Goal: Information Seeking & Learning: Learn about a topic

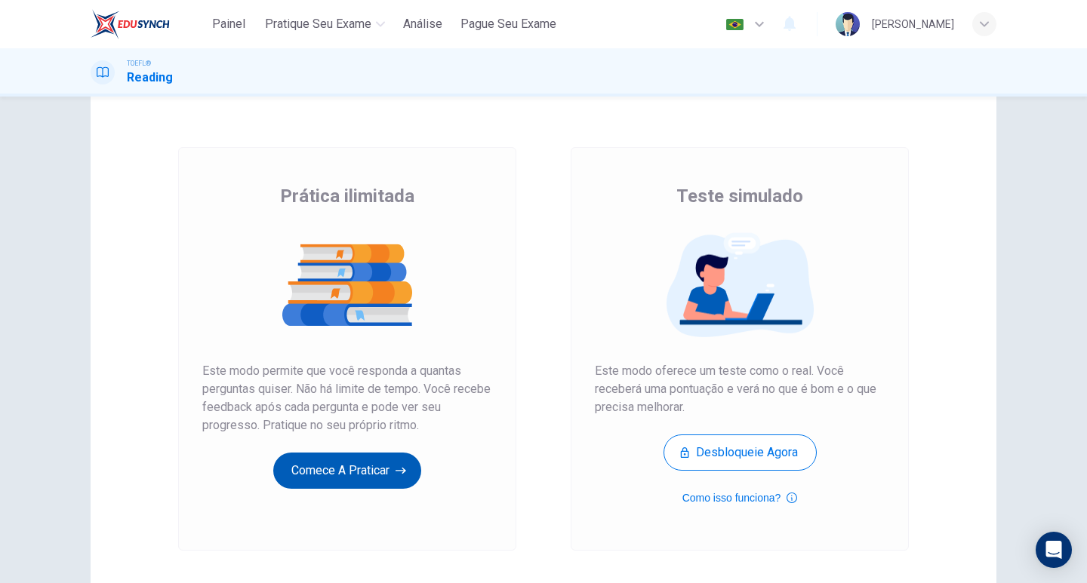
scroll to position [75, 0]
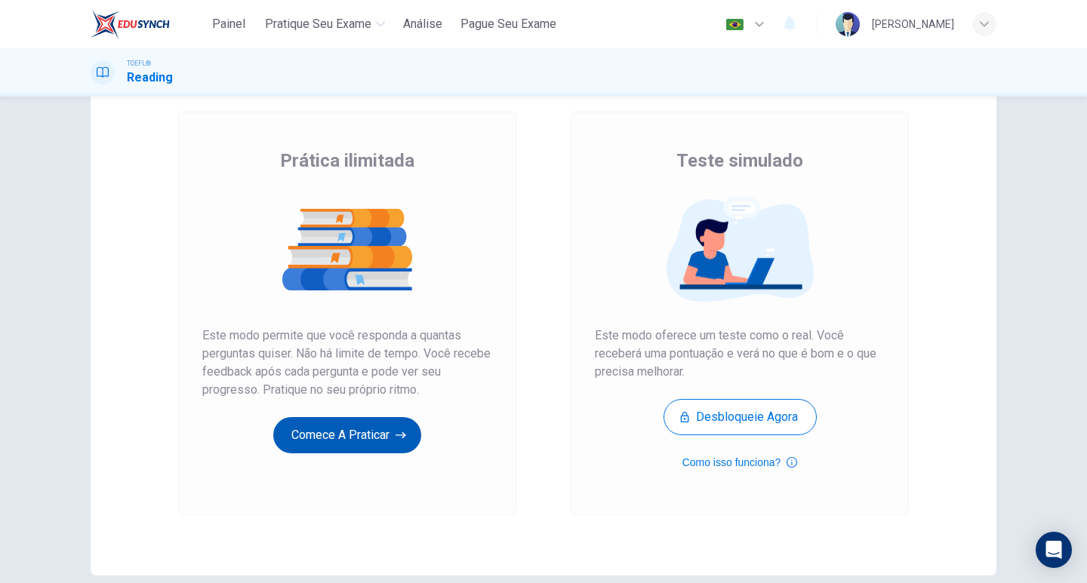
click at [335, 440] on button "Comece a praticar" at bounding box center [347, 435] width 148 height 36
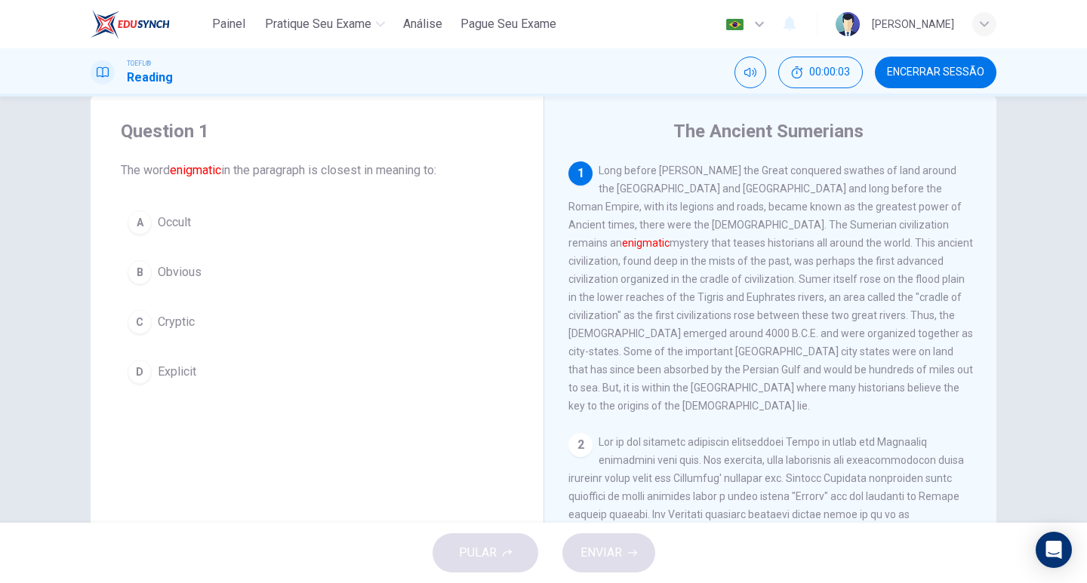
scroll to position [0, 0]
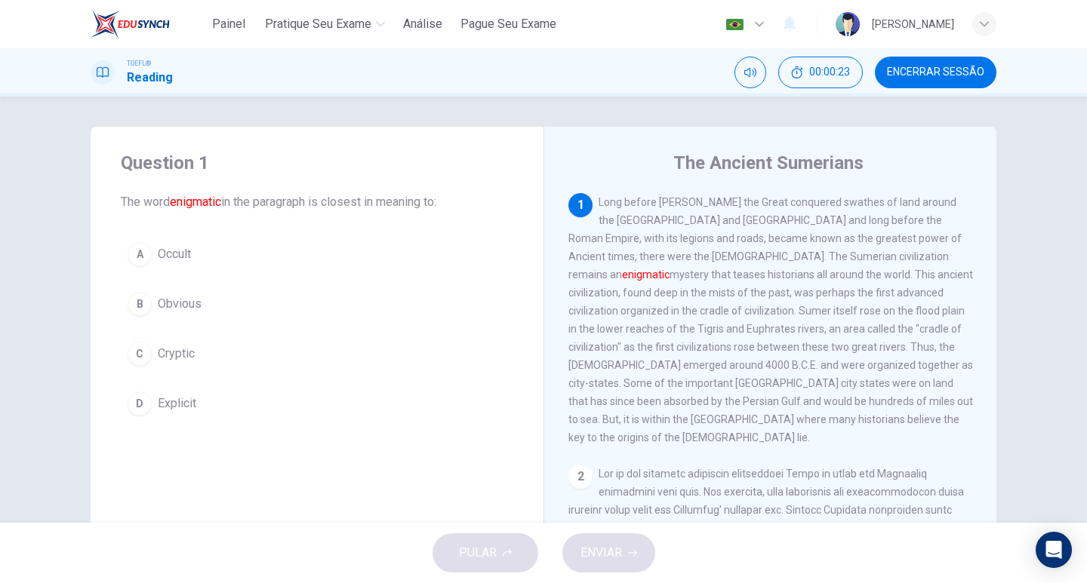
click at [173, 256] on span "Occult" at bounding box center [174, 254] width 33 height 18
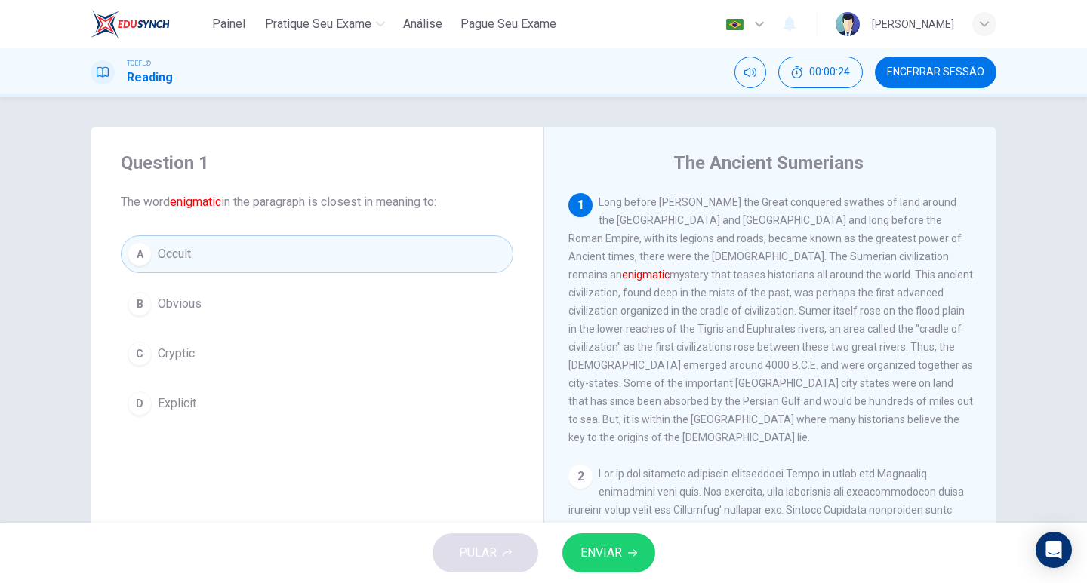
click at [605, 548] on span "ENVIAR" at bounding box center [601, 553] width 42 height 21
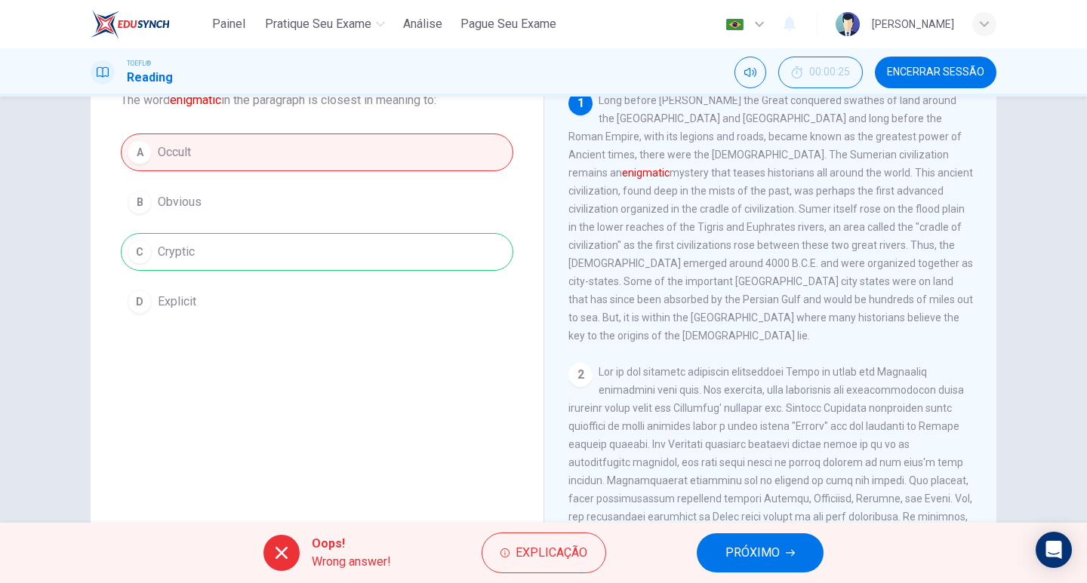
scroll to position [75, 0]
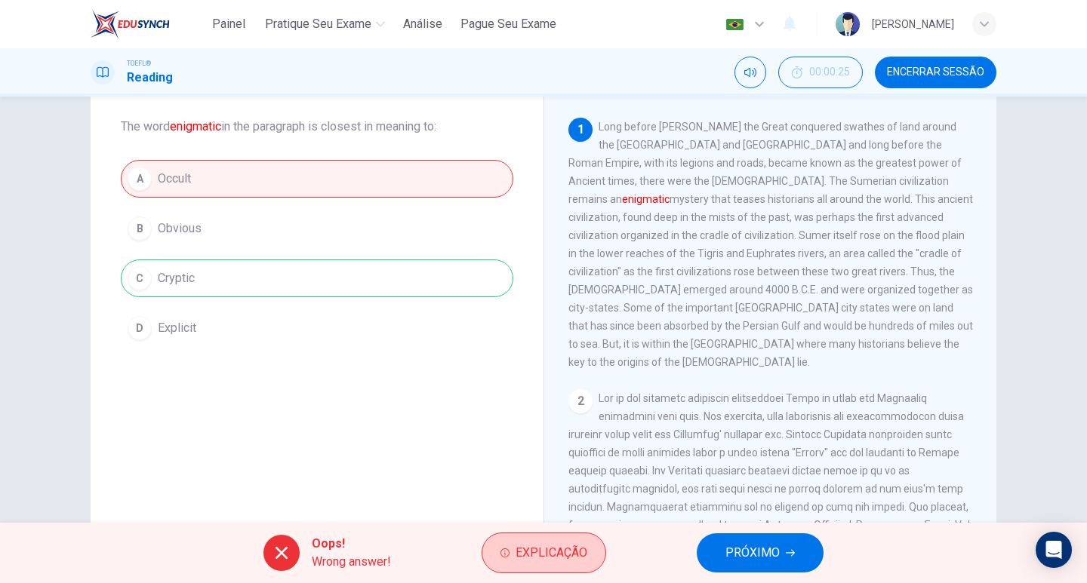
click at [560, 557] on span "Explicação" at bounding box center [552, 553] width 72 height 21
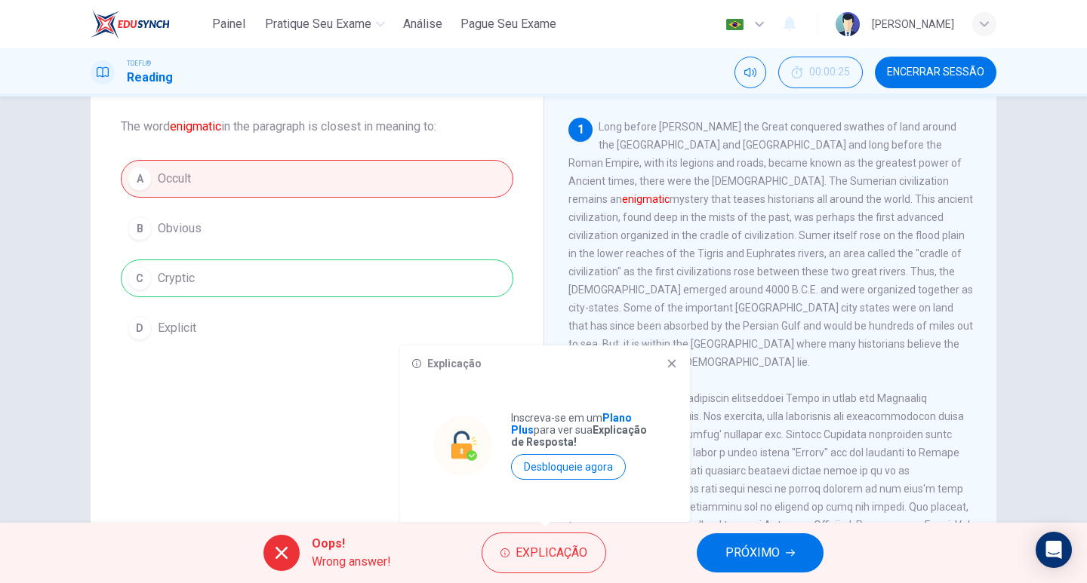
click at [672, 365] on icon at bounding box center [672, 364] width 12 height 12
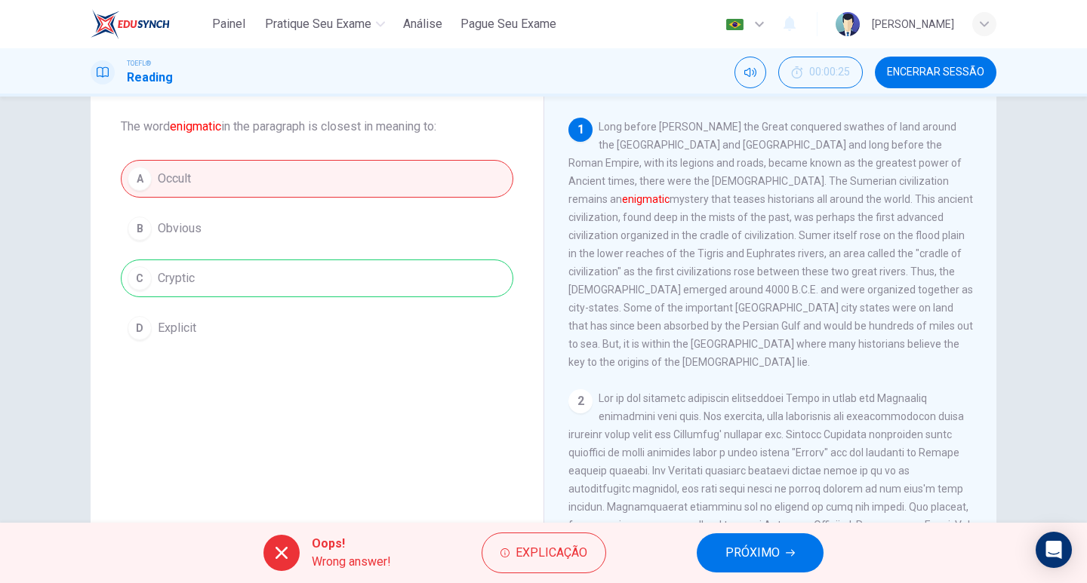
click at [758, 574] on div "Oops! Wrong answer! Explicação PRÓXIMO" at bounding box center [543, 553] width 1087 height 60
click at [760, 552] on span "PRÓXIMO" at bounding box center [752, 553] width 54 height 21
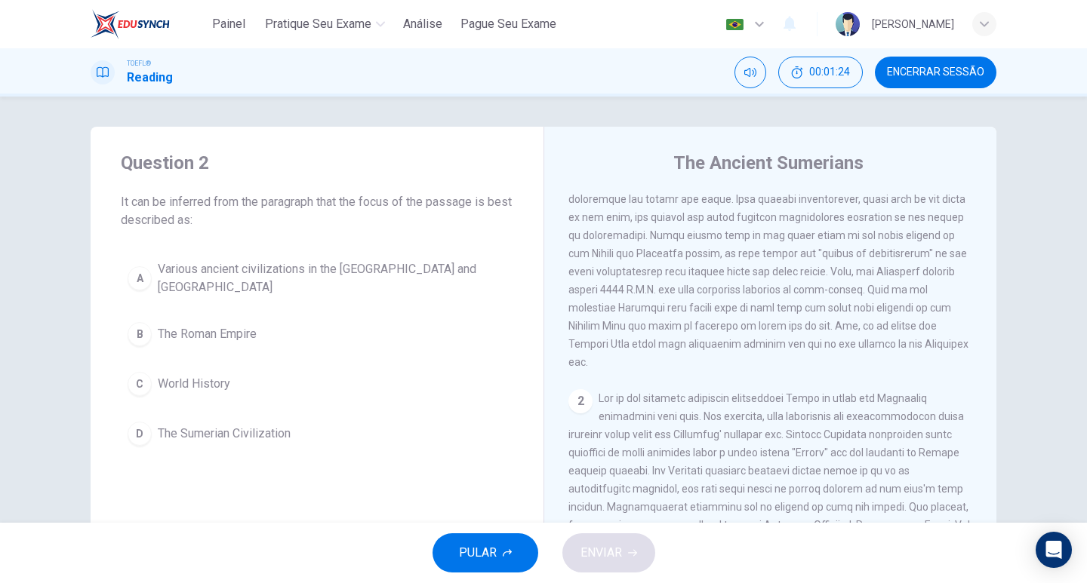
click at [144, 425] on div "D" at bounding box center [140, 434] width 24 height 24
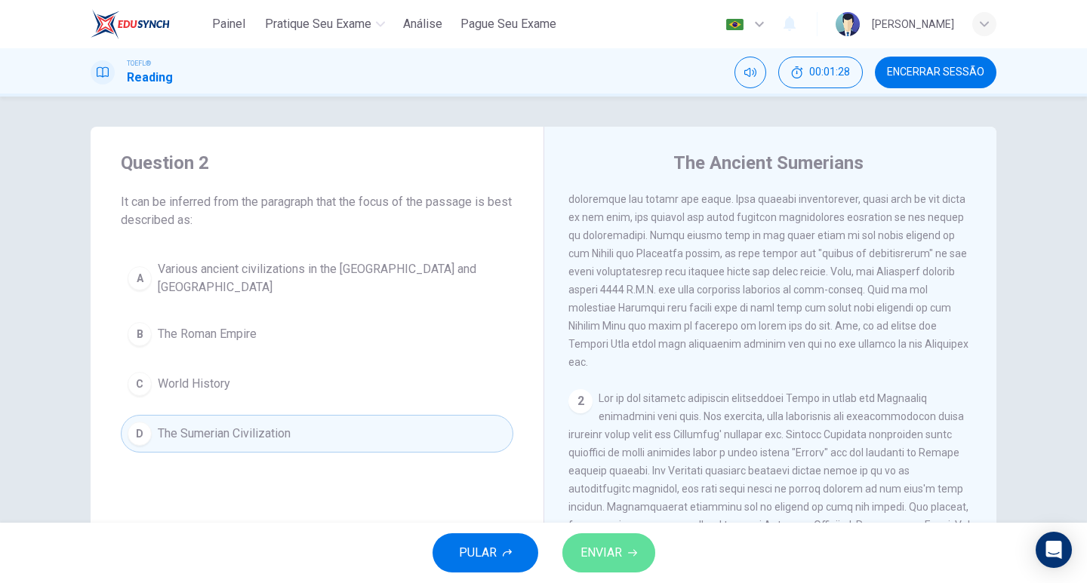
click at [606, 554] on span "ENVIAR" at bounding box center [601, 553] width 42 height 21
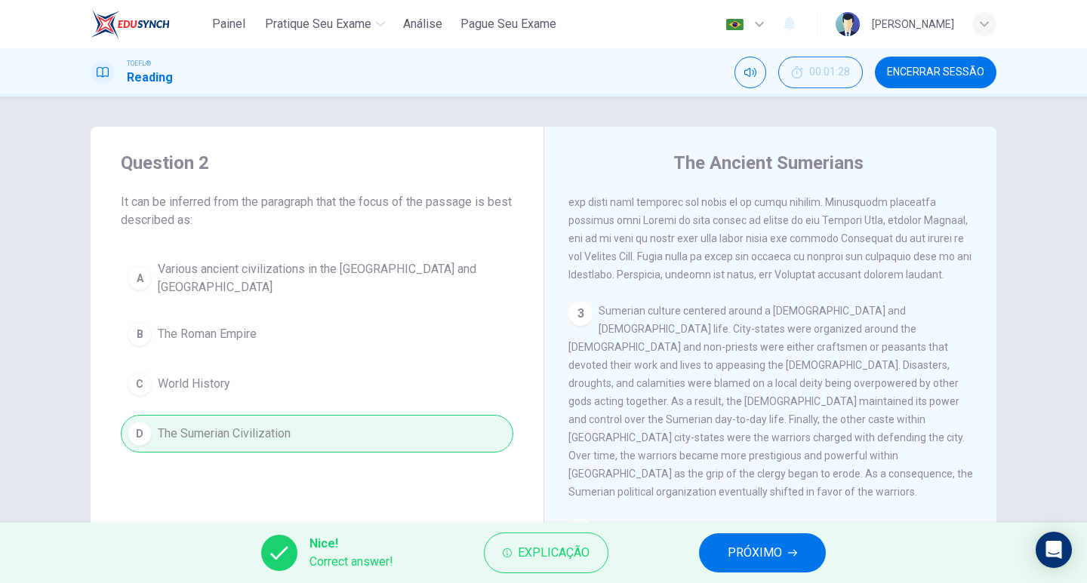
click at [800, 556] on button "PRÓXIMO" at bounding box center [762, 553] width 127 height 39
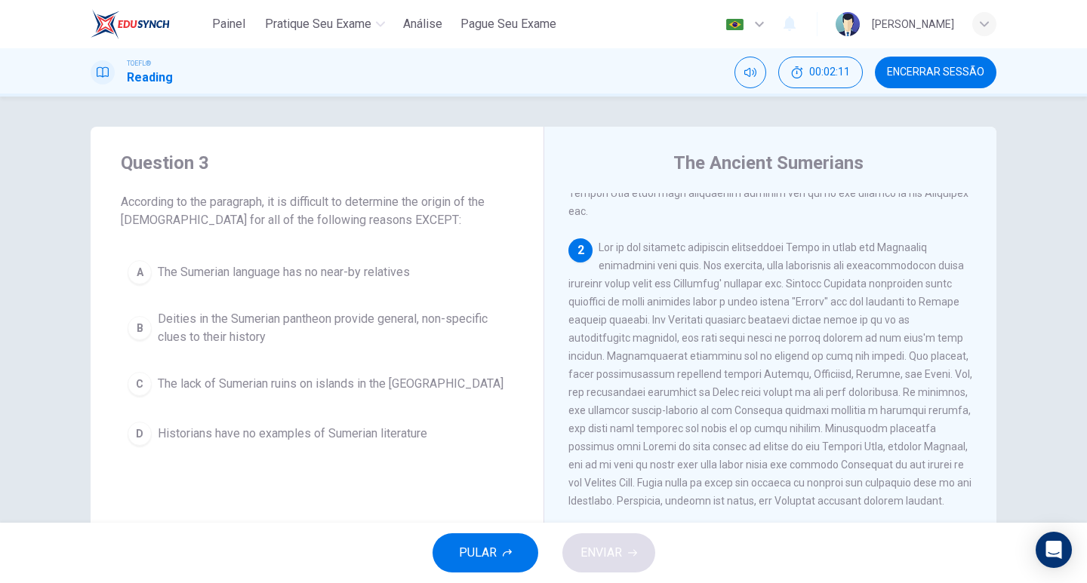
scroll to position [302, 0]
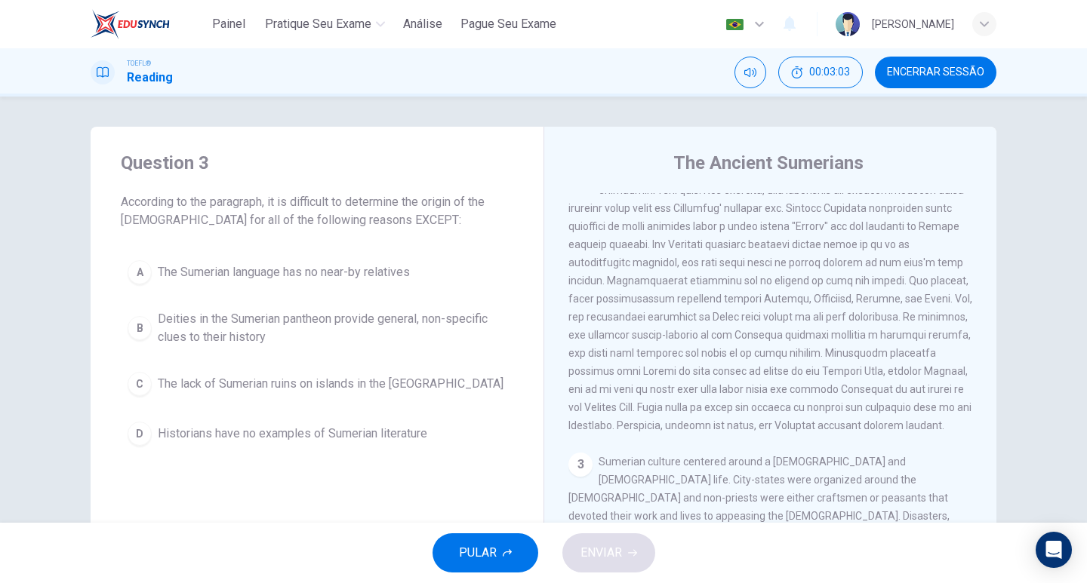
click at [218, 278] on span "The Sumerian language has no near-by relatives" at bounding box center [284, 272] width 252 height 18
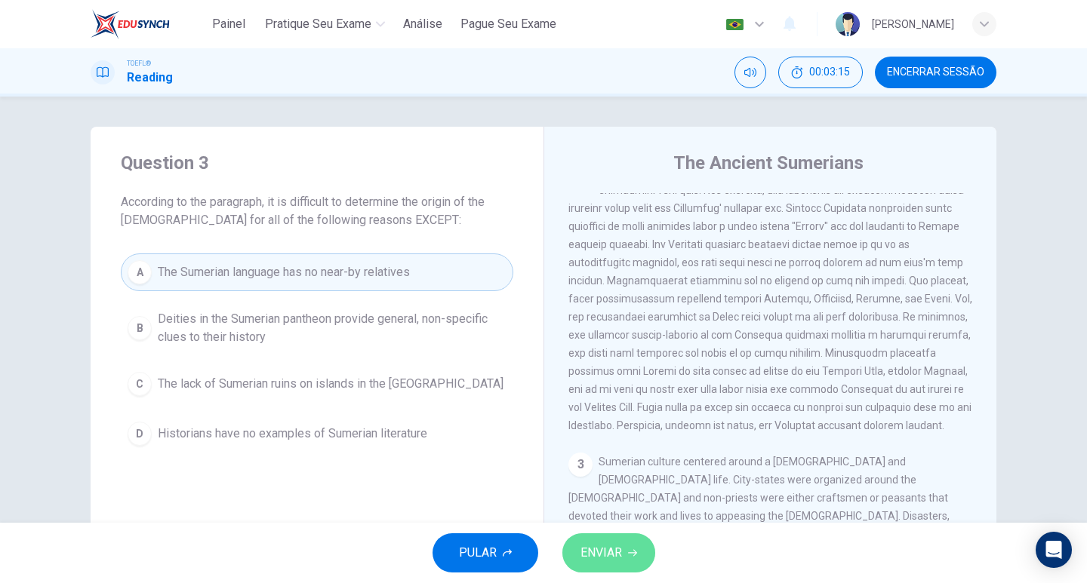
click at [595, 562] on span "ENVIAR" at bounding box center [601, 553] width 42 height 21
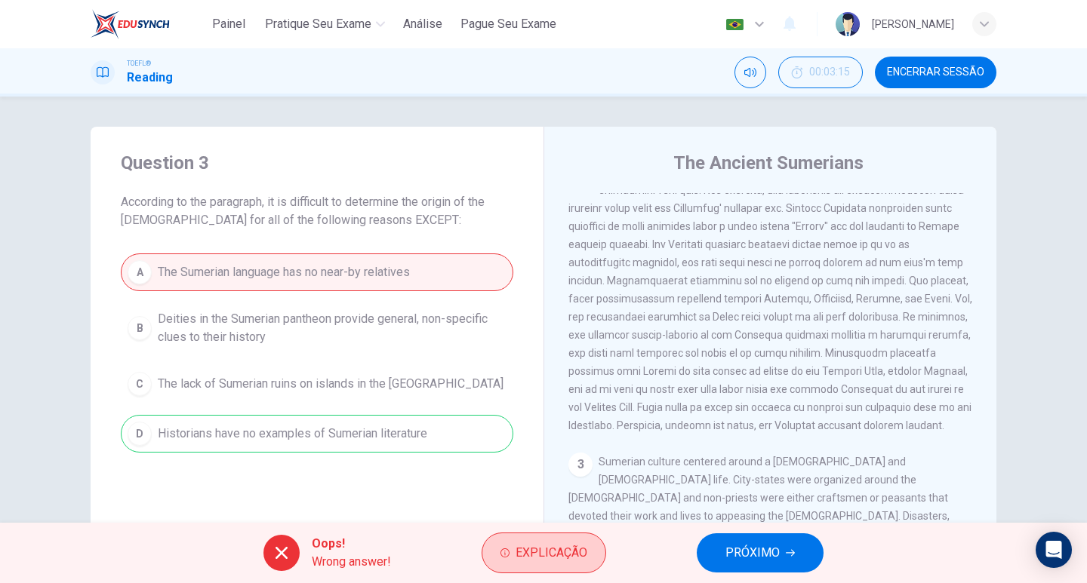
click at [558, 557] on span "Explicação" at bounding box center [552, 553] width 72 height 21
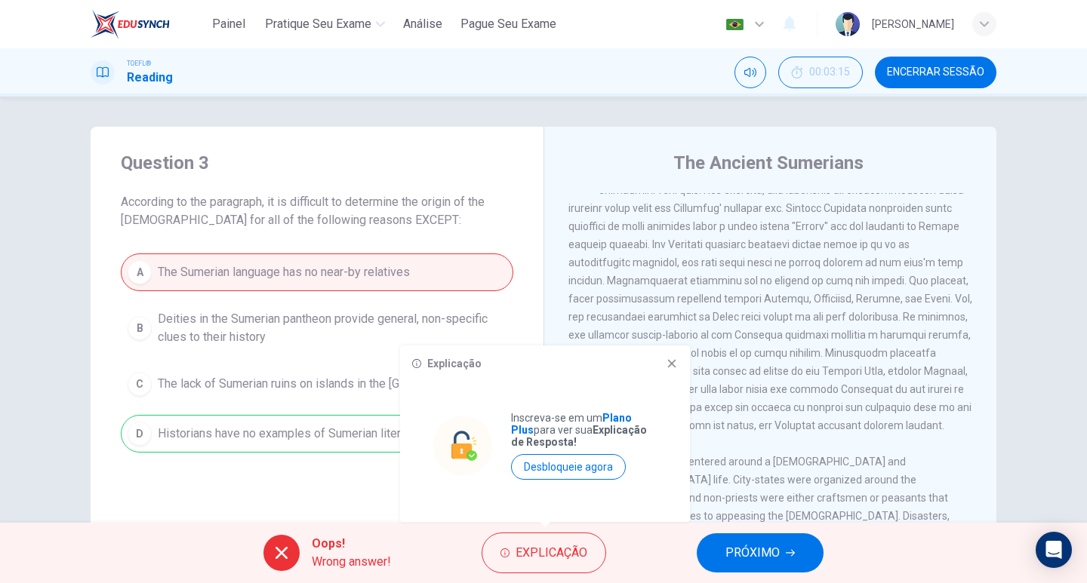
click at [835, 256] on span at bounding box center [770, 299] width 404 height 266
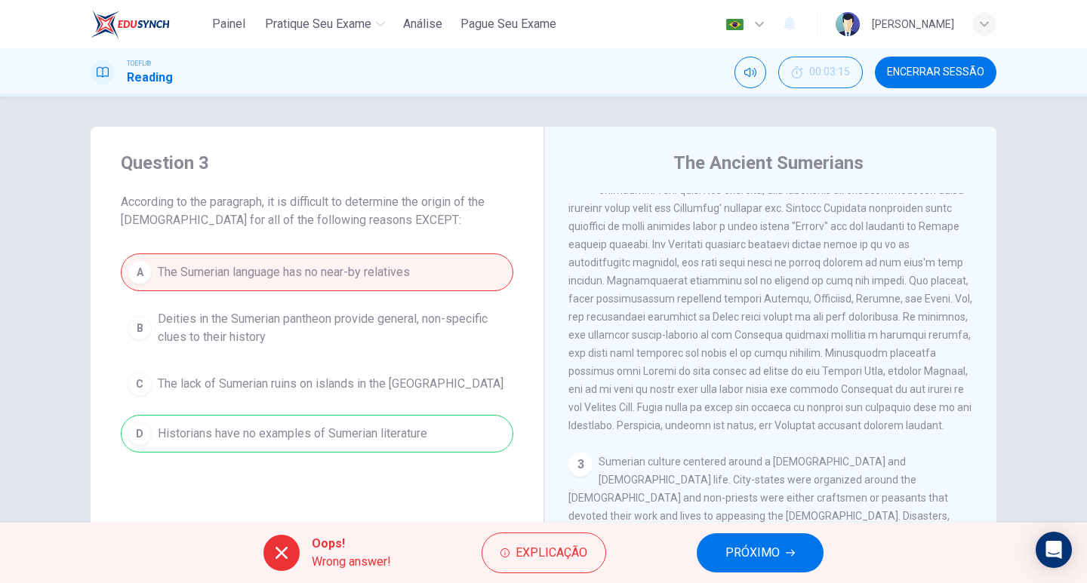
click at [783, 551] on button "PRÓXIMO" at bounding box center [760, 553] width 127 height 39
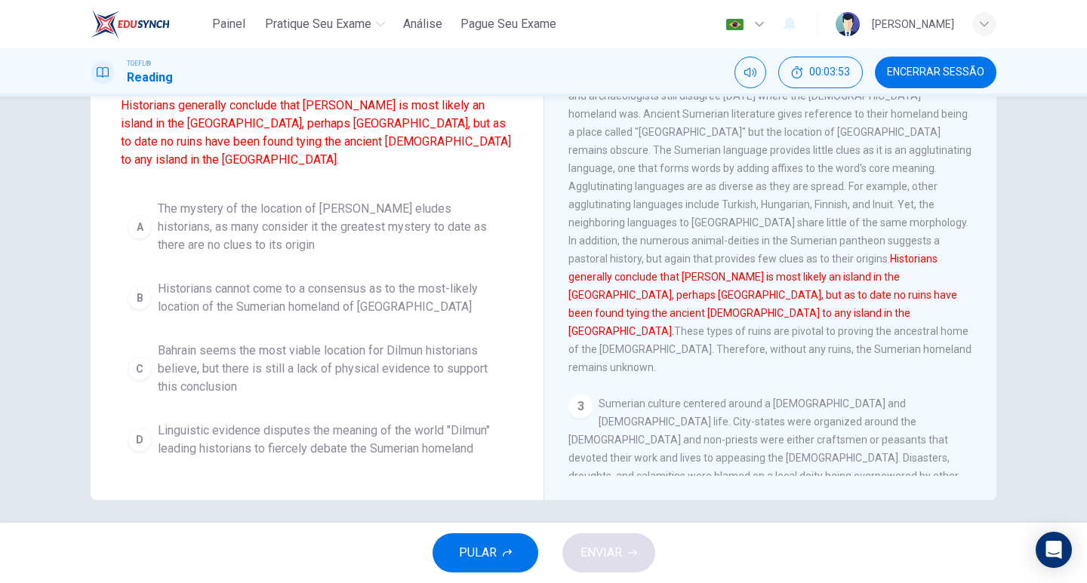
scroll to position [75, 0]
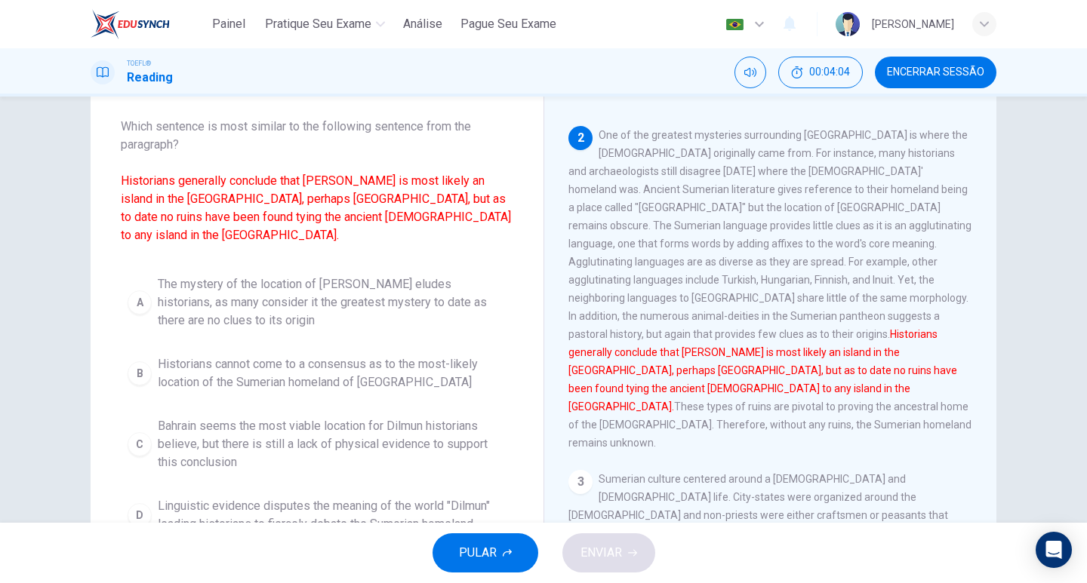
click at [340, 282] on span "The mystery of the location of [PERSON_NAME] eludes historians, as many conside…" at bounding box center [332, 302] width 349 height 54
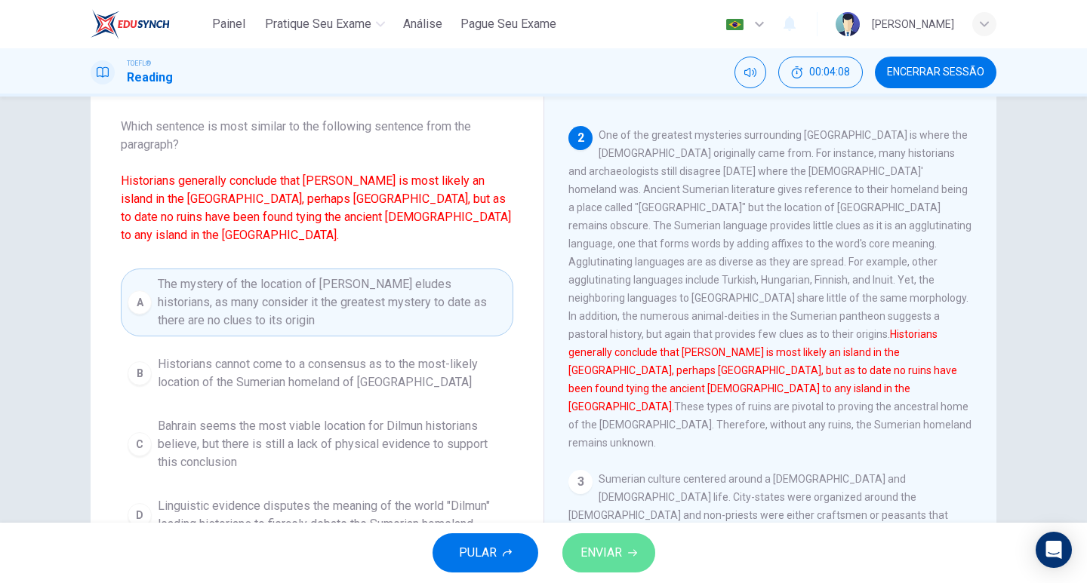
click at [637, 556] on button "ENVIAR" at bounding box center [608, 553] width 93 height 39
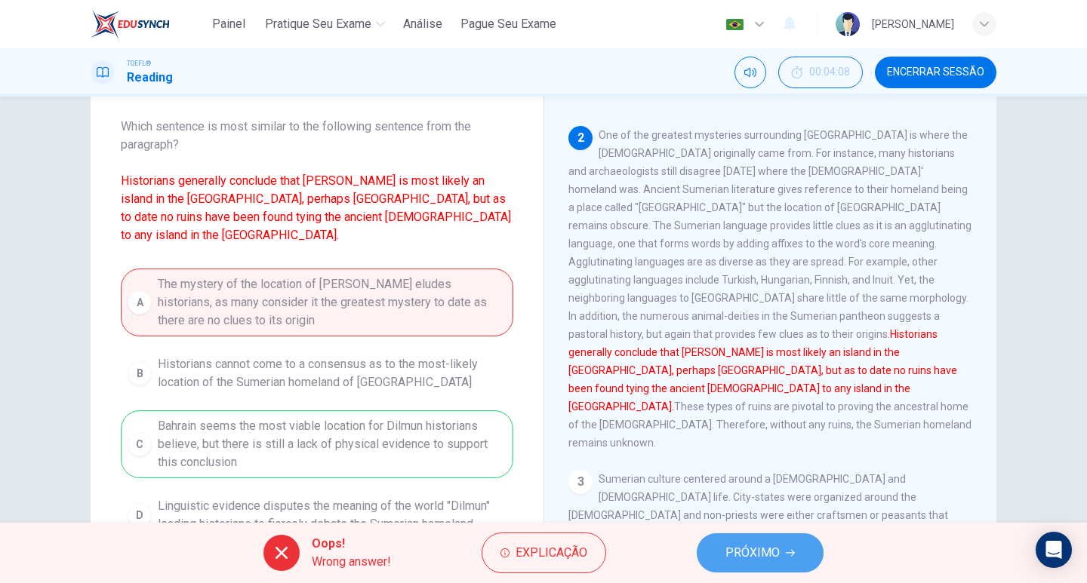
click at [740, 549] on span "PRÓXIMO" at bounding box center [752, 553] width 54 height 21
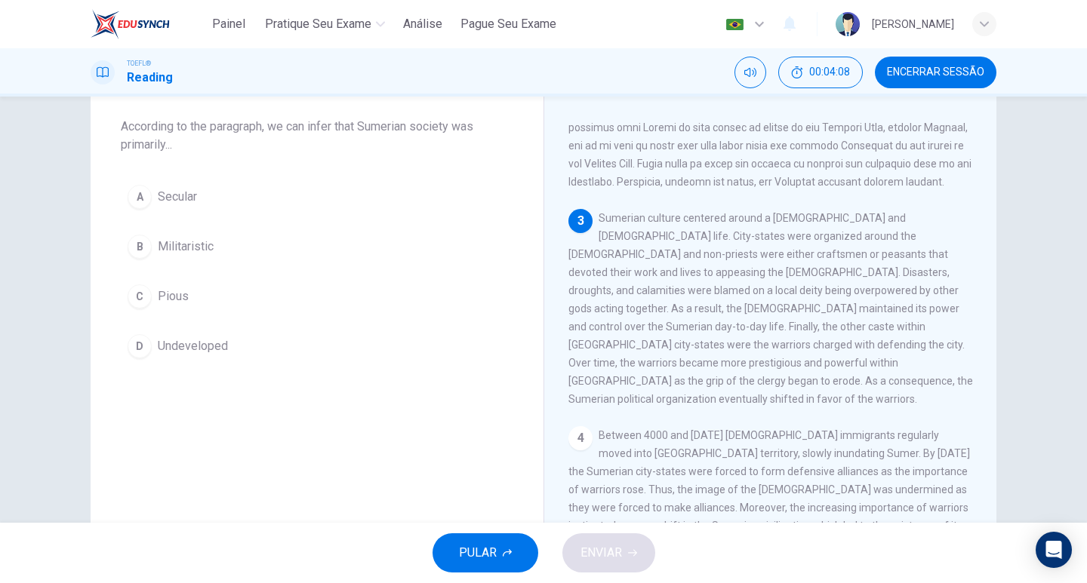
scroll to position [0, 0]
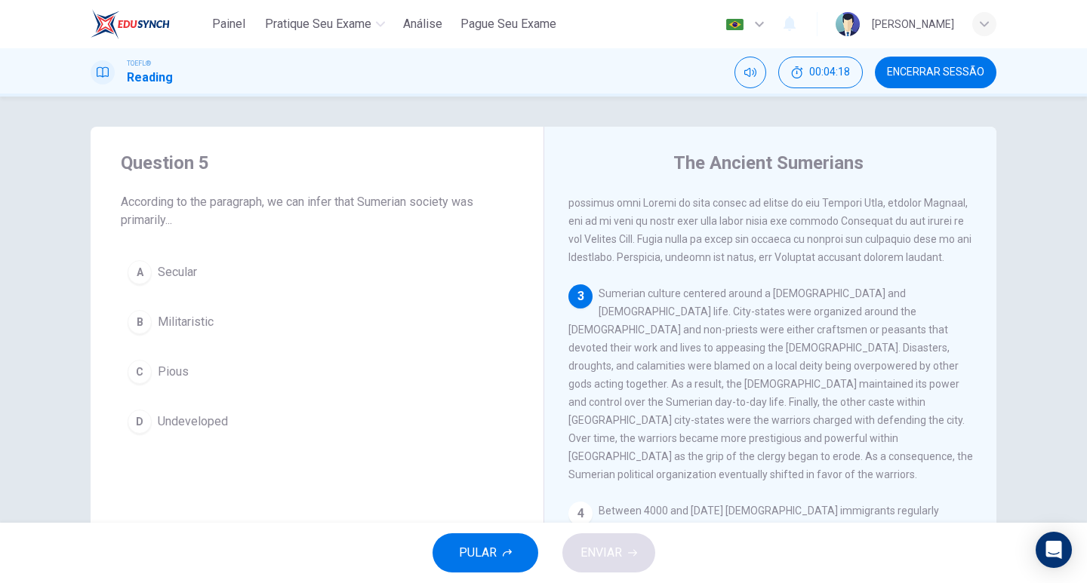
drag, startPoint x: 595, startPoint y: 301, endPoint x: 728, endPoint y: 294, distance: 133.8
click at [728, 294] on span "Sumerian culture centered around a [DEMOGRAPHIC_DATA] and [DEMOGRAPHIC_DATA] li…" at bounding box center [770, 384] width 405 height 193
click at [152, 359] on button "C Pious" at bounding box center [317, 372] width 392 height 38
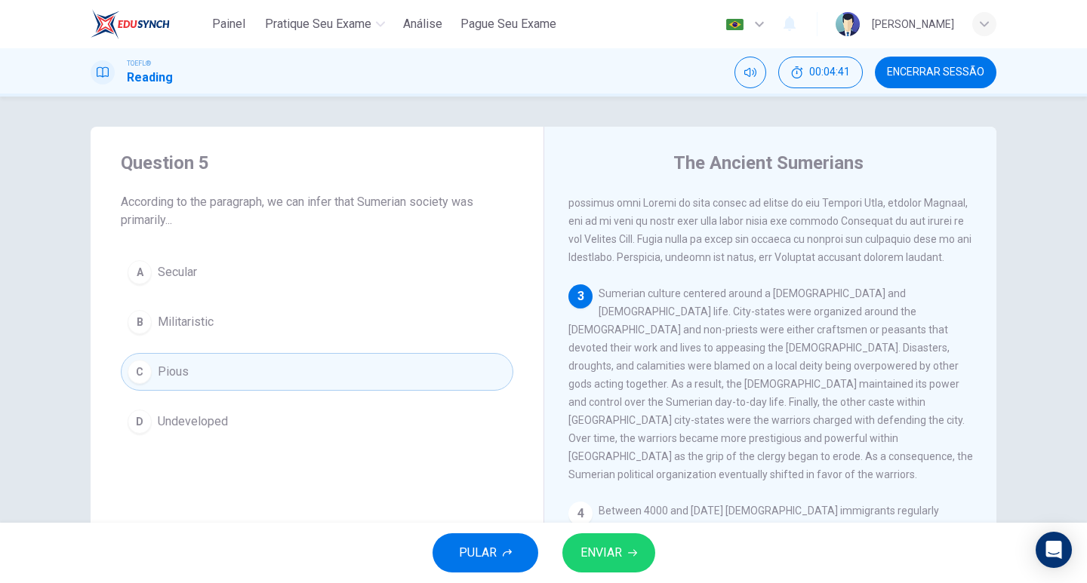
click at [655, 550] on div "PULAR ENVIAR" at bounding box center [543, 553] width 1087 height 60
click at [633, 555] on icon "button" at bounding box center [632, 553] width 9 height 9
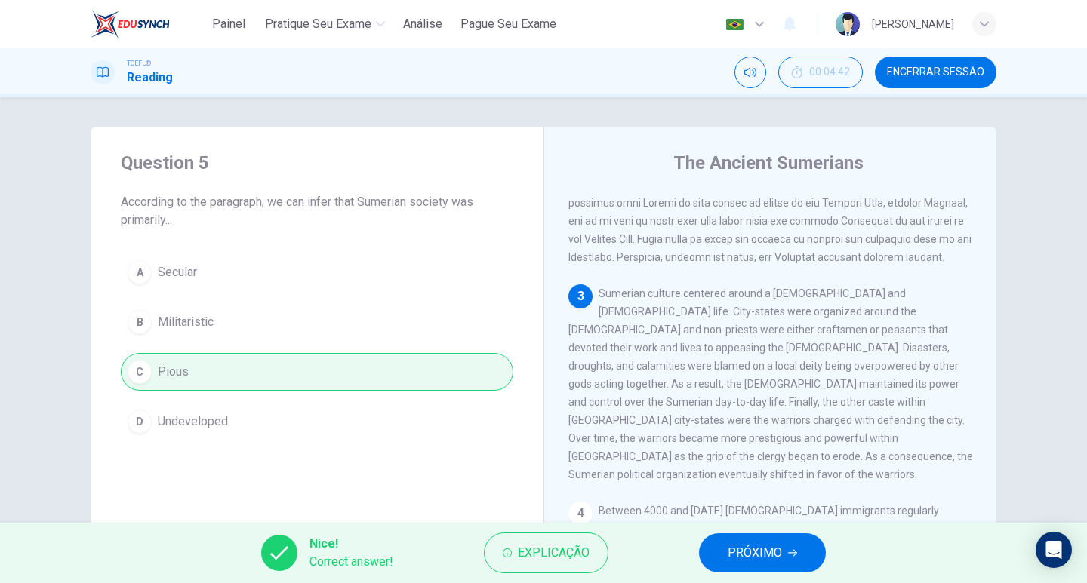
click at [761, 541] on button "PRÓXIMO" at bounding box center [762, 553] width 127 height 39
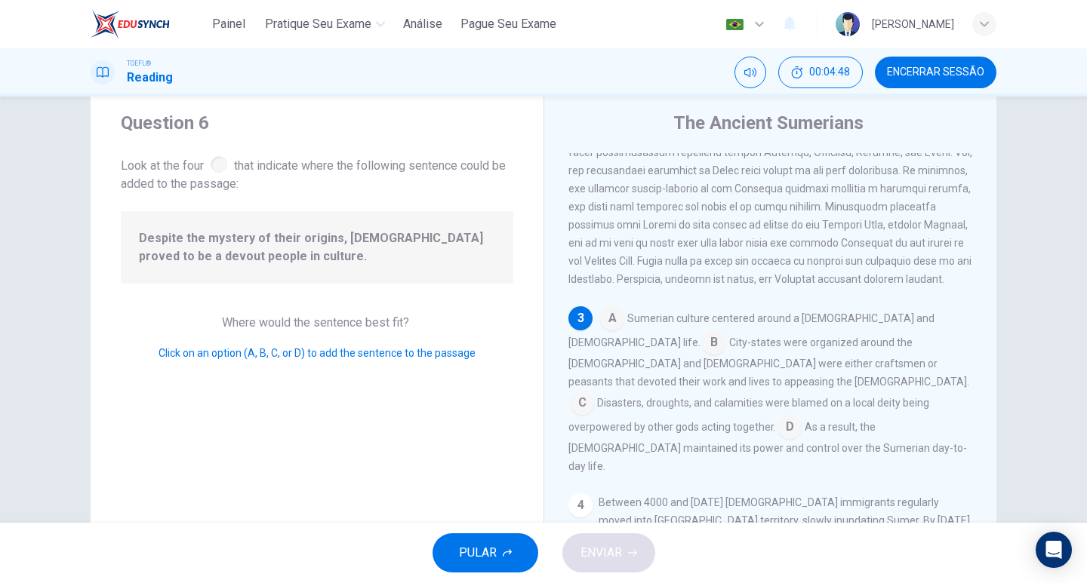
scroll to position [75, 0]
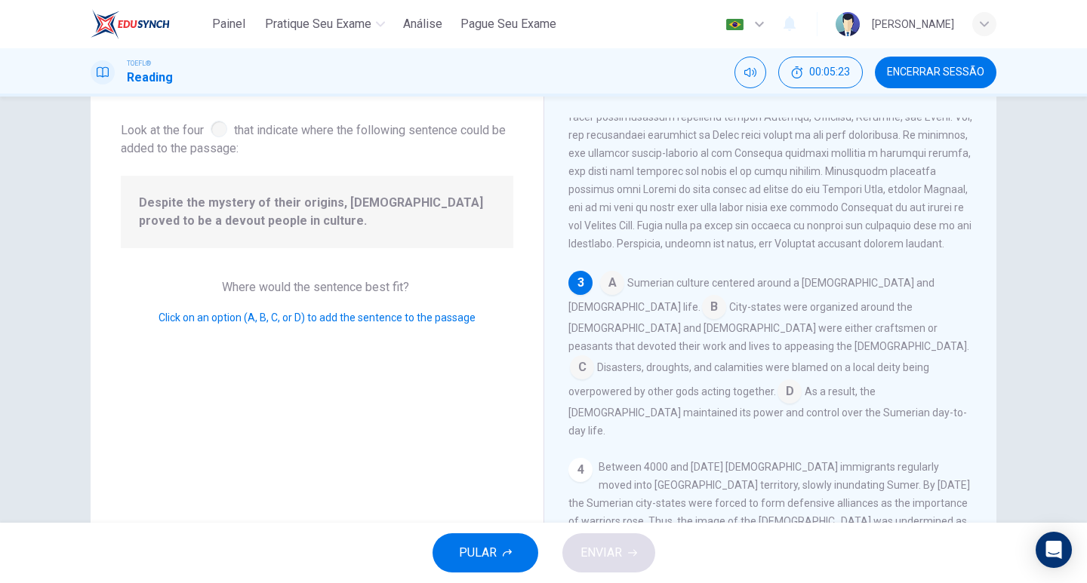
click at [607, 279] on input at bounding box center [612, 284] width 24 height 24
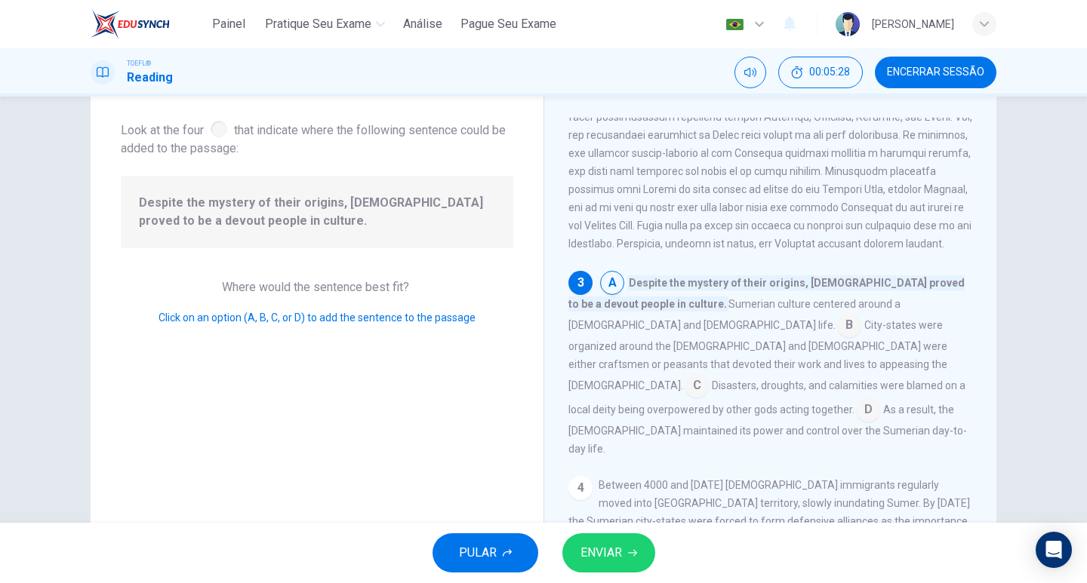
click at [617, 555] on span "ENVIAR" at bounding box center [601, 553] width 42 height 21
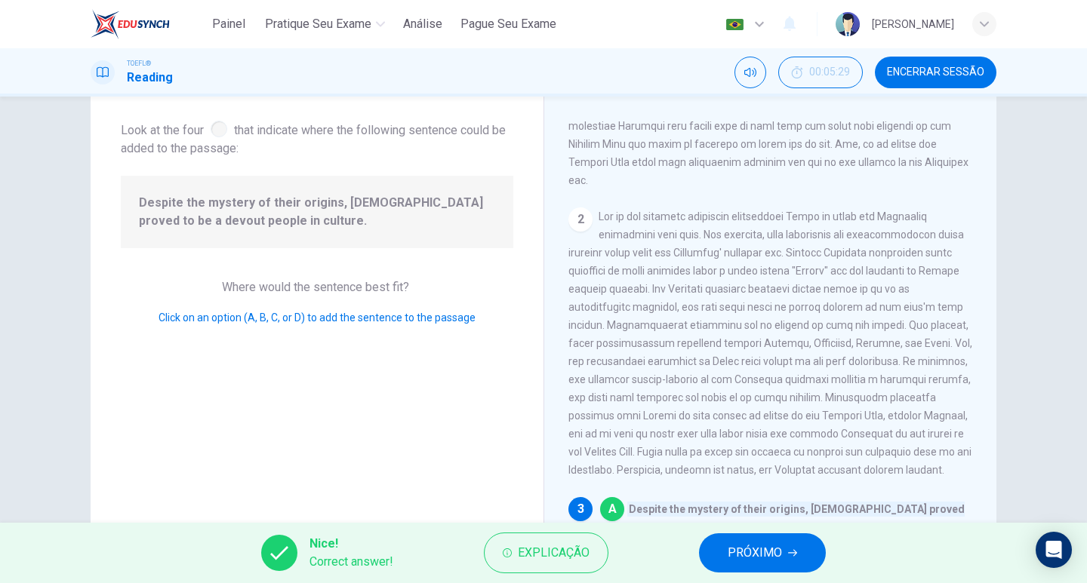
scroll to position [484, 0]
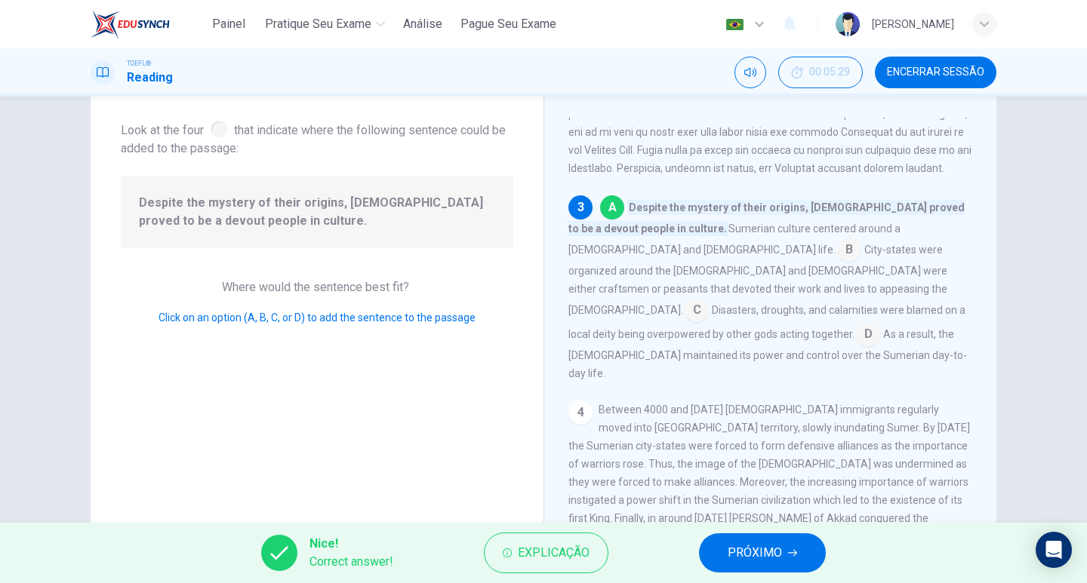
click at [722, 558] on button "PRÓXIMO" at bounding box center [762, 553] width 127 height 39
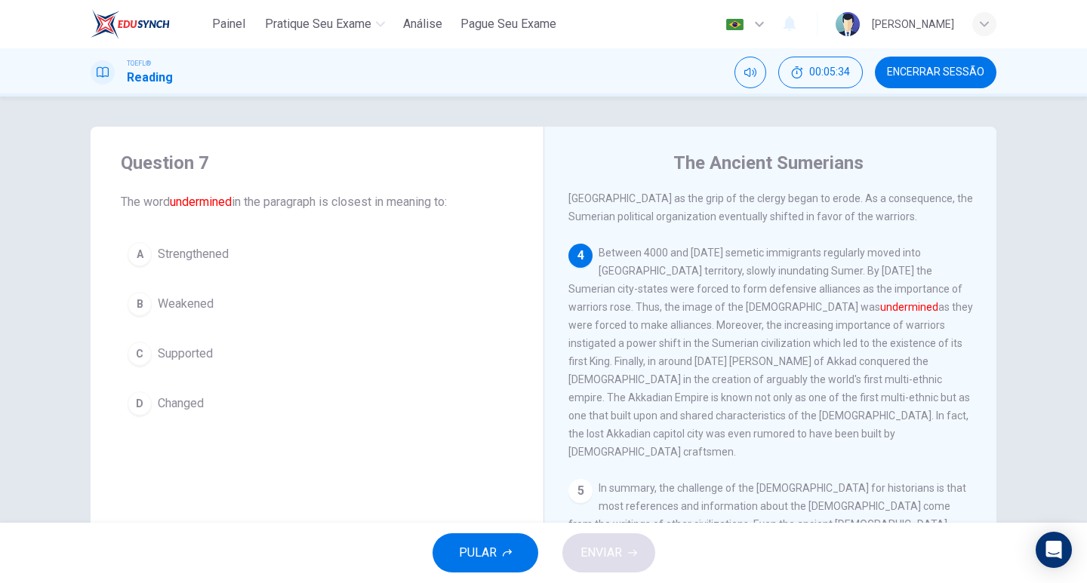
scroll to position [751, 0]
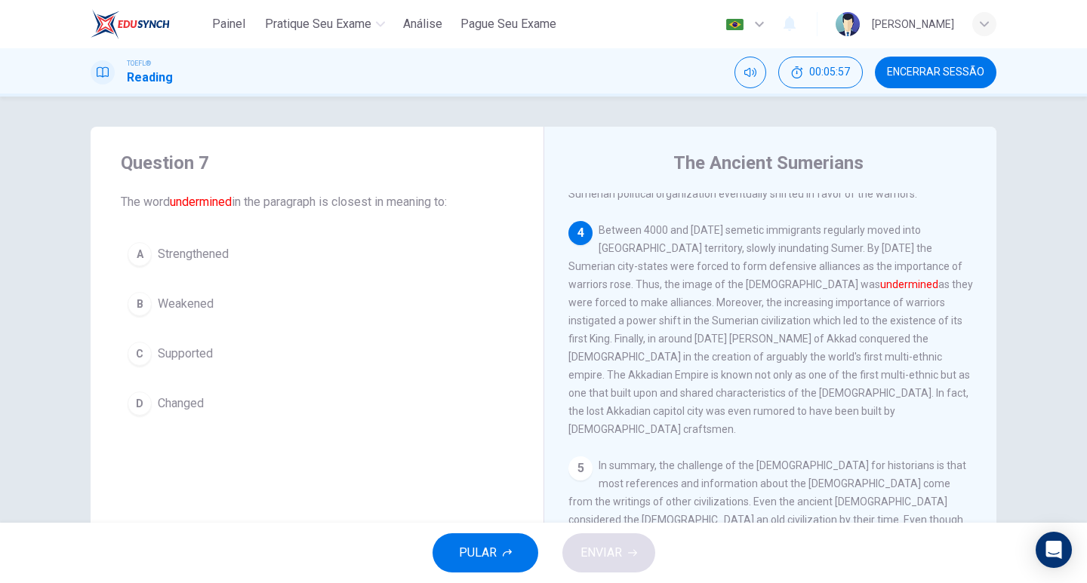
click at [171, 281] on div "A Strengthened B Weakened C Supported D Changed" at bounding box center [317, 328] width 392 height 187
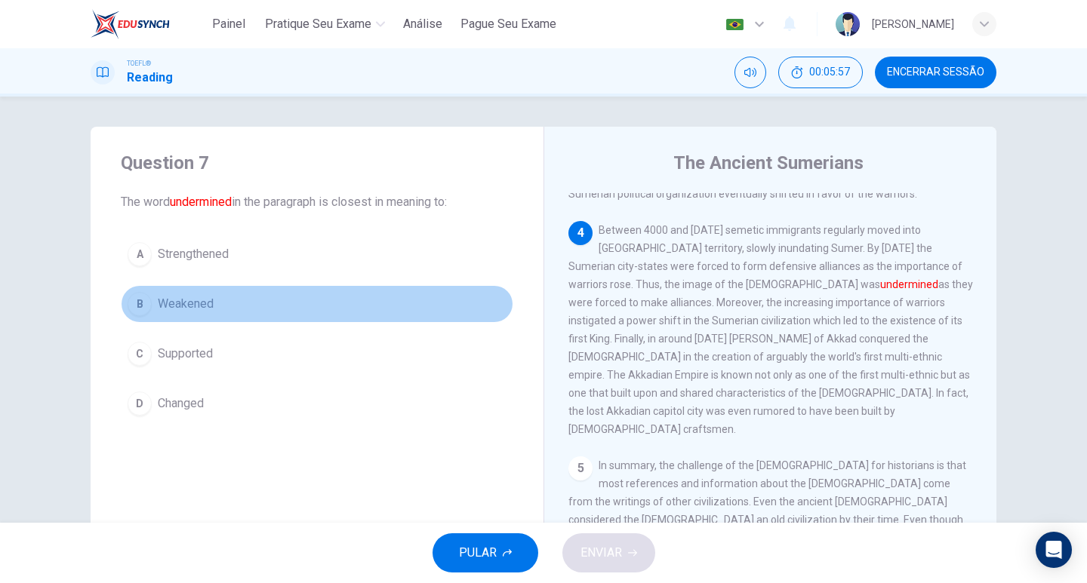
click at [171, 300] on span "Weakened" at bounding box center [186, 304] width 56 height 18
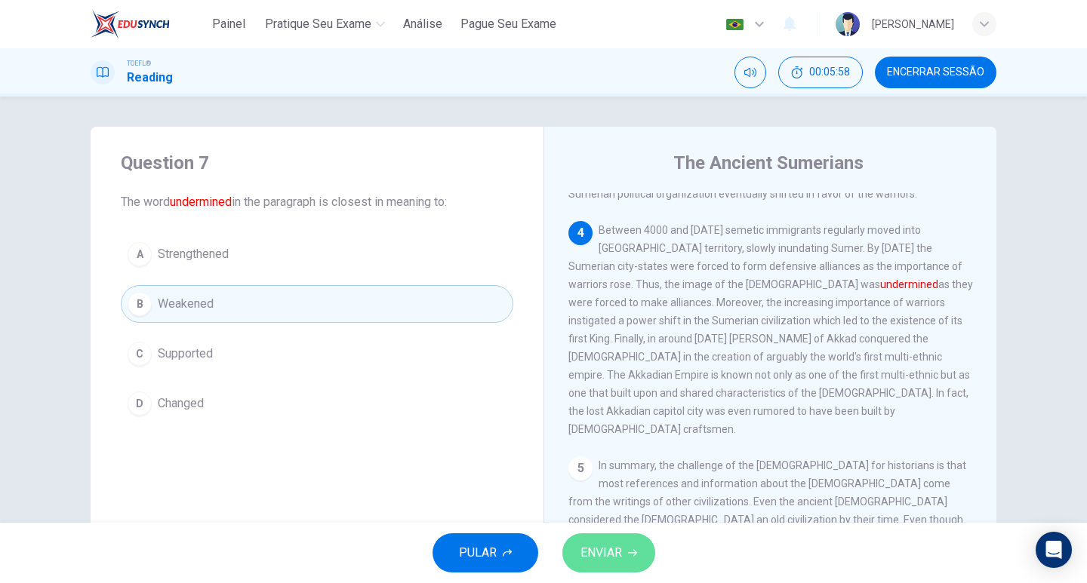
click at [608, 559] on span "ENVIAR" at bounding box center [601, 553] width 42 height 21
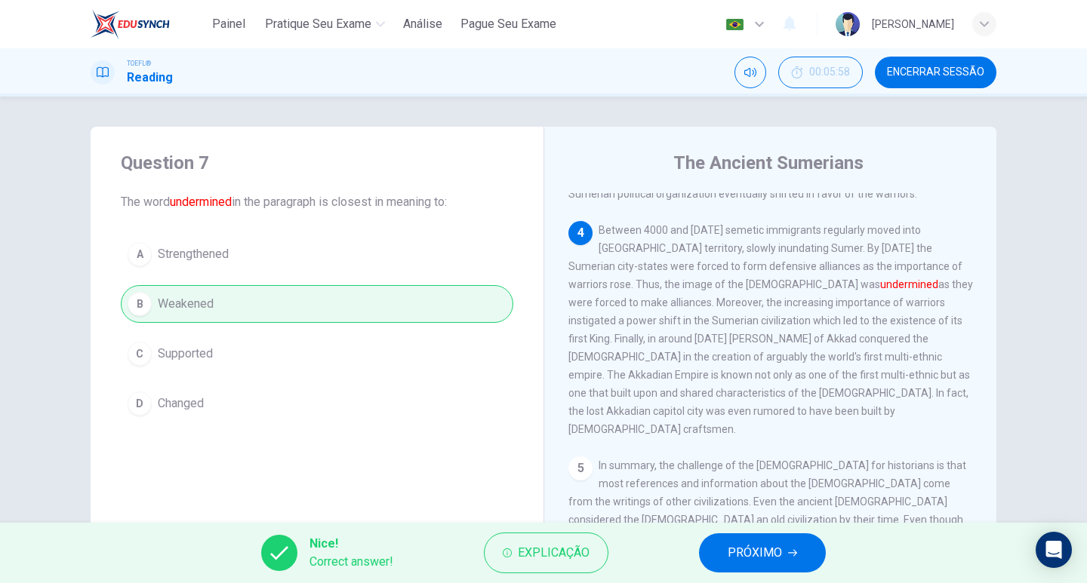
drag, startPoint x: 614, startPoint y: 558, endPoint x: 519, endPoint y: 583, distance: 98.3
click at [777, 543] on span "PRÓXIMO" at bounding box center [755, 553] width 54 height 21
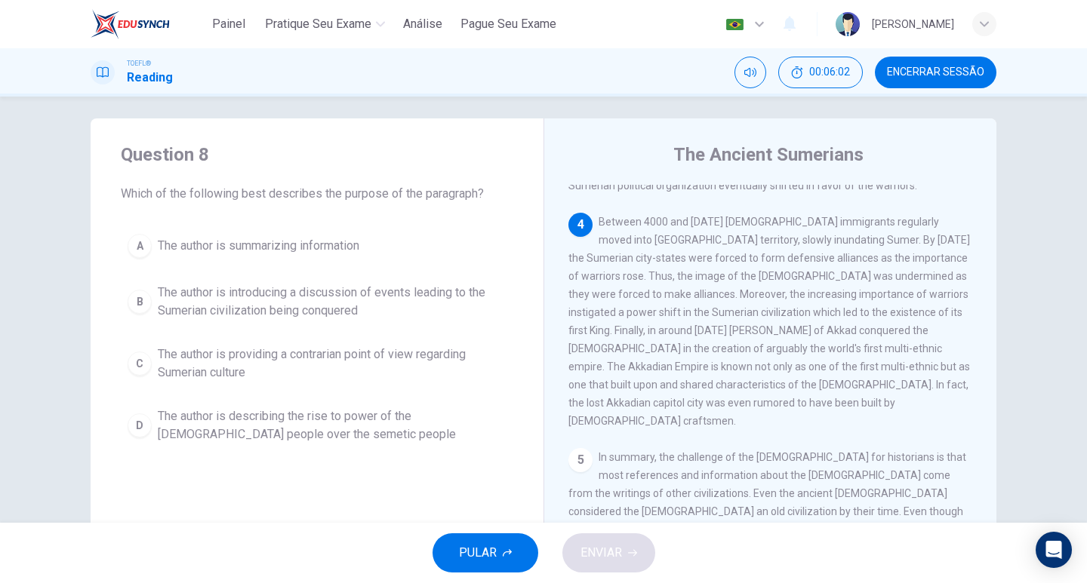
scroll to position [0, 0]
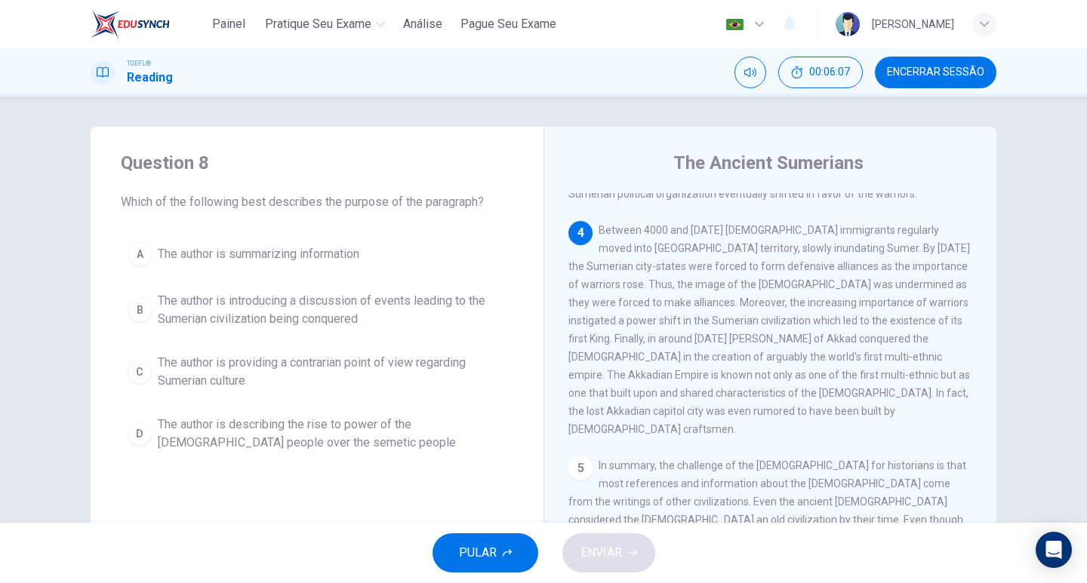
drag, startPoint x: 565, startPoint y: 297, endPoint x: 655, endPoint y: 307, distance: 90.4
click at [655, 307] on div "4 Between 4000 and [DATE] [DEMOGRAPHIC_DATA] immigrants regularly moved into [G…" at bounding box center [770, 329] width 405 height 217
drag, startPoint x: 621, startPoint y: 300, endPoint x: 733, endPoint y: 297, distance: 111.8
click at [733, 297] on span "Between 4000 and [DATE] [DEMOGRAPHIC_DATA] immigrants regularly moved into [GEO…" at bounding box center [769, 329] width 402 height 211
click at [228, 253] on span "The author is summarizing information" at bounding box center [259, 254] width 202 height 18
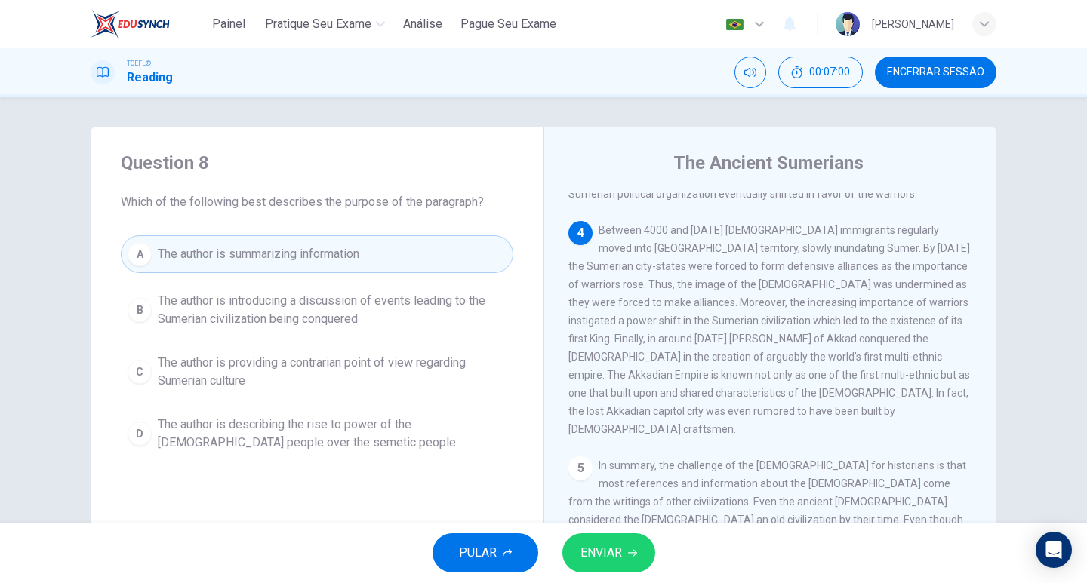
click at [627, 559] on button "ENVIAR" at bounding box center [608, 553] width 93 height 39
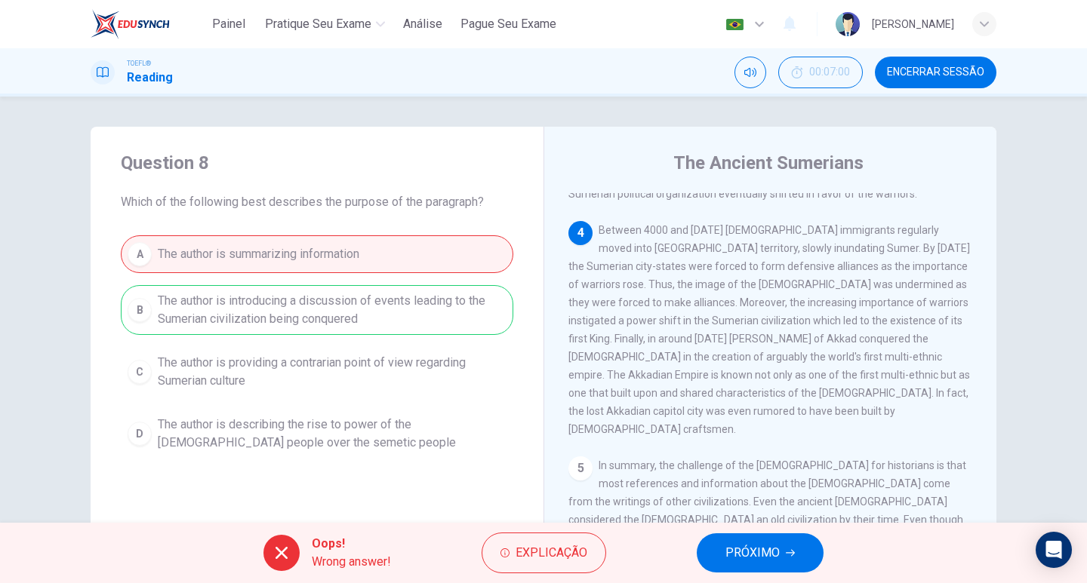
click at [719, 551] on button "PRÓXIMO" at bounding box center [760, 553] width 127 height 39
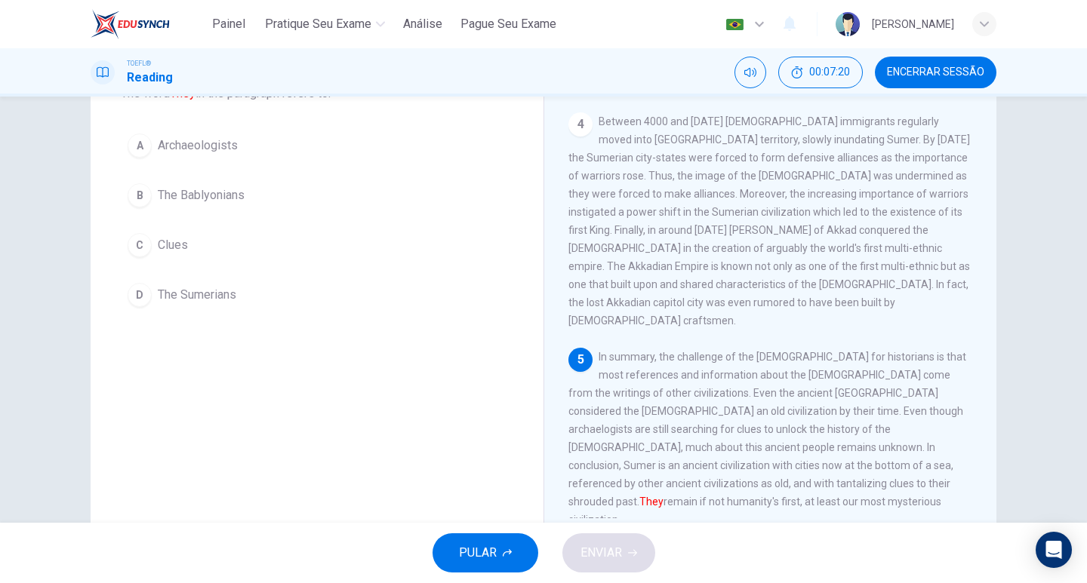
scroll to position [83, 0]
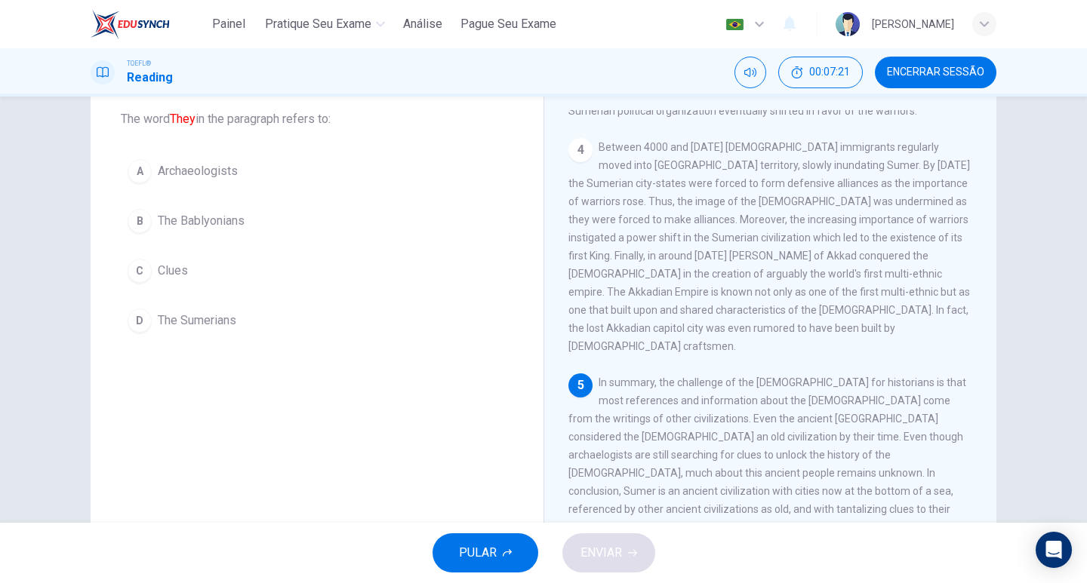
click at [210, 325] on span "The Sumerians" at bounding box center [197, 321] width 78 height 18
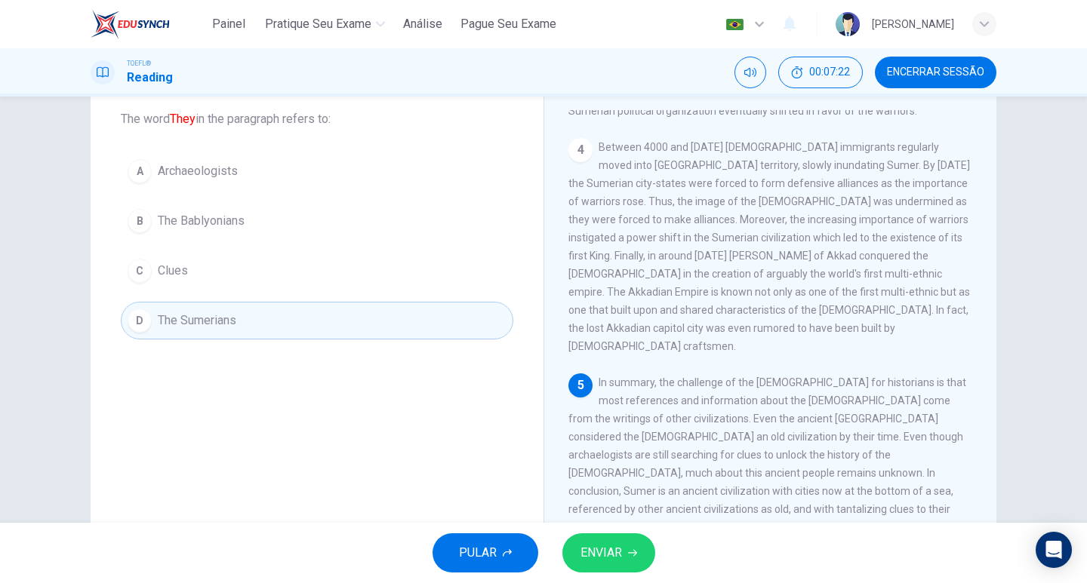
click at [614, 558] on span "ENVIAR" at bounding box center [601, 553] width 42 height 21
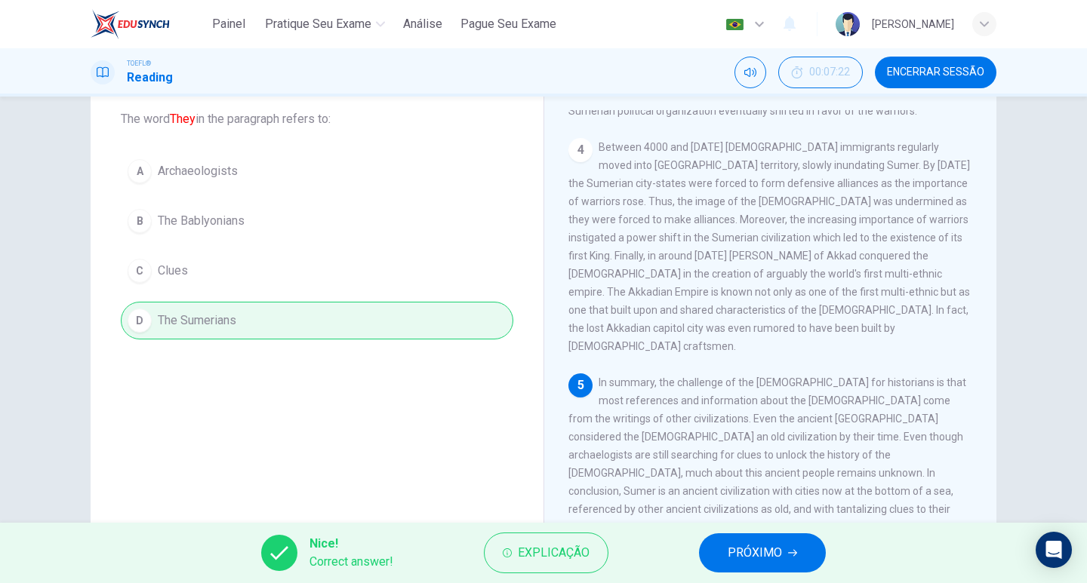
click at [781, 554] on span "PRÓXIMO" at bounding box center [755, 553] width 54 height 21
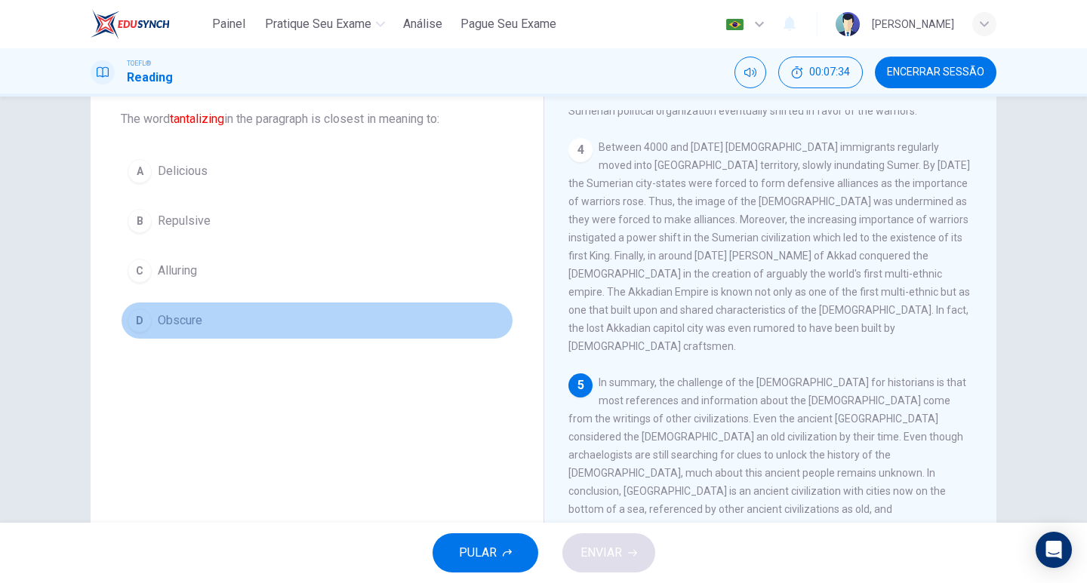
click at [171, 315] on span "Obscure" at bounding box center [180, 321] width 45 height 18
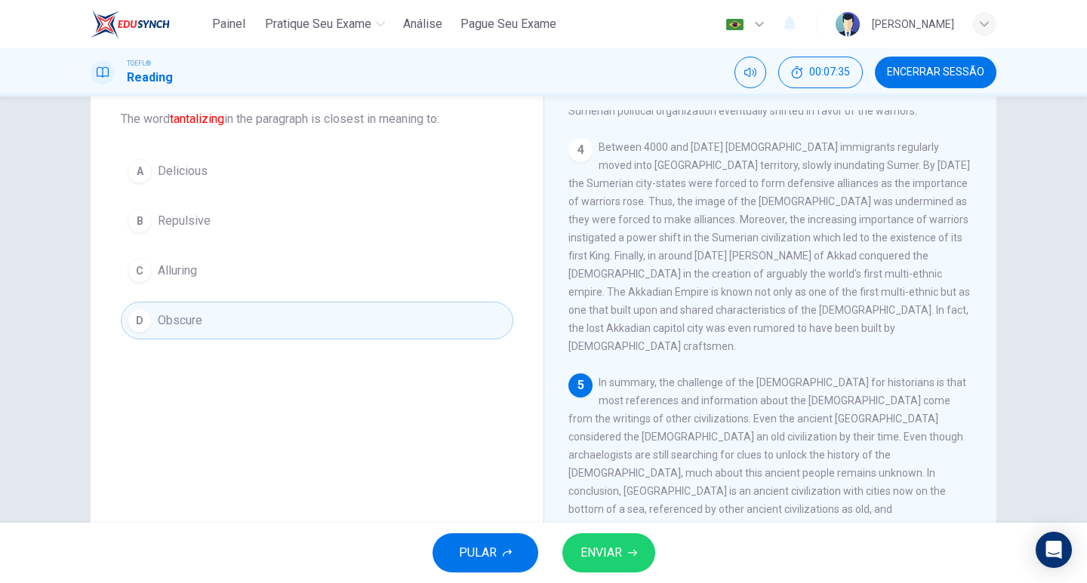
click at [620, 556] on span "ENVIAR" at bounding box center [601, 553] width 42 height 21
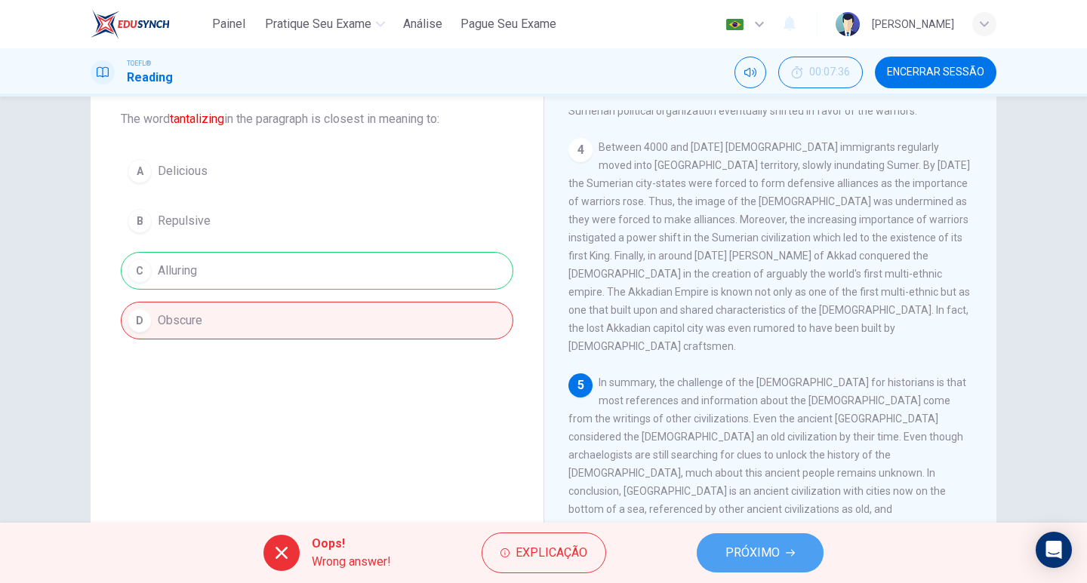
click at [747, 546] on span "PRÓXIMO" at bounding box center [752, 553] width 54 height 21
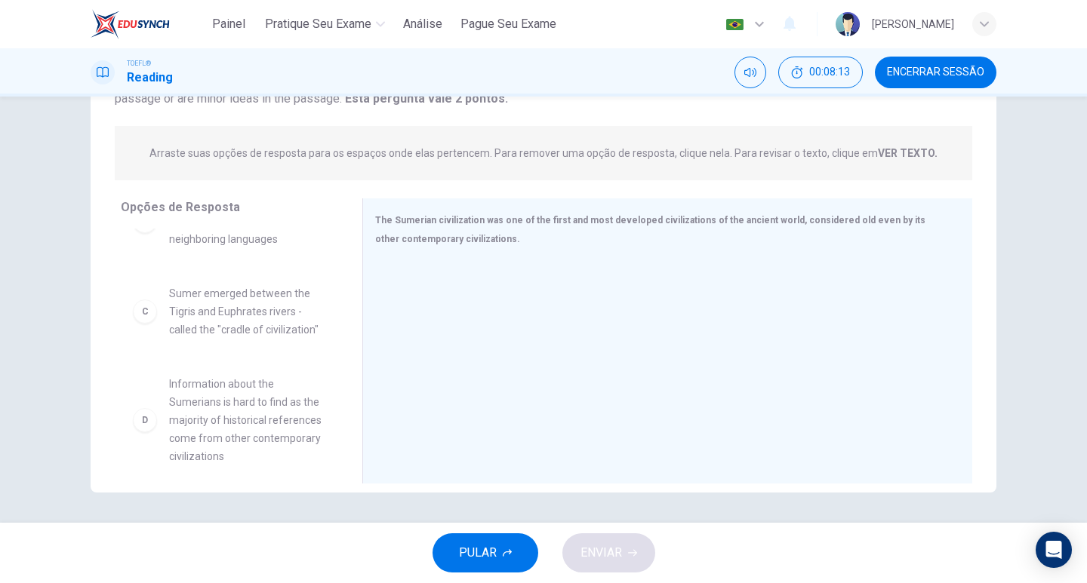
scroll to position [141, 0]
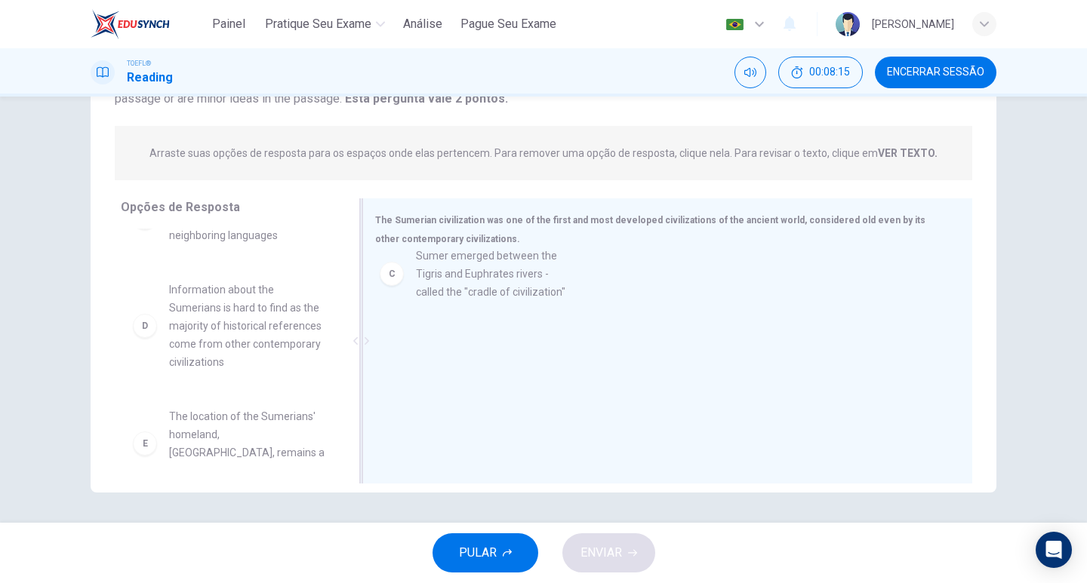
drag, startPoint x: 232, startPoint y: 294, endPoint x: 482, endPoint y: 283, distance: 250.8
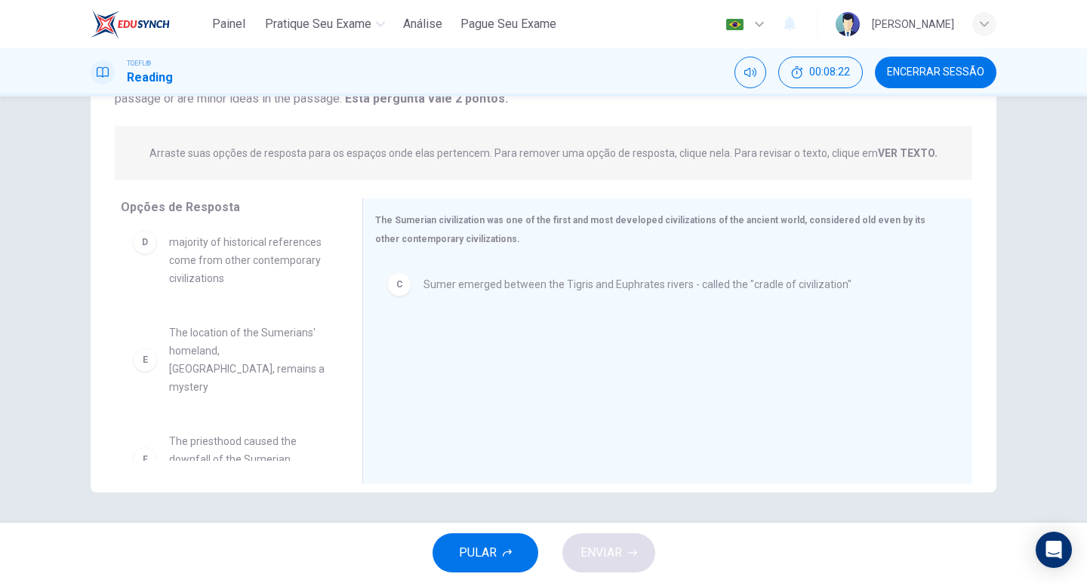
scroll to position [226, 0]
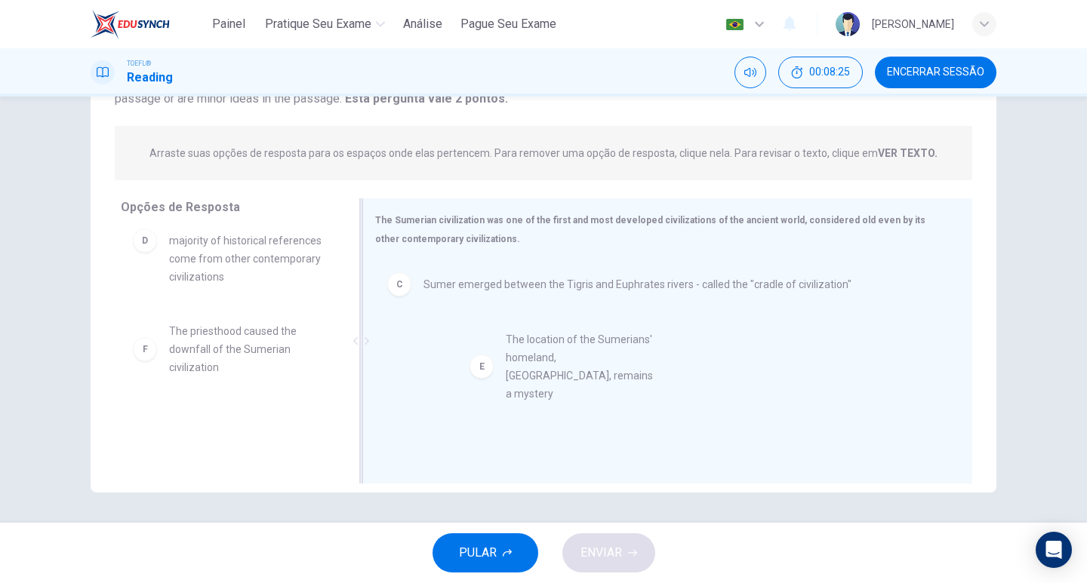
drag, startPoint x: 270, startPoint y: 326, endPoint x: 611, endPoint y: 356, distance: 341.7
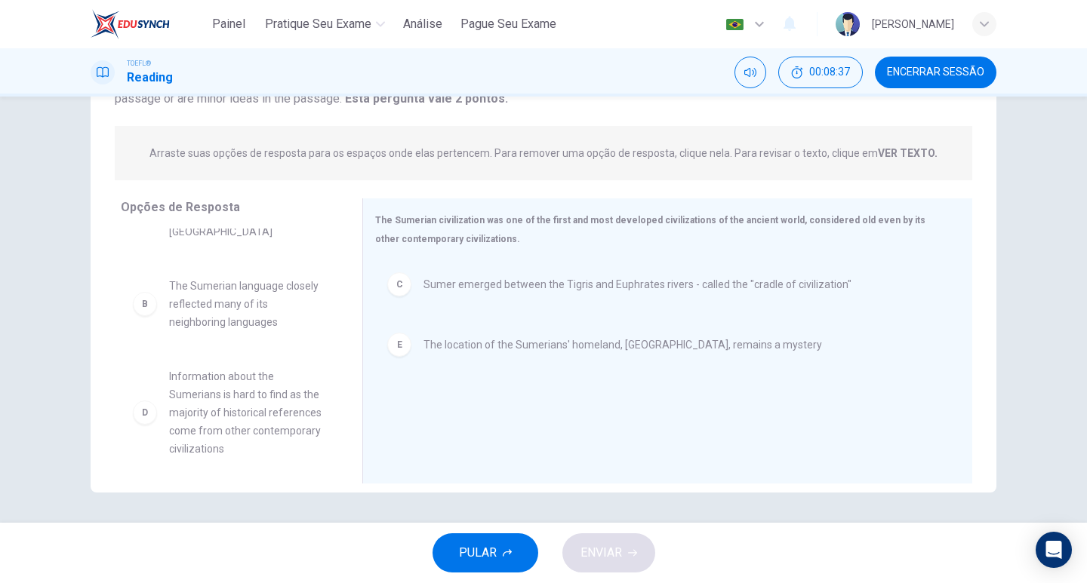
scroll to position [57, 0]
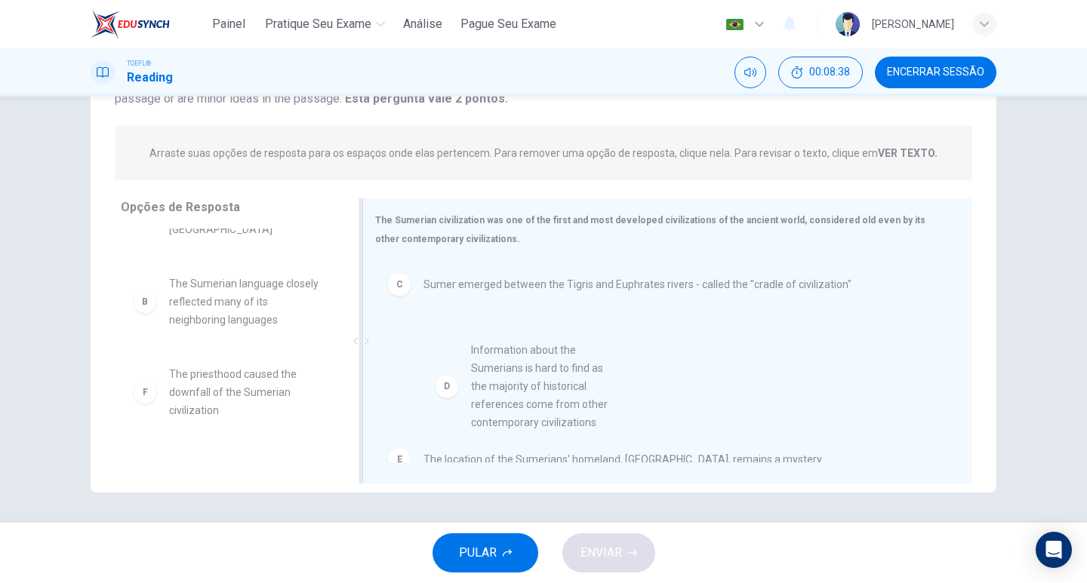
drag, startPoint x: 247, startPoint y: 392, endPoint x: 562, endPoint y: 392, distance: 315.5
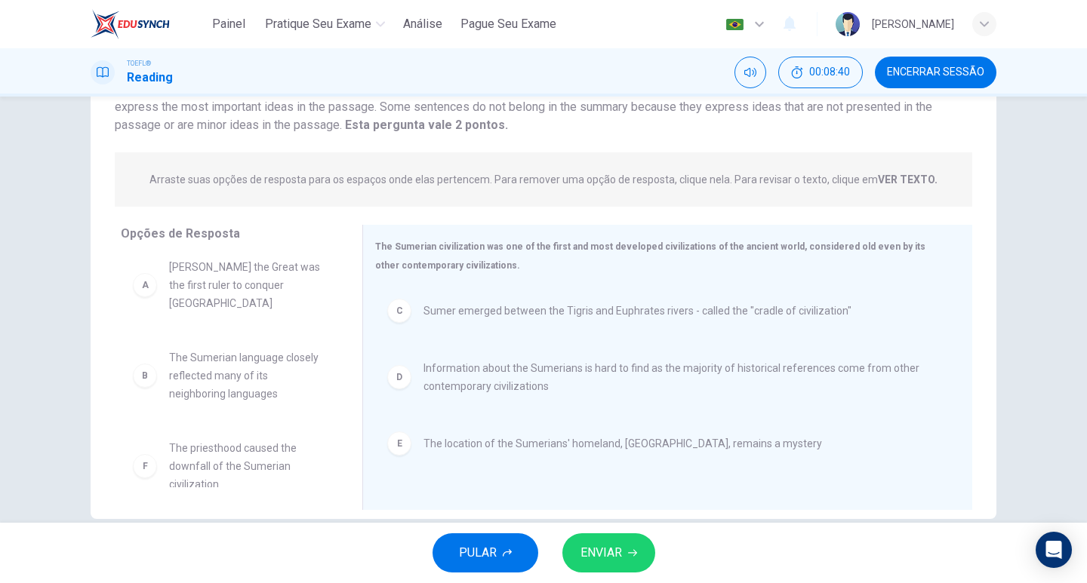
scroll to position [159, 0]
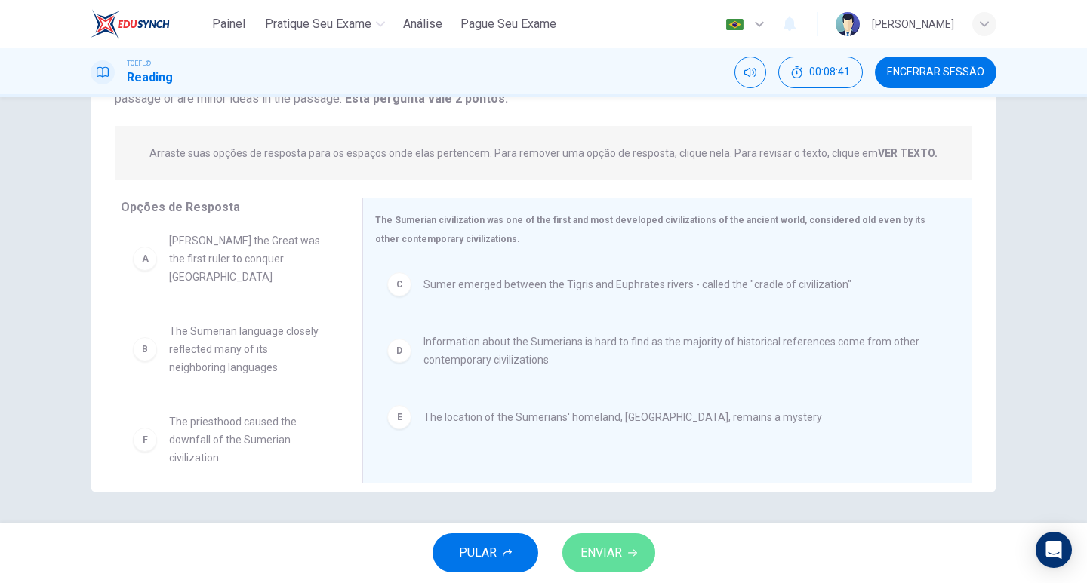
click at [608, 546] on span "ENVIAR" at bounding box center [601, 553] width 42 height 21
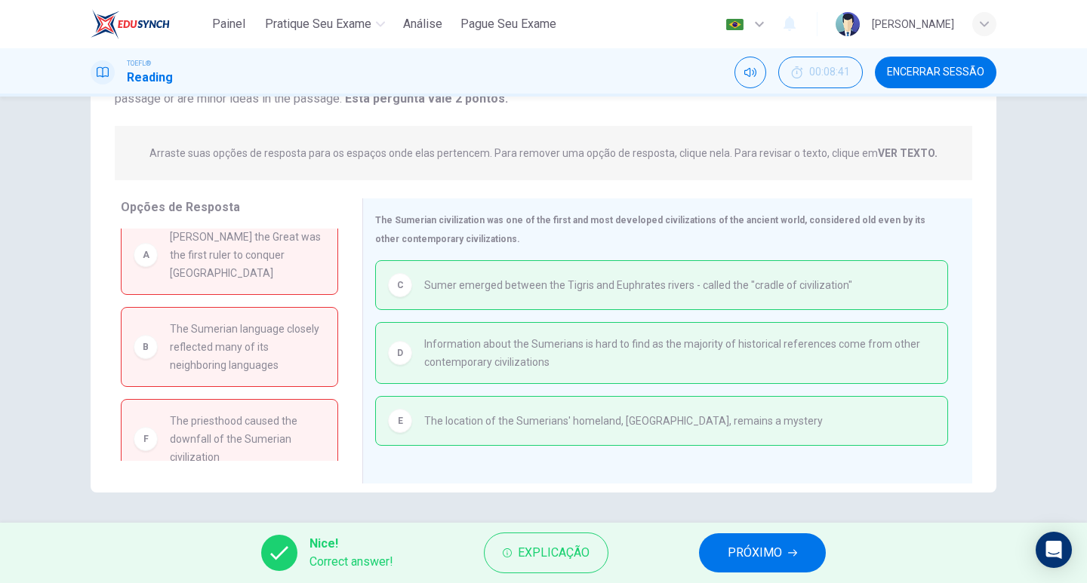
click at [743, 565] on button "PRÓXIMO" at bounding box center [762, 553] width 127 height 39
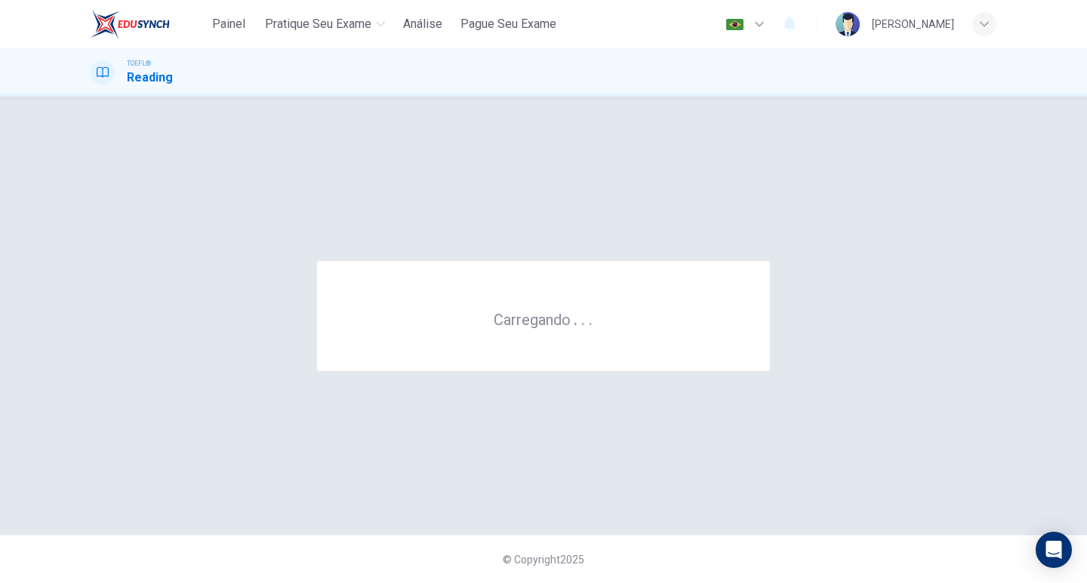
scroll to position [0, 0]
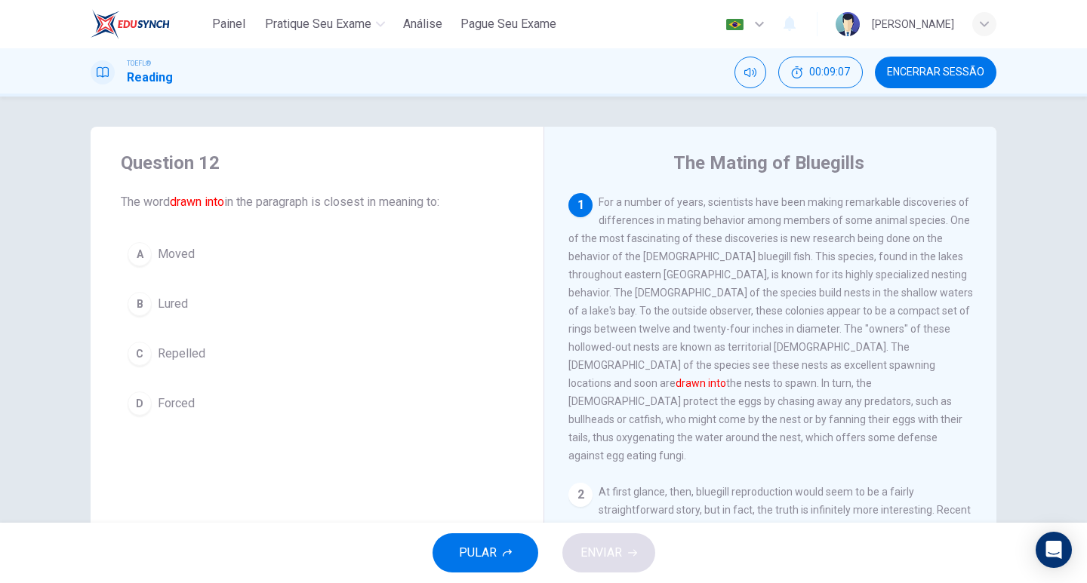
click at [140, 303] on div "B" at bounding box center [140, 304] width 24 height 24
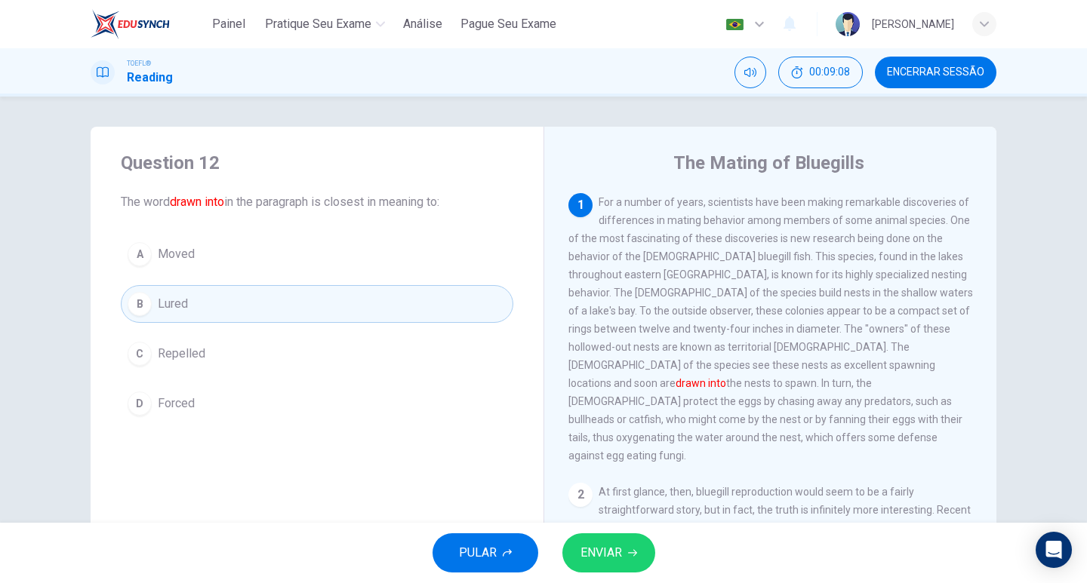
click at [622, 555] on button "ENVIAR" at bounding box center [608, 553] width 93 height 39
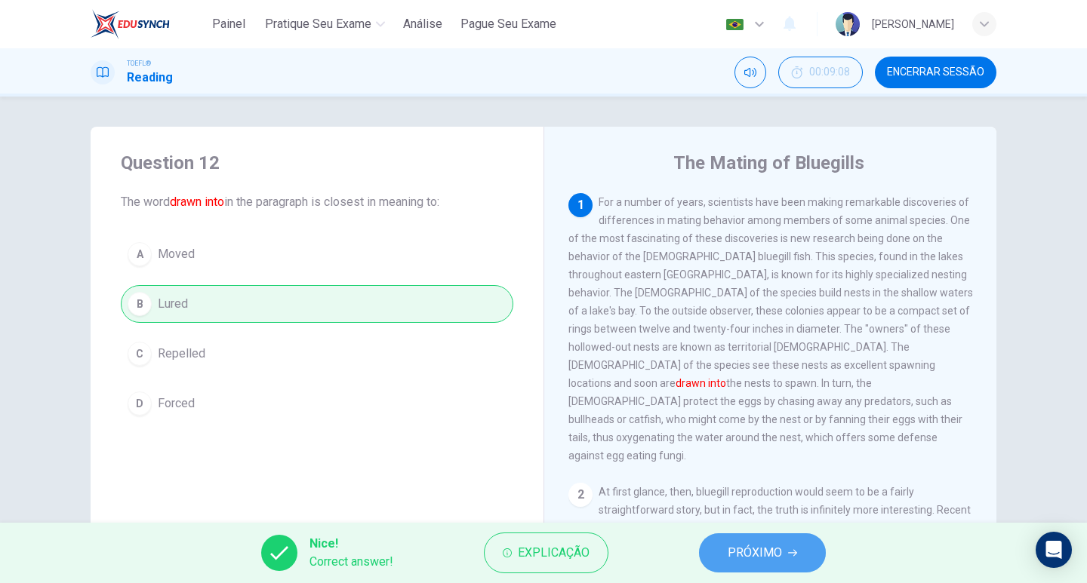
click at [760, 550] on span "PRÓXIMO" at bounding box center [755, 553] width 54 height 21
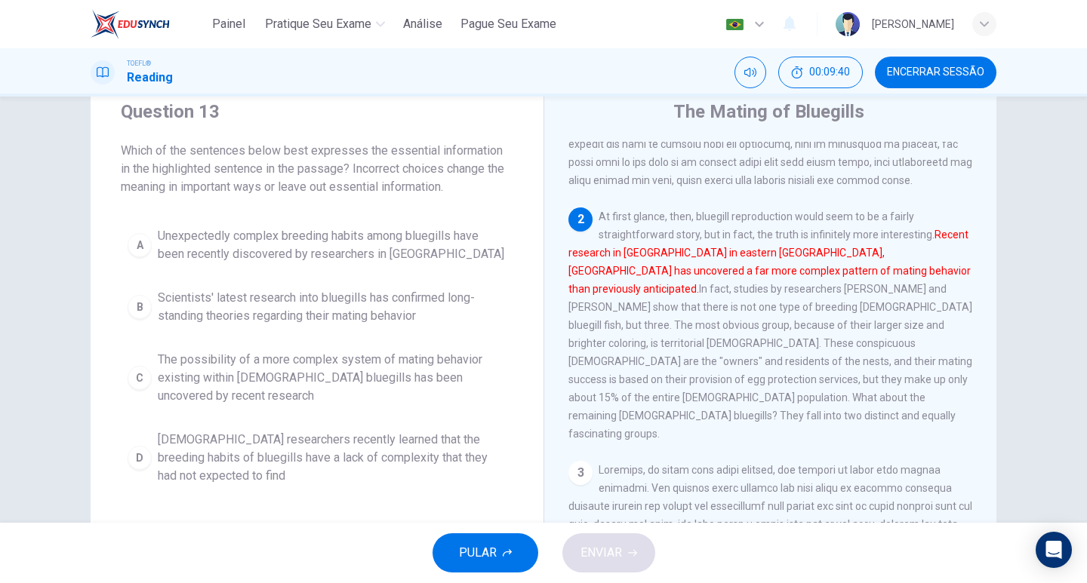
scroll to position [75, 0]
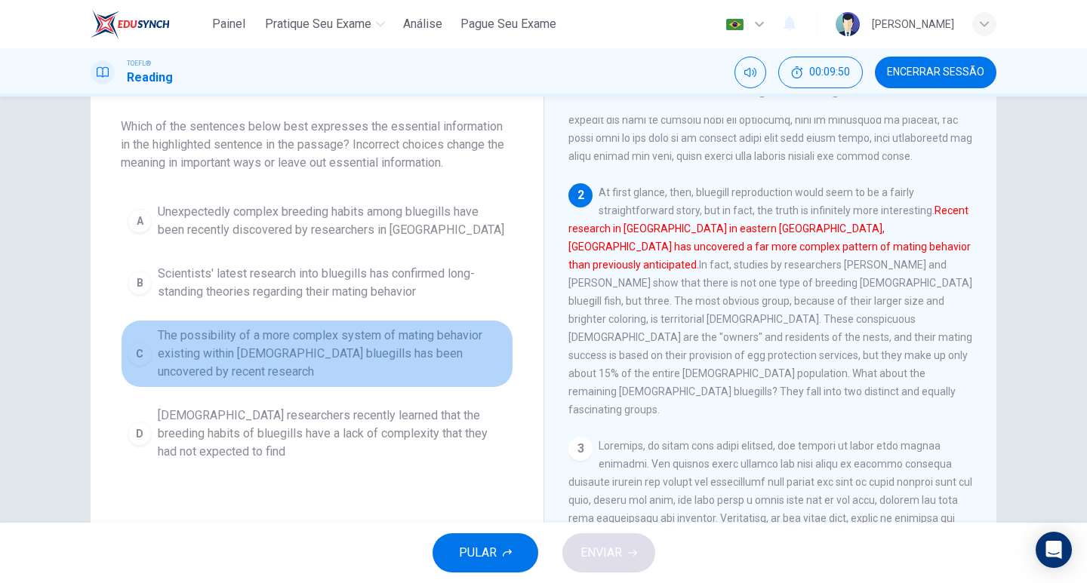
click at [325, 347] on span "The possibility of a more complex system of mating behavior existing within [DE…" at bounding box center [332, 354] width 349 height 54
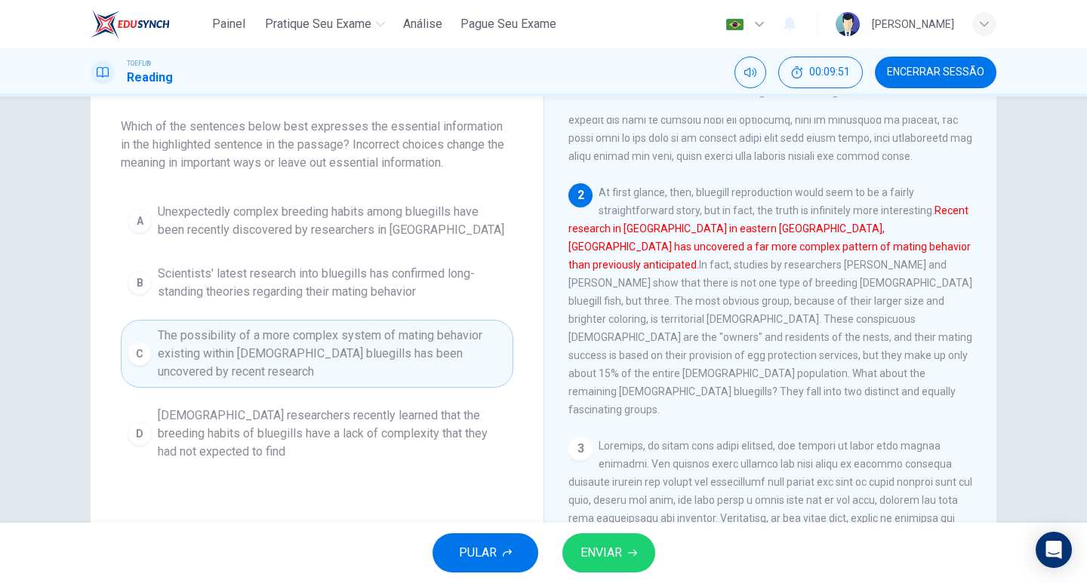
scroll to position [151, 0]
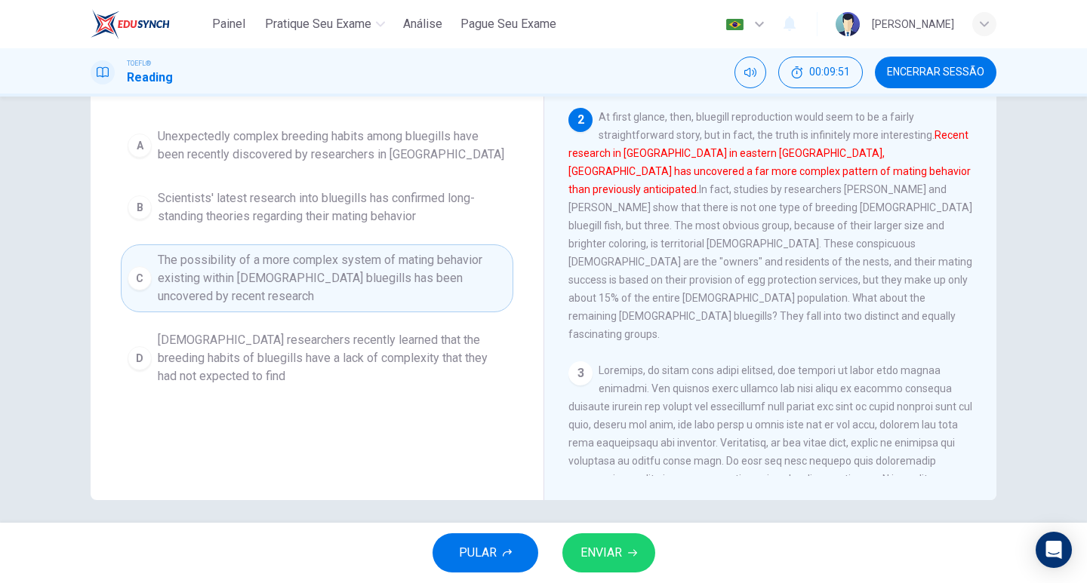
click at [608, 560] on span "ENVIAR" at bounding box center [601, 553] width 42 height 21
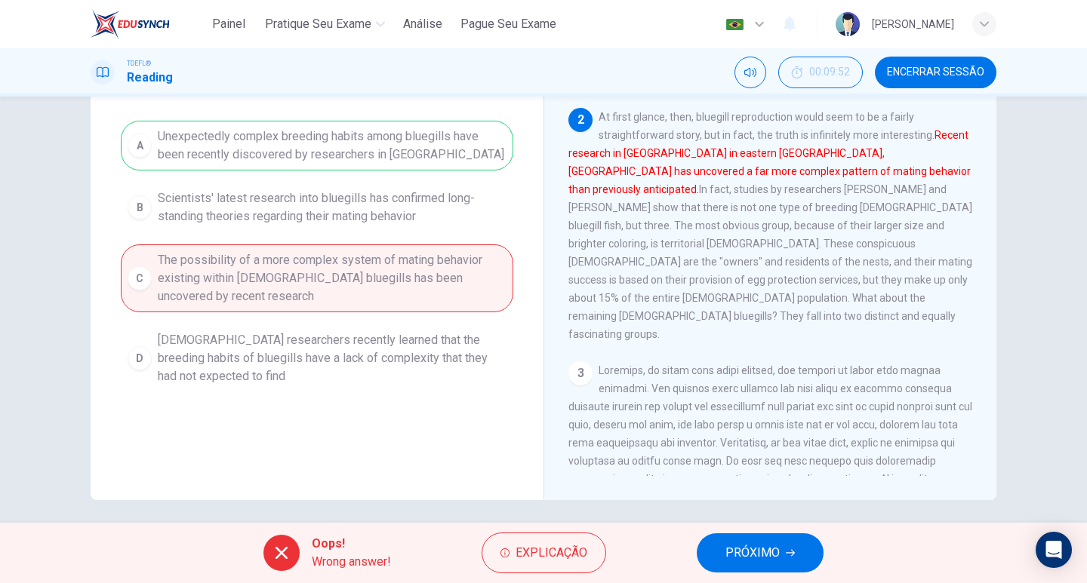
click at [809, 548] on button "PRÓXIMO" at bounding box center [760, 553] width 127 height 39
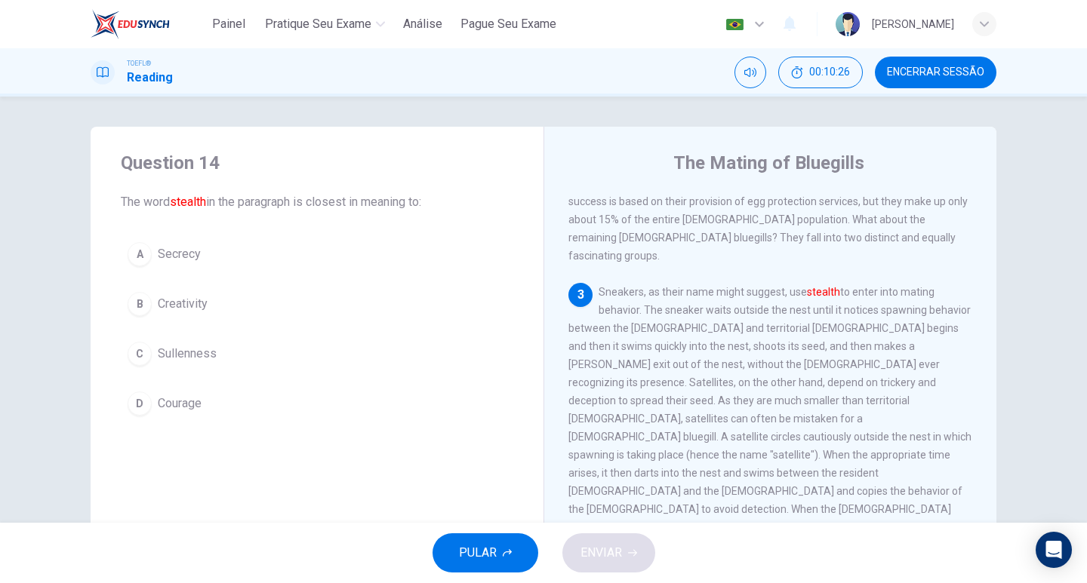
scroll to position [451, 0]
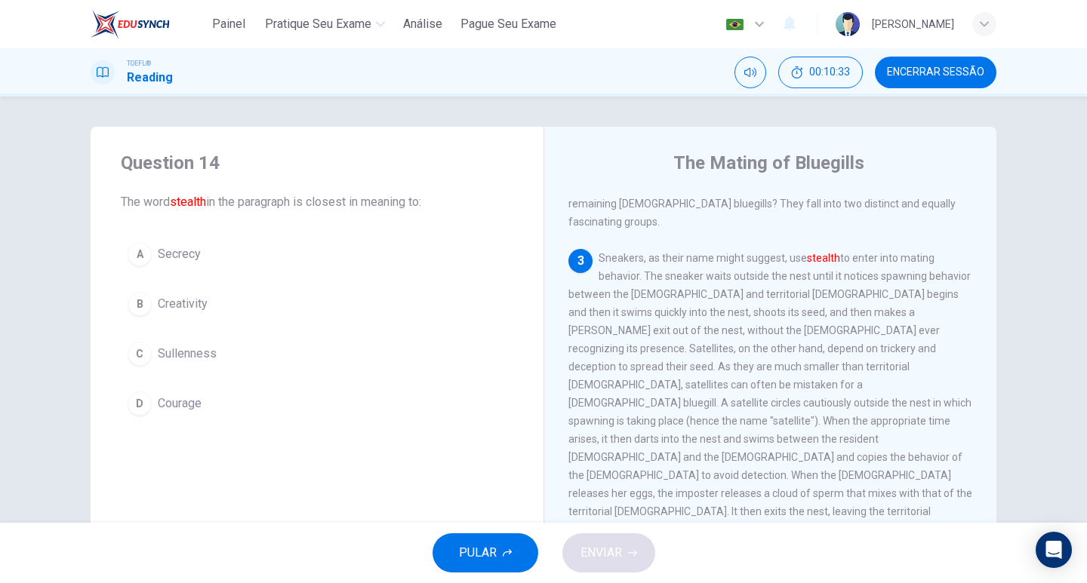
click at [191, 309] on span "Creativity" at bounding box center [183, 304] width 50 height 18
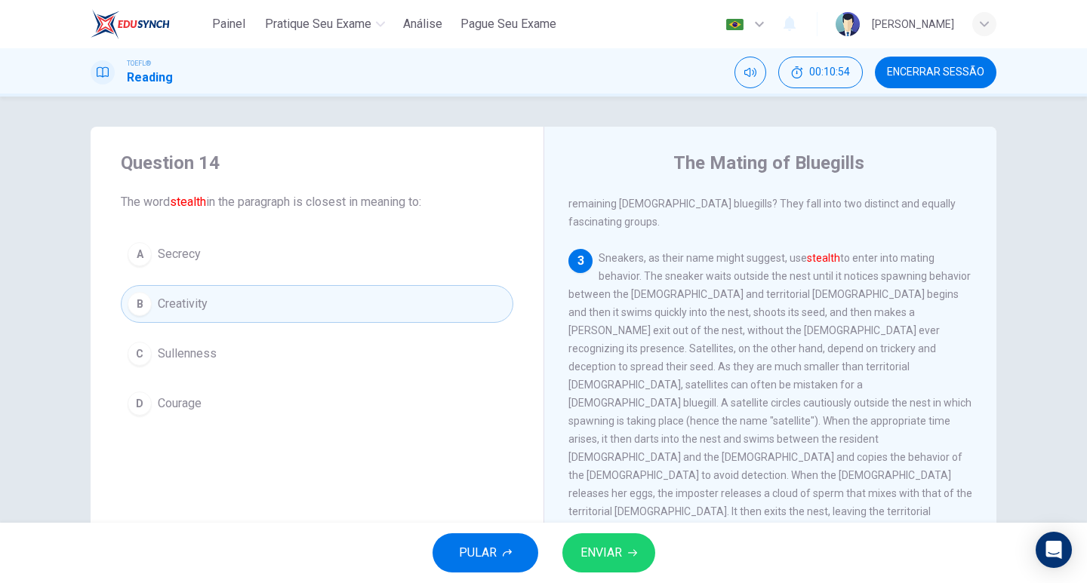
click at [183, 263] on button "A Secrecy" at bounding box center [317, 254] width 392 height 38
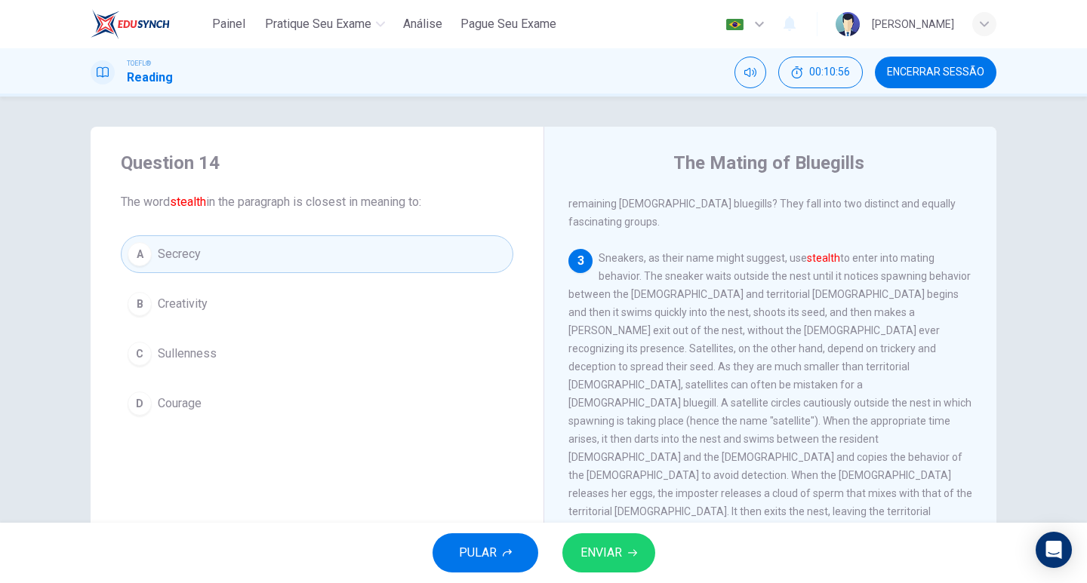
click at [626, 549] on button "ENVIAR" at bounding box center [608, 553] width 93 height 39
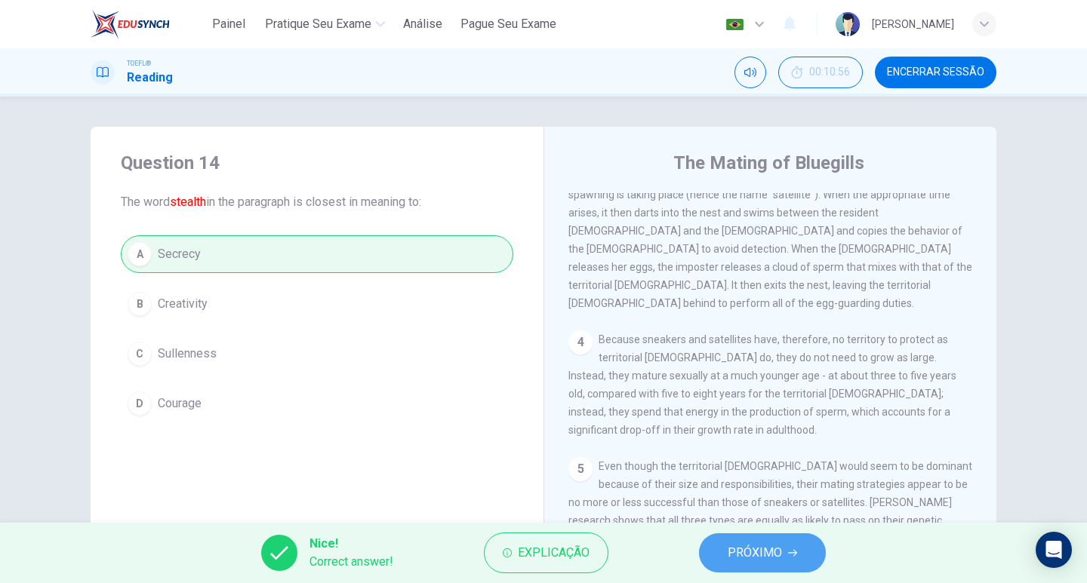
click at [760, 550] on span "PRÓXIMO" at bounding box center [755, 553] width 54 height 21
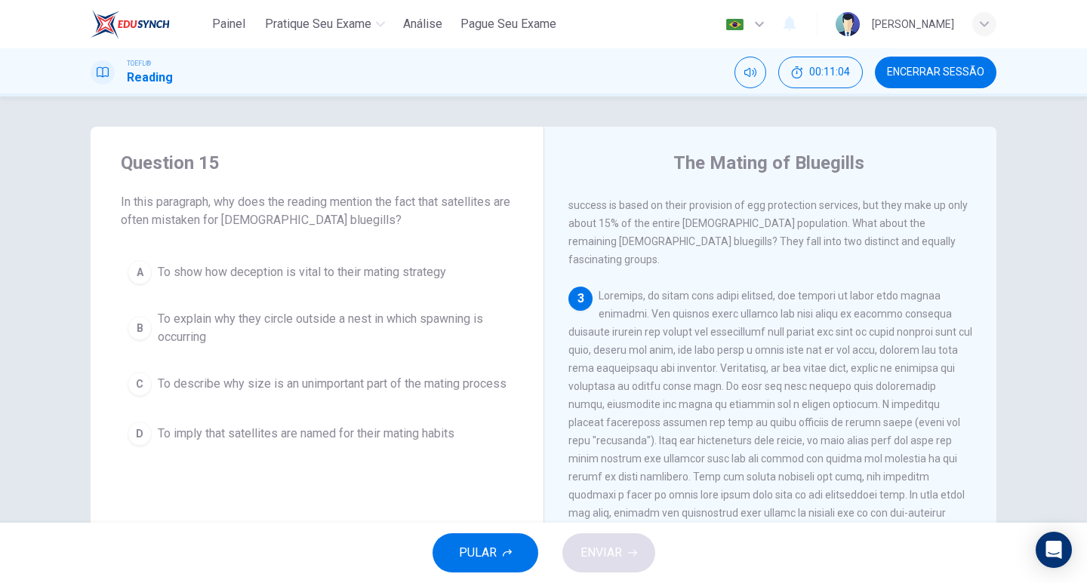
scroll to position [489, 0]
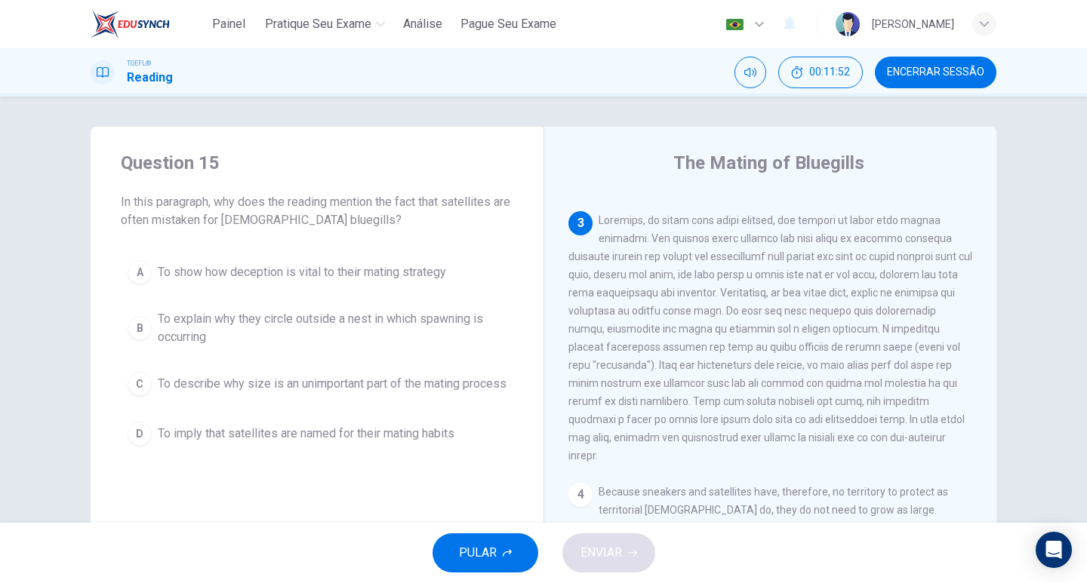
click at [300, 275] on span "To show how deception is vital to their mating strategy" at bounding box center [302, 272] width 288 height 18
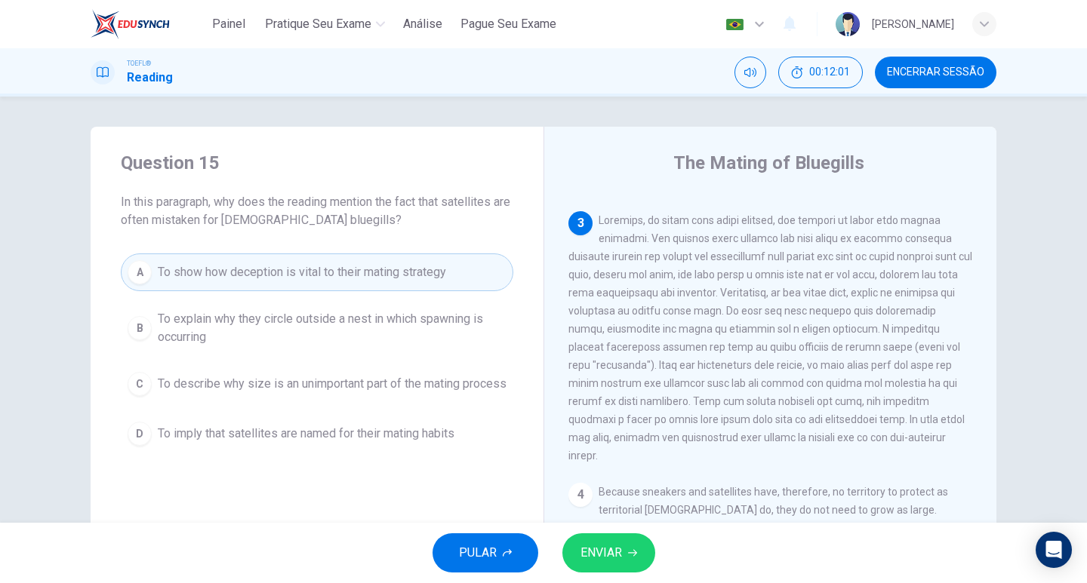
click at [603, 553] on span "ENVIAR" at bounding box center [601, 553] width 42 height 21
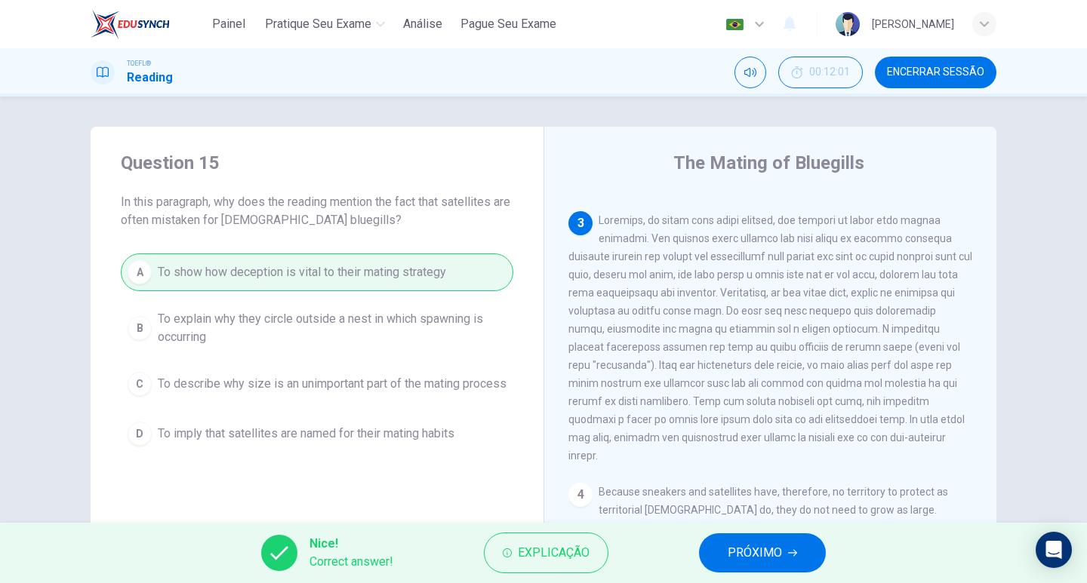
click at [773, 552] on span "PRÓXIMO" at bounding box center [755, 553] width 54 height 21
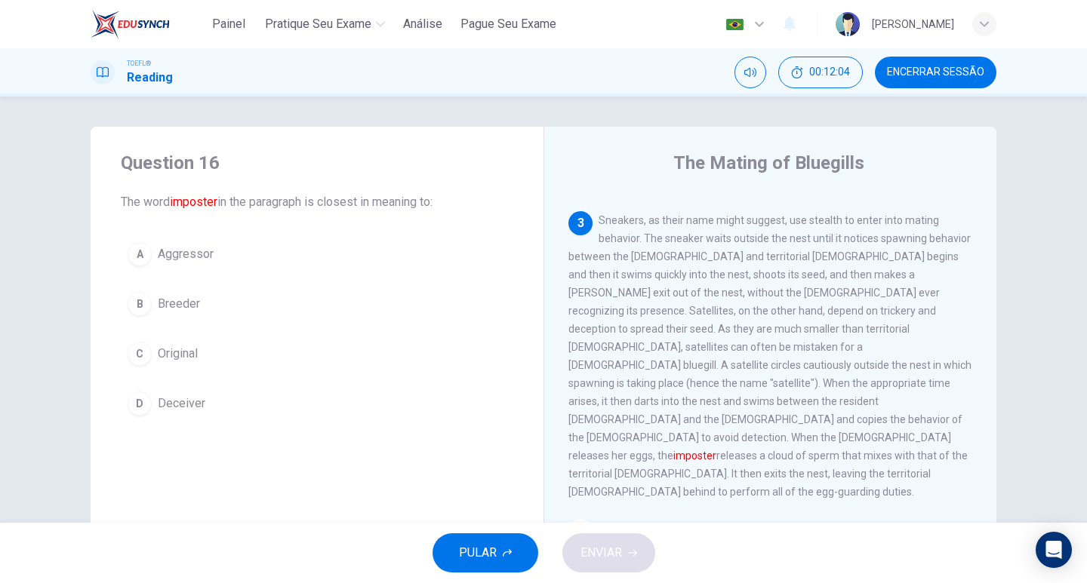
click at [254, 408] on button "D Deceiver" at bounding box center [317, 404] width 392 height 38
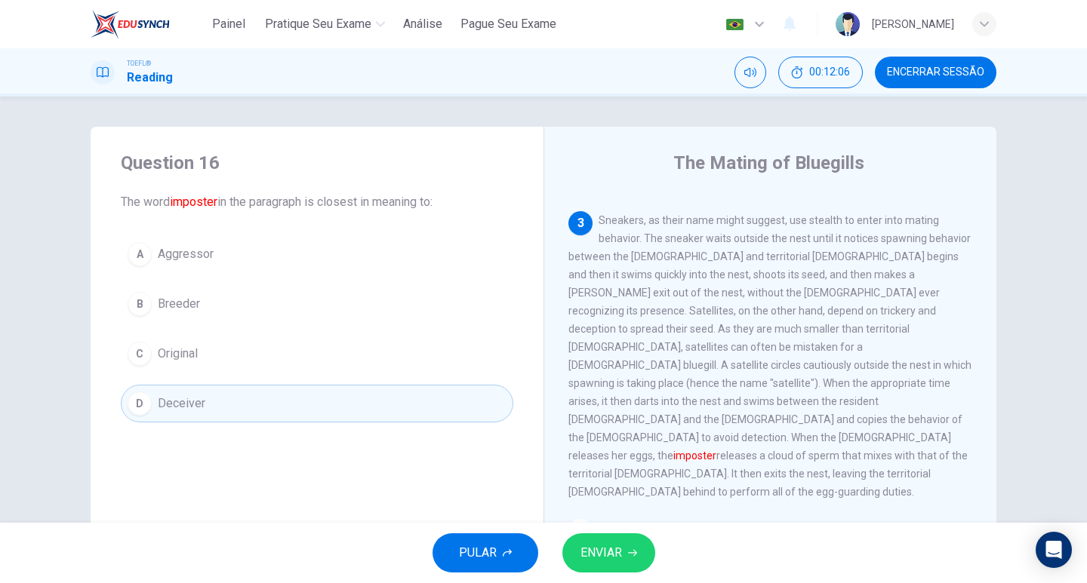
click at [651, 548] on button "ENVIAR" at bounding box center [608, 553] width 93 height 39
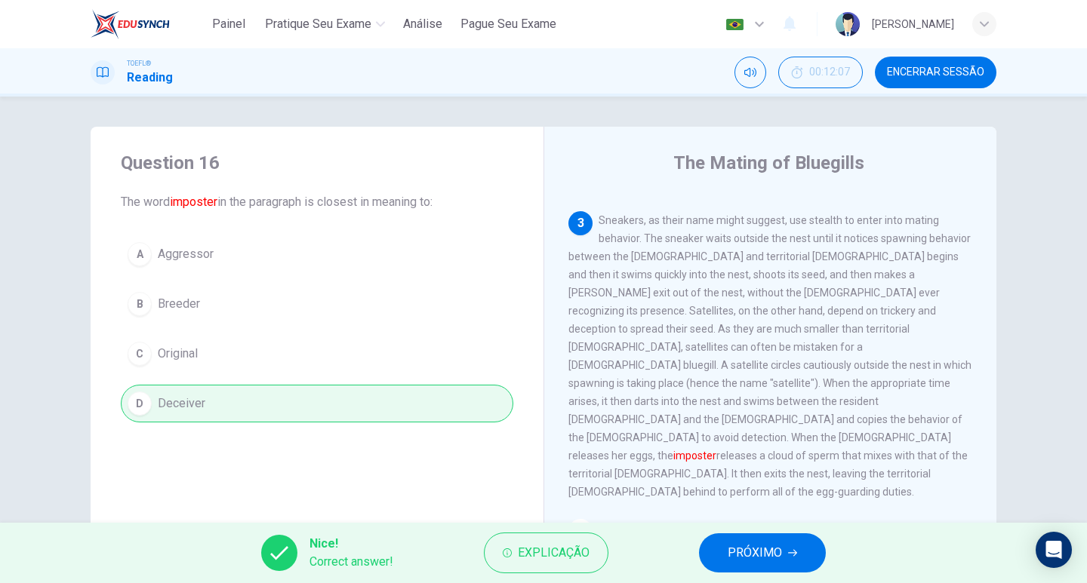
click at [757, 549] on span "PRÓXIMO" at bounding box center [755, 553] width 54 height 21
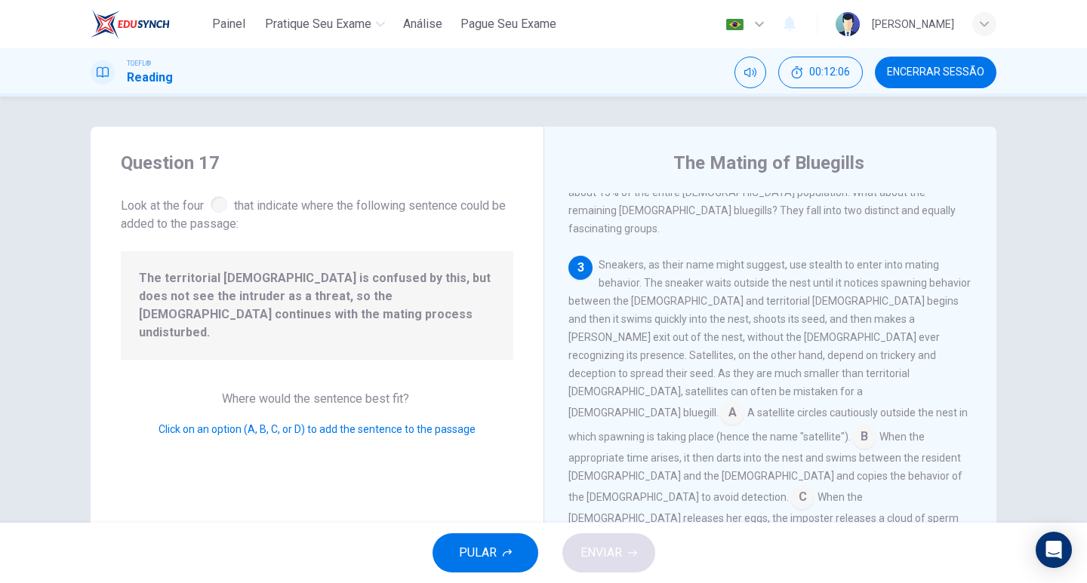
scroll to position [484, 0]
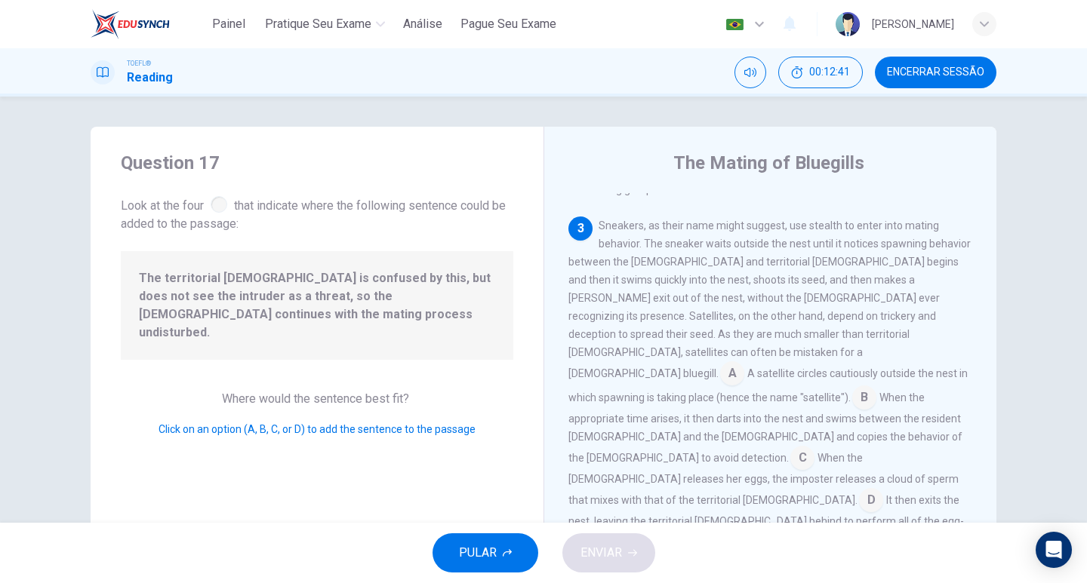
click at [790, 448] on input at bounding box center [802, 460] width 24 height 24
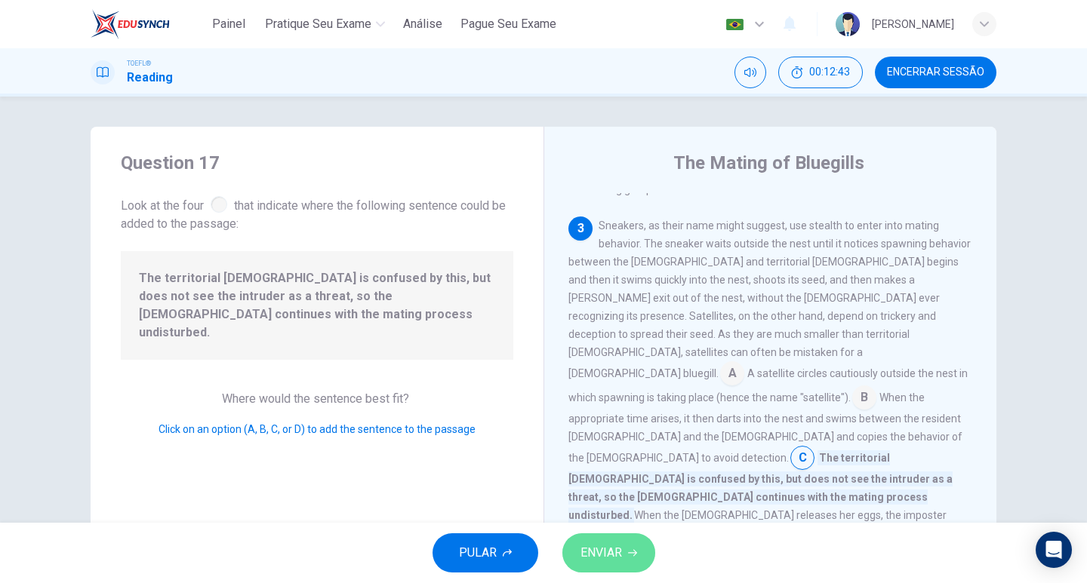
click at [597, 535] on button "ENVIAR" at bounding box center [608, 553] width 93 height 39
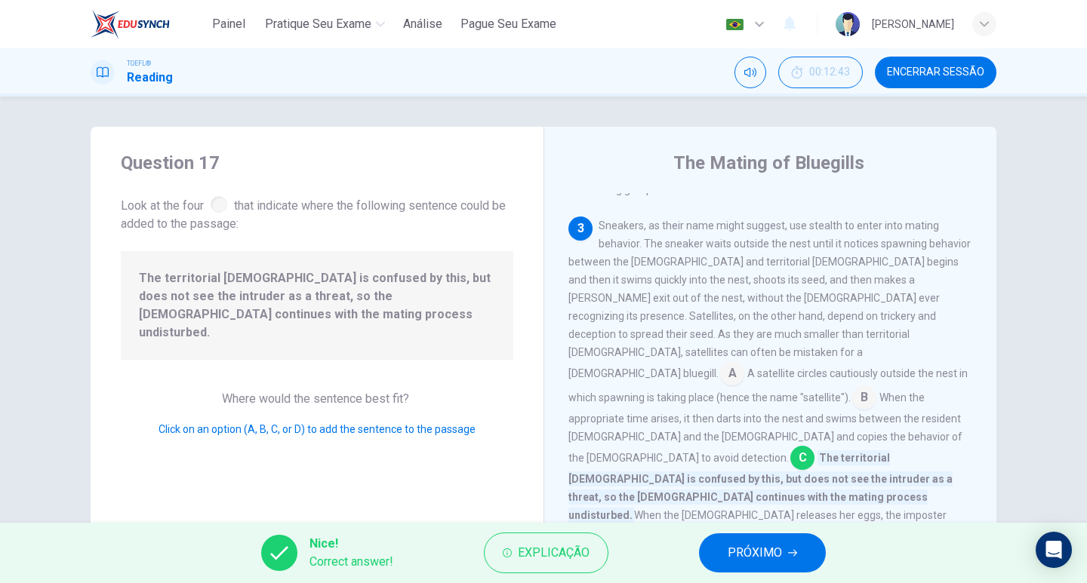
click at [749, 556] on span "PRÓXIMO" at bounding box center [755, 553] width 54 height 21
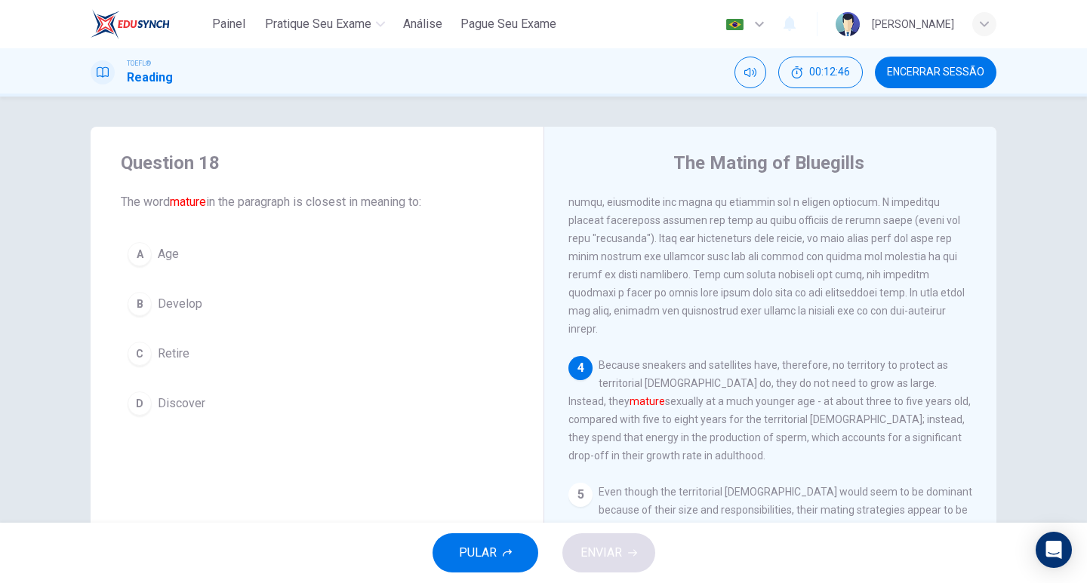
scroll to position [679, 0]
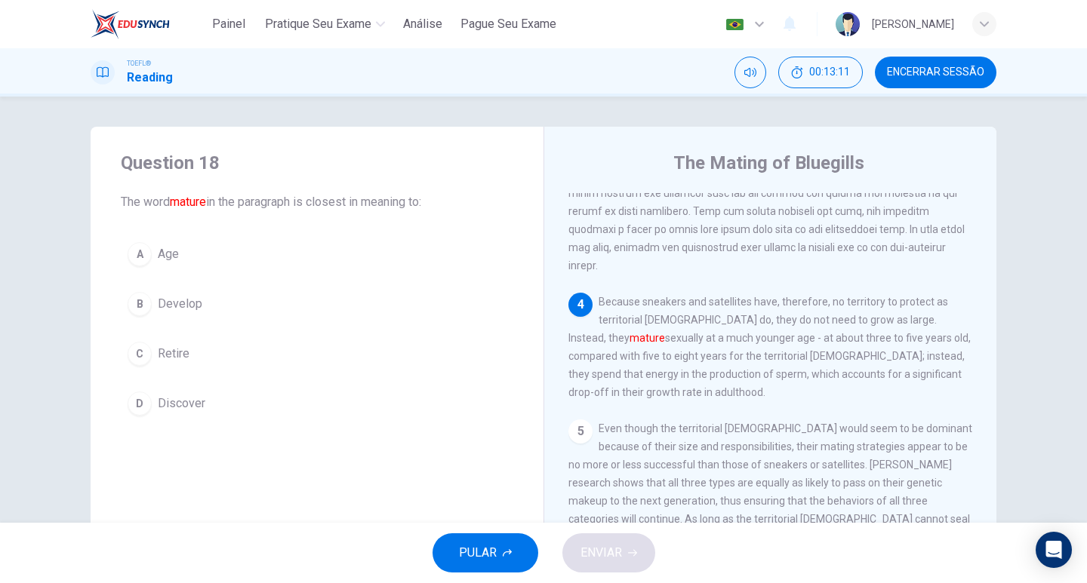
click at [192, 299] on span "Develop" at bounding box center [180, 304] width 45 height 18
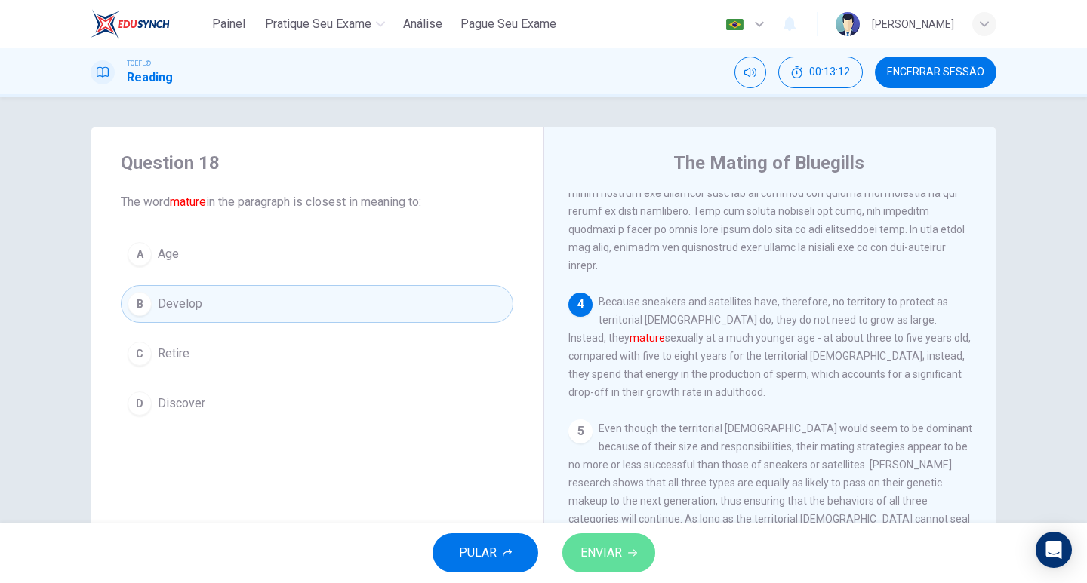
click at [629, 556] on icon "button" at bounding box center [632, 553] width 9 height 9
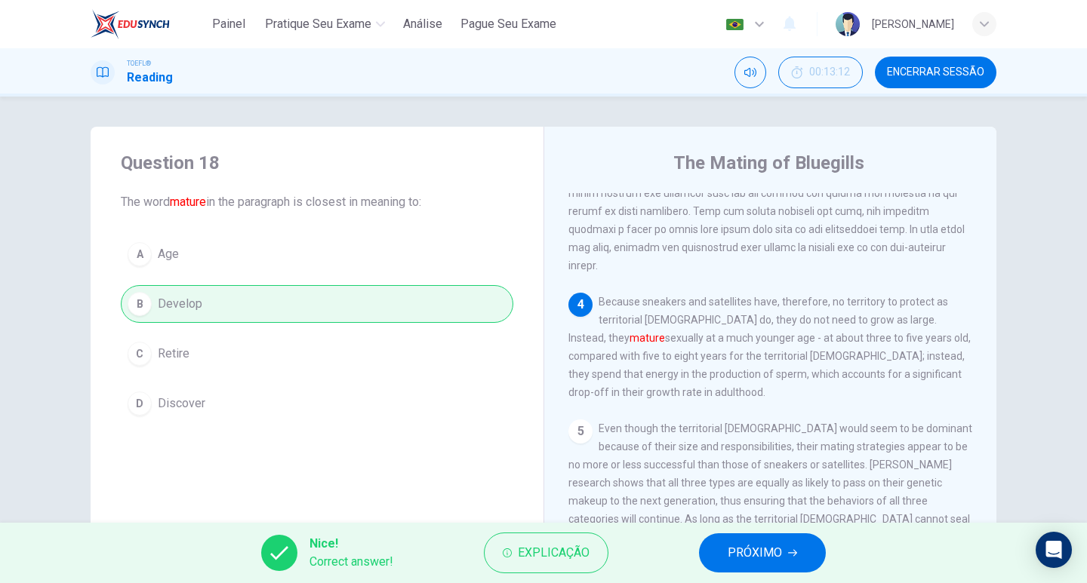
click at [781, 549] on span "PRÓXIMO" at bounding box center [755, 553] width 54 height 21
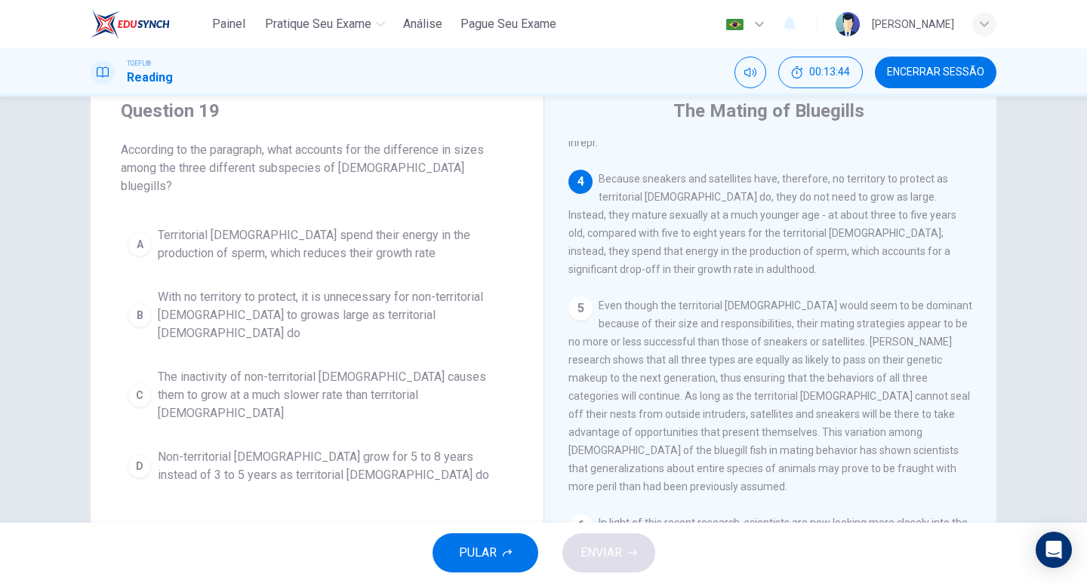
scroll to position [75, 0]
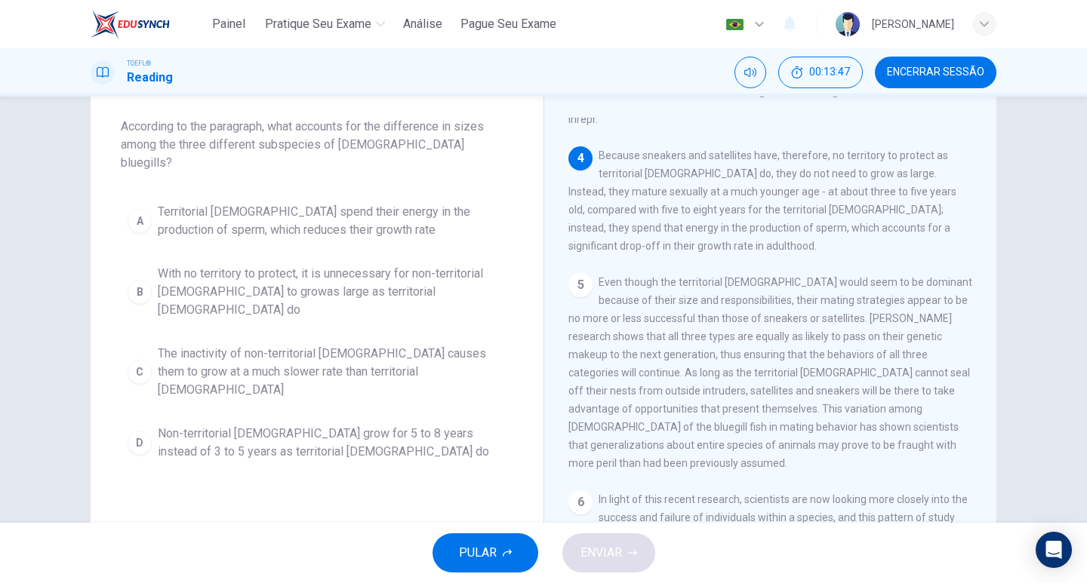
click at [335, 265] on span "With no territory to protect, it is unnecessary for non-territorial [DEMOGRAPHI…" at bounding box center [332, 292] width 349 height 54
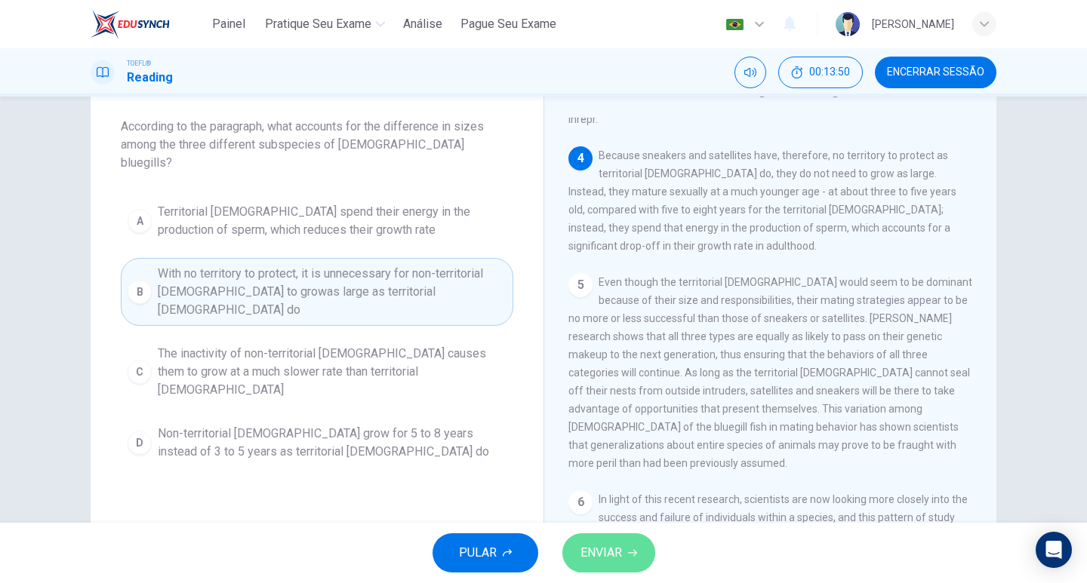
click at [597, 552] on span "ENVIAR" at bounding box center [601, 553] width 42 height 21
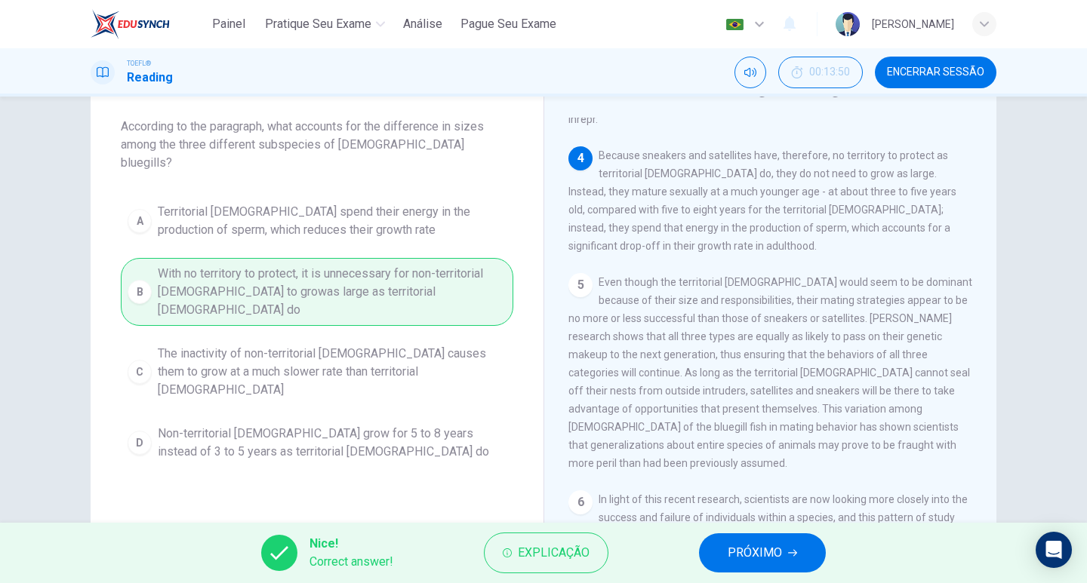
click at [793, 542] on button "PRÓXIMO" at bounding box center [762, 553] width 127 height 39
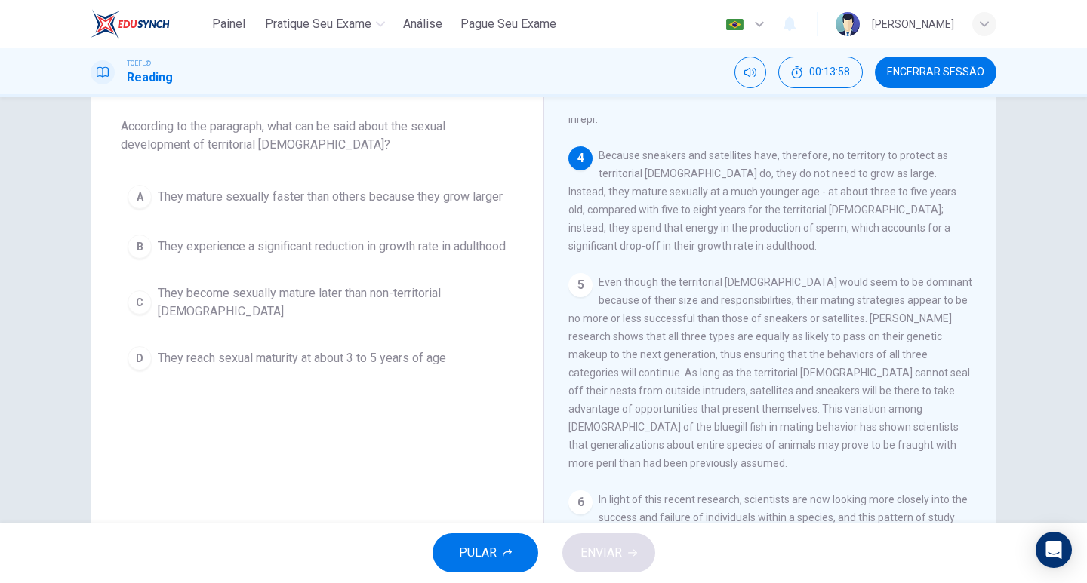
click at [439, 321] on span "They become sexually mature later than non-territorial [DEMOGRAPHIC_DATA]" at bounding box center [332, 303] width 349 height 36
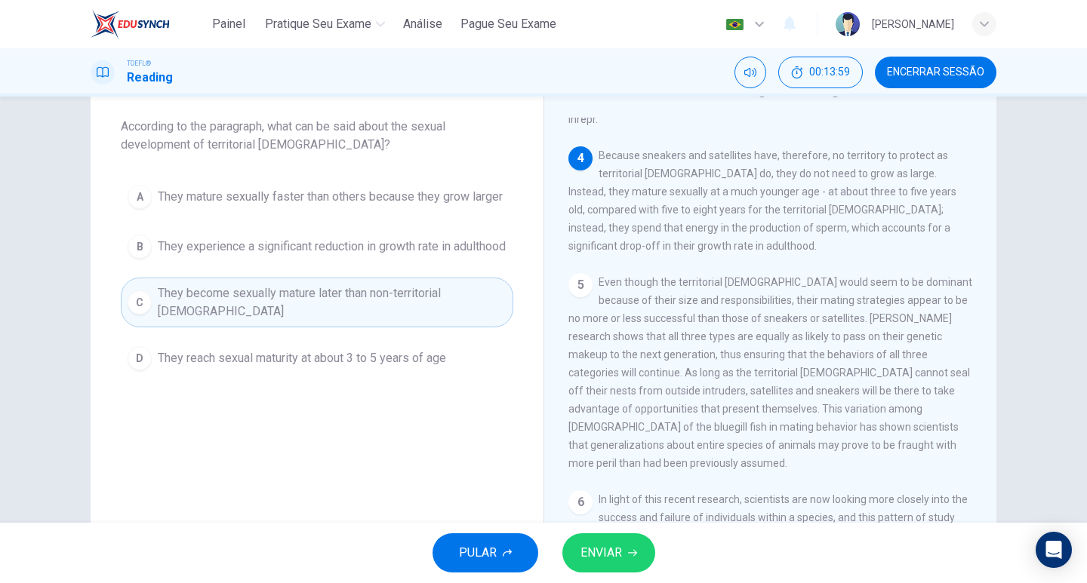
click at [628, 571] on button "ENVIAR" at bounding box center [608, 553] width 93 height 39
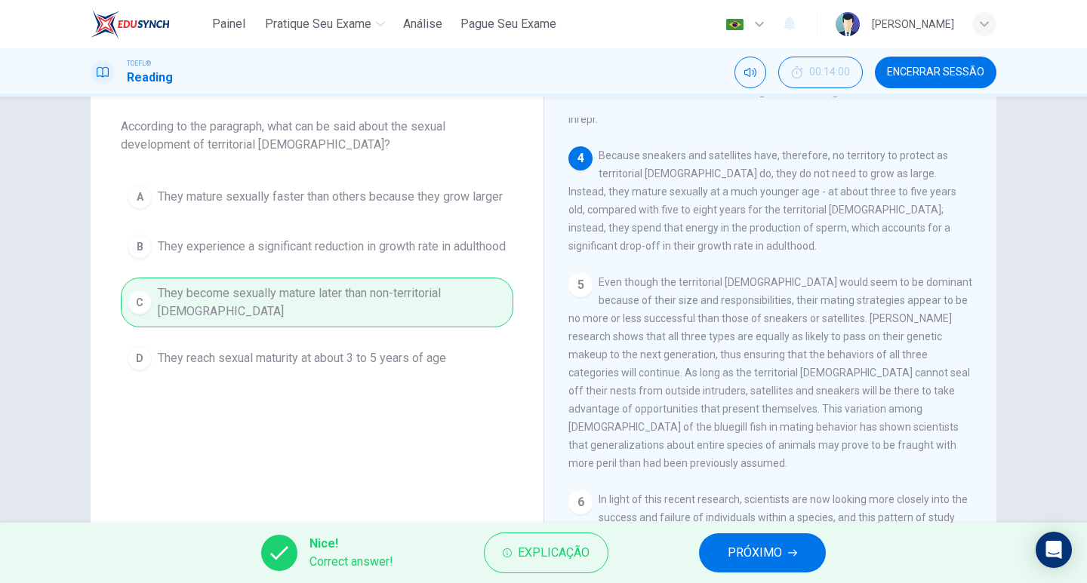
click at [737, 553] on span "PRÓXIMO" at bounding box center [755, 553] width 54 height 21
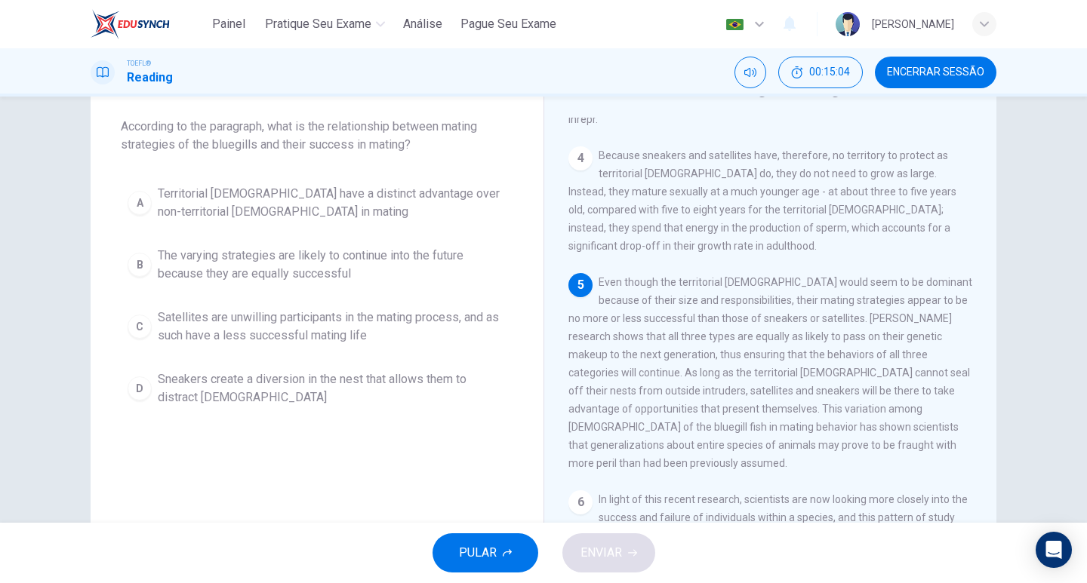
click at [311, 260] on span "The varying strategies are likely to continue into the future because they are …" at bounding box center [332, 265] width 349 height 36
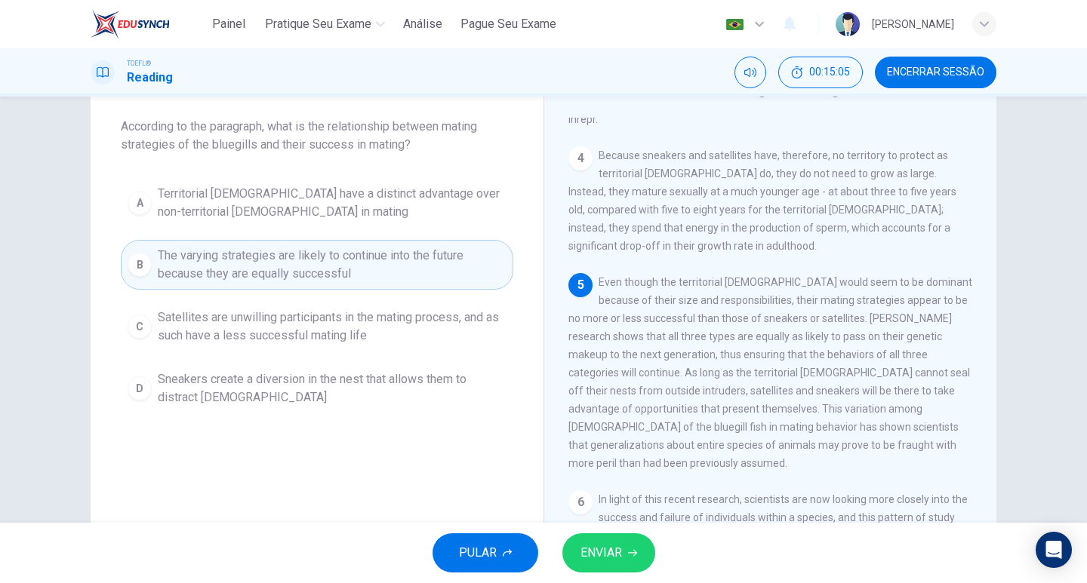
click at [642, 551] on button "ENVIAR" at bounding box center [608, 553] width 93 height 39
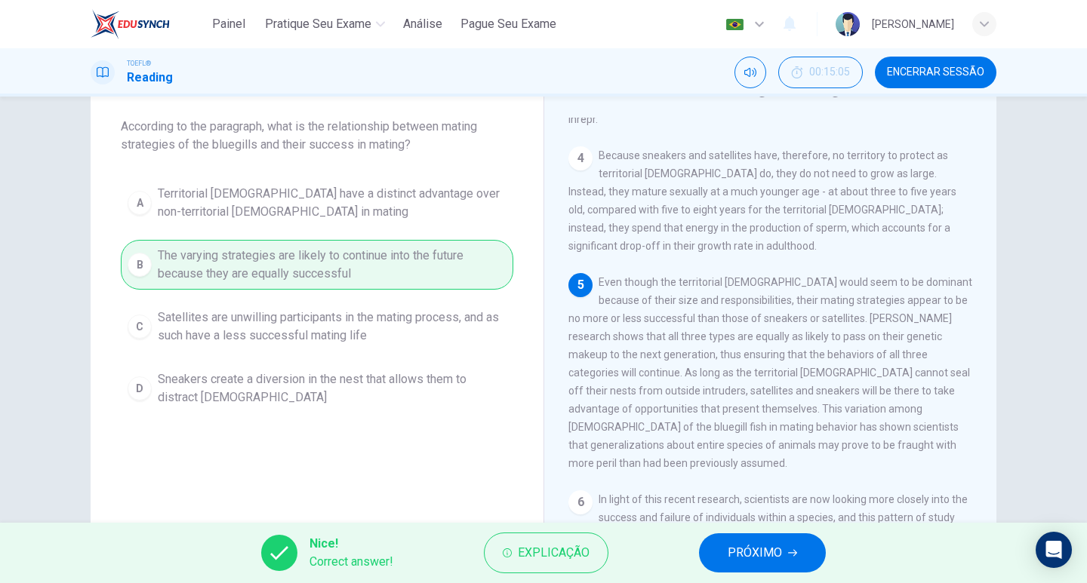
click at [719, 546] on button "PRÓXIMO" at bounding box center [762, 553] width 127 height 39
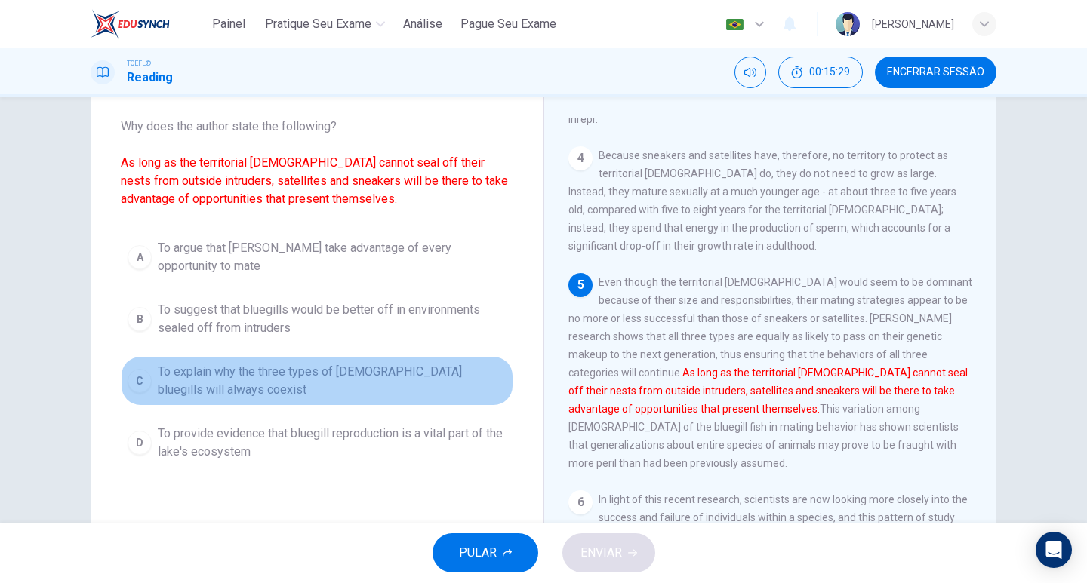
click at [348, 380] on span "To explain why the three types of [DEMOGRAPHIC_DATA] bluegills will always coex…" at bounding box center [332, 381] width 349 height 36
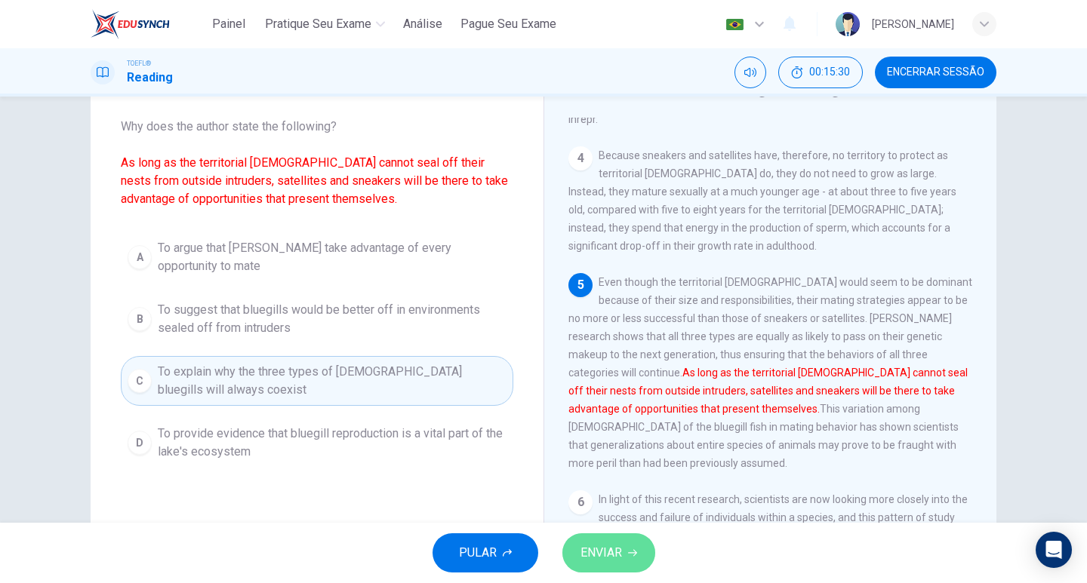
click at [593, 547] on span "ENVIAR" at bounding box center [601, 553] width 42 height 21
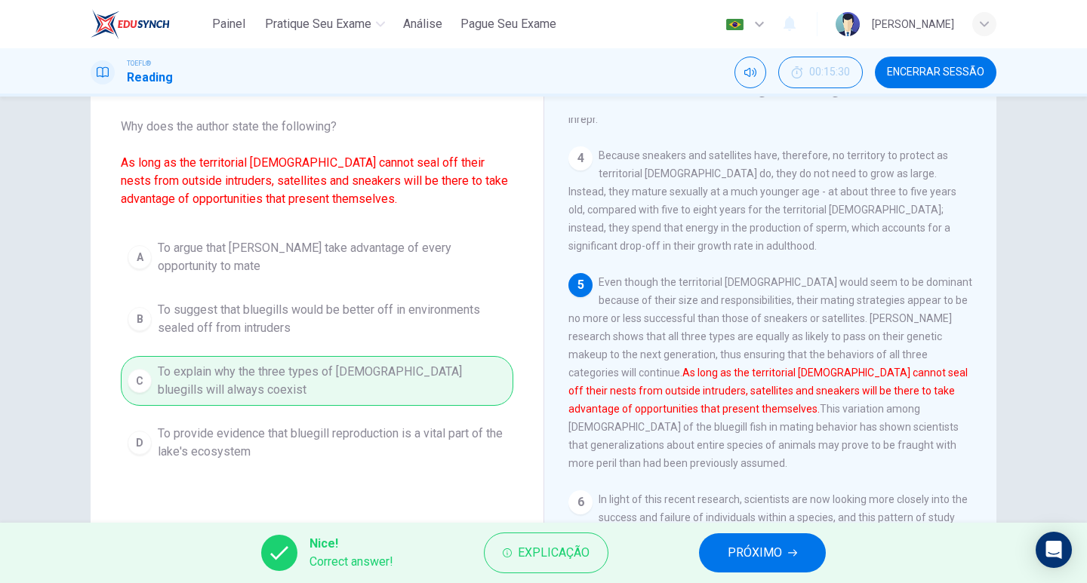
click at [756, 556] on span "PRÓXIMO" at bounding box center [755, 553] width 54 height 21
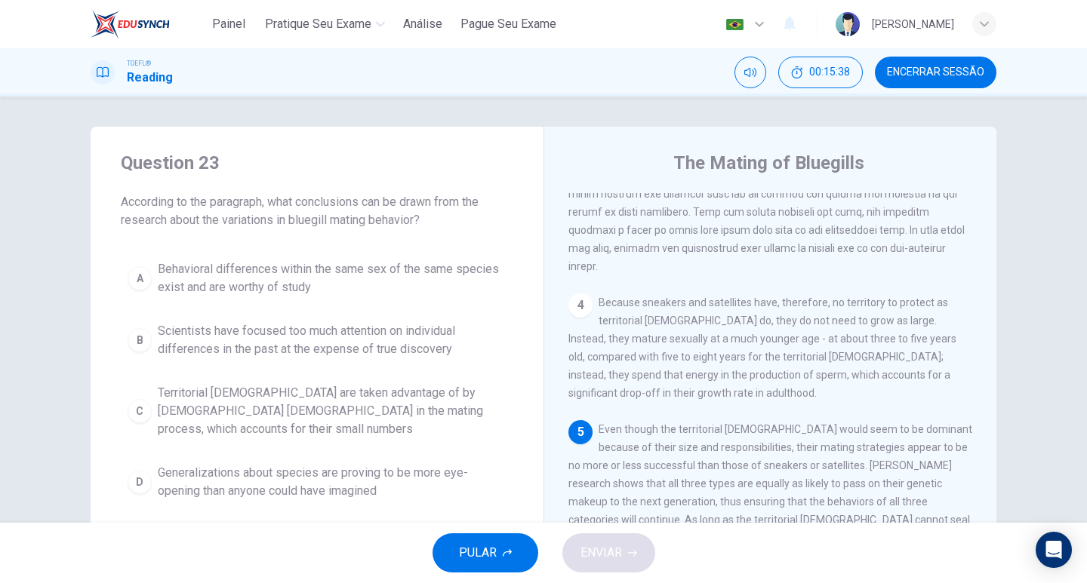
scroll to position [750, 0]
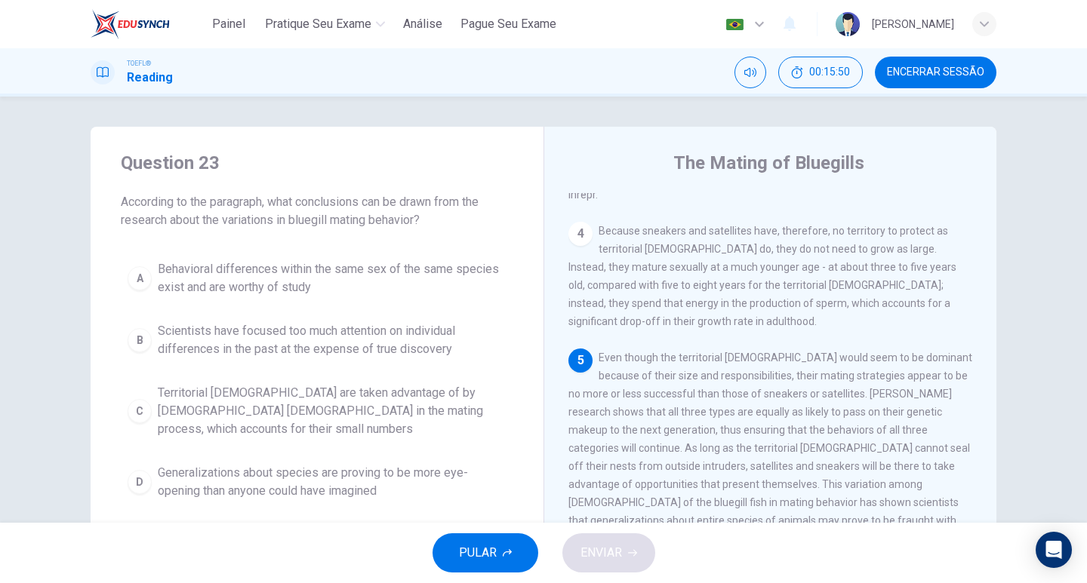
click at [359, 470] on span "Generalizations about species are proving to be more eye-opening than anyone co…" at bounding box center [332, 482] width 349 height 36
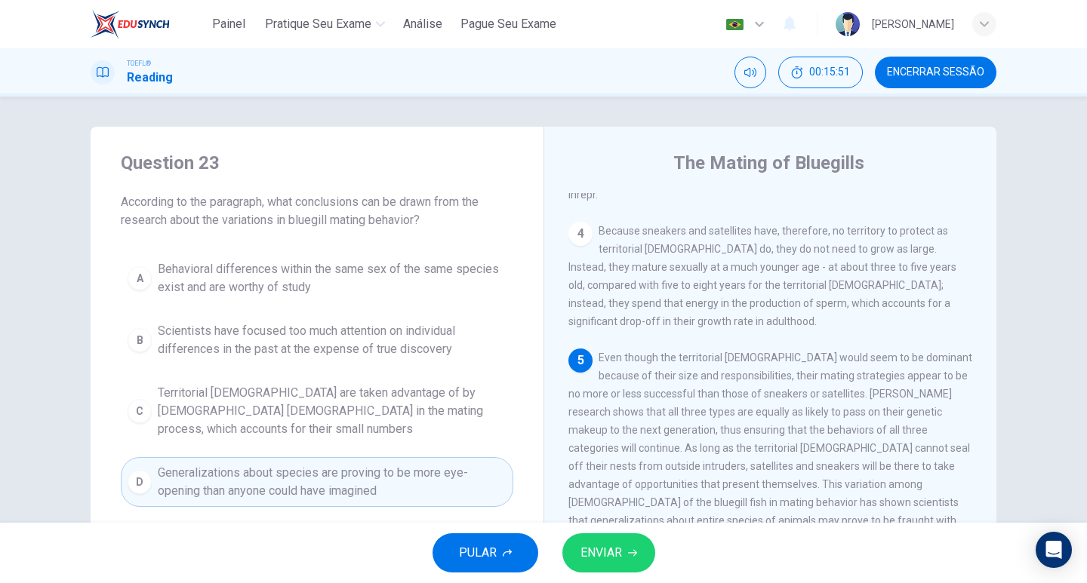
click at [583, 550] on span "ENVIAR" at bounding box center [601, 553] width 42 height 21
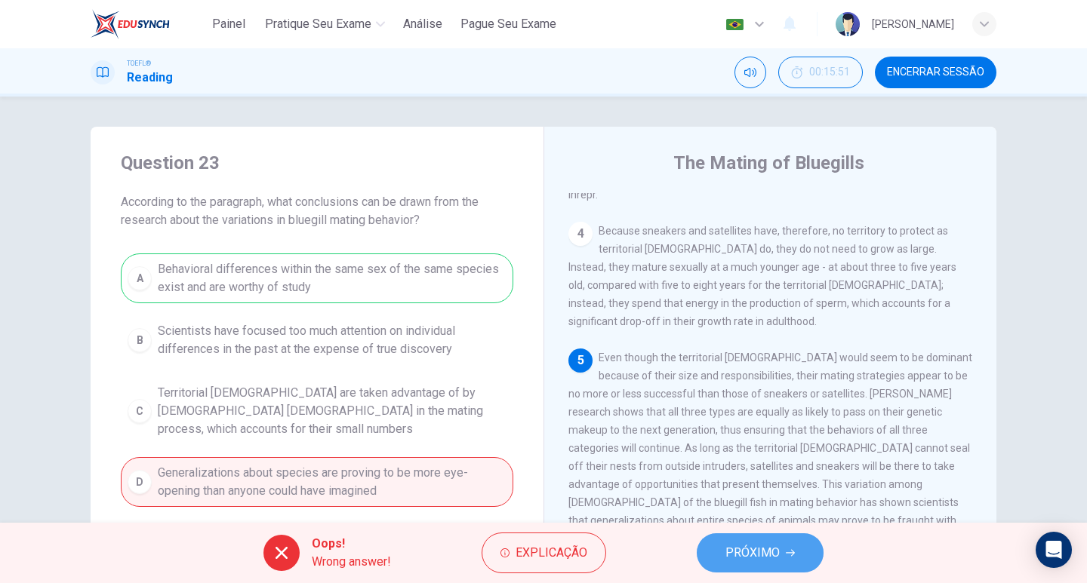
click at [803, 560] on button "PRÓXIMO" at bounding box center [760, 553] width 127 height 39
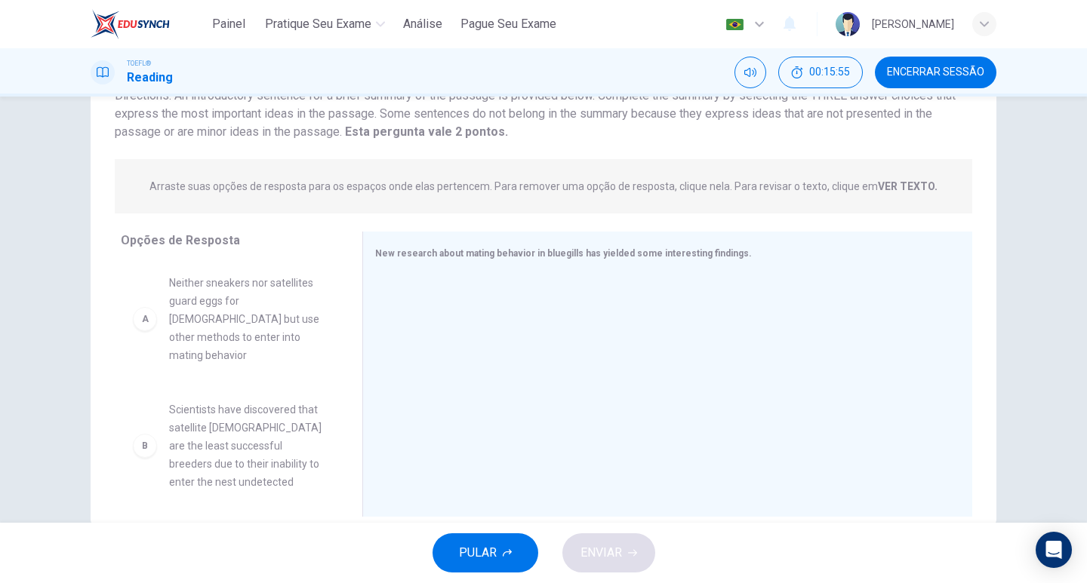
scroll to position [159, 0]
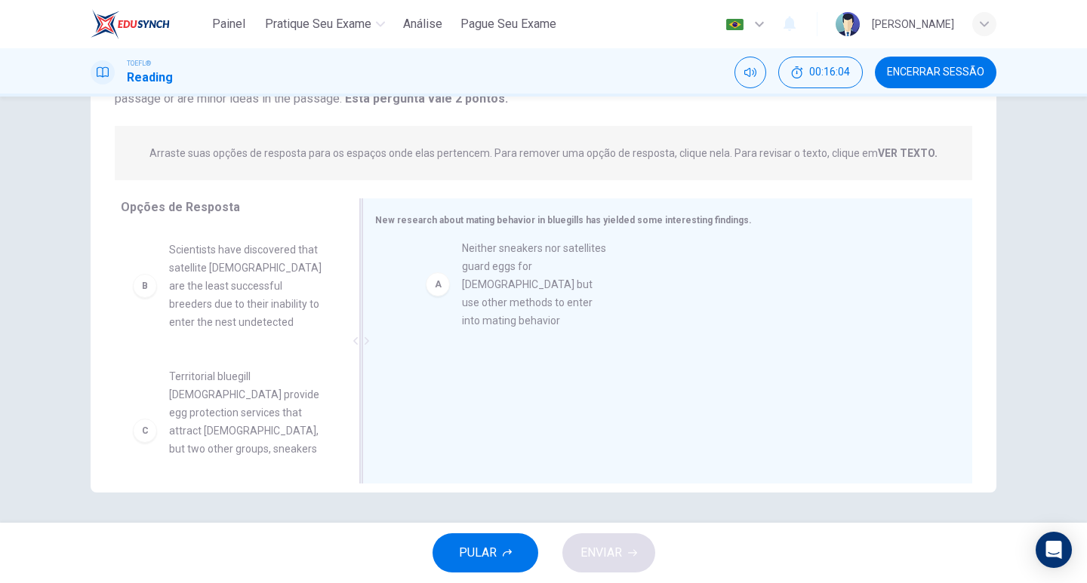
drag, startPoint x: 221, startPoint y: 297, endPoint x: 516, endPoint y: 296, distance: 295.1
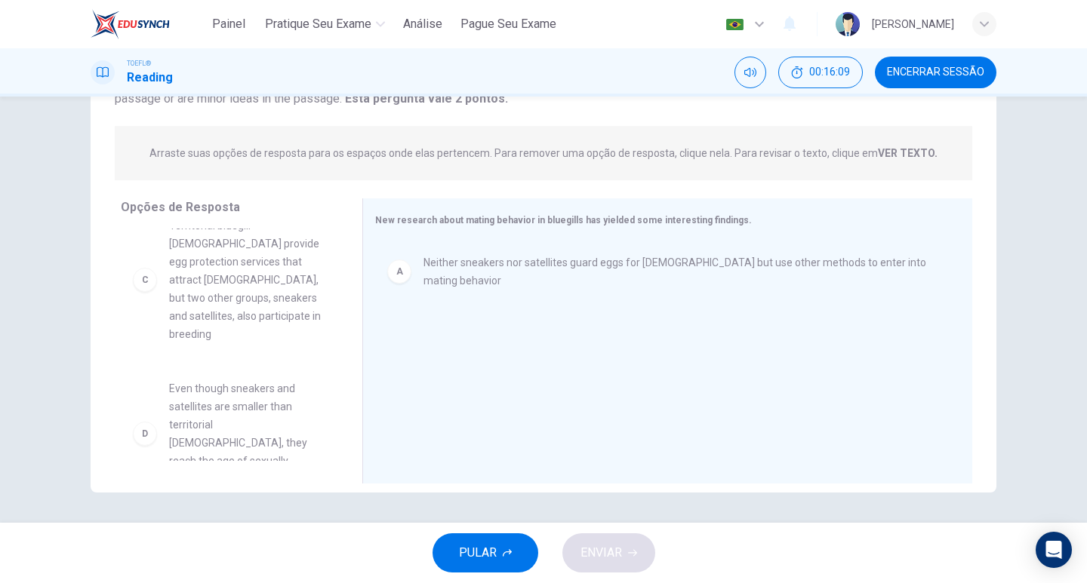
scroll to position [75, 0]
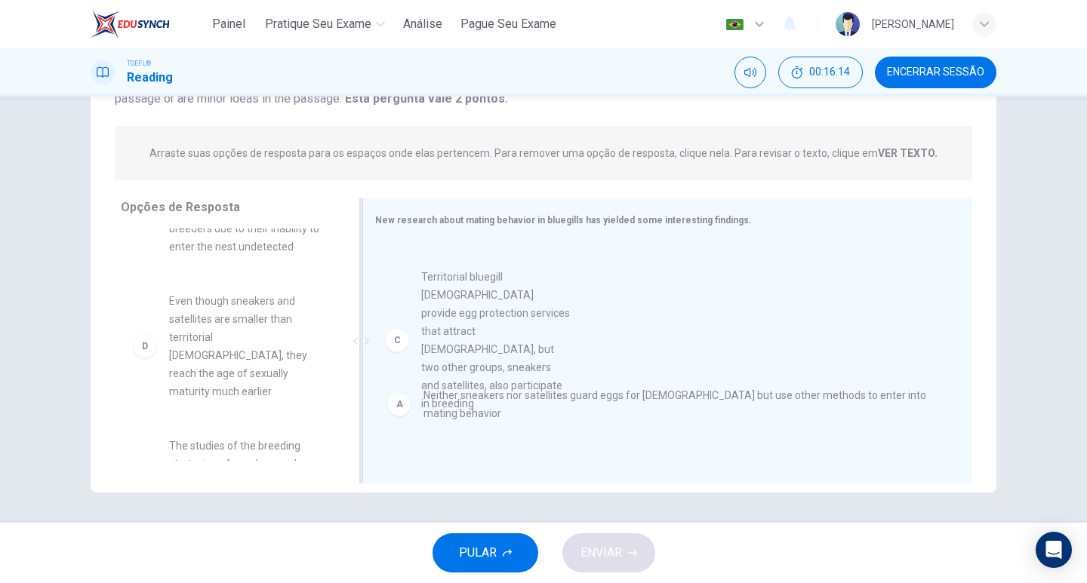
drag, startPoint x: 257, startPoint y: 357, endPoint x: 519, endPoint y: 333, distance: 263.0
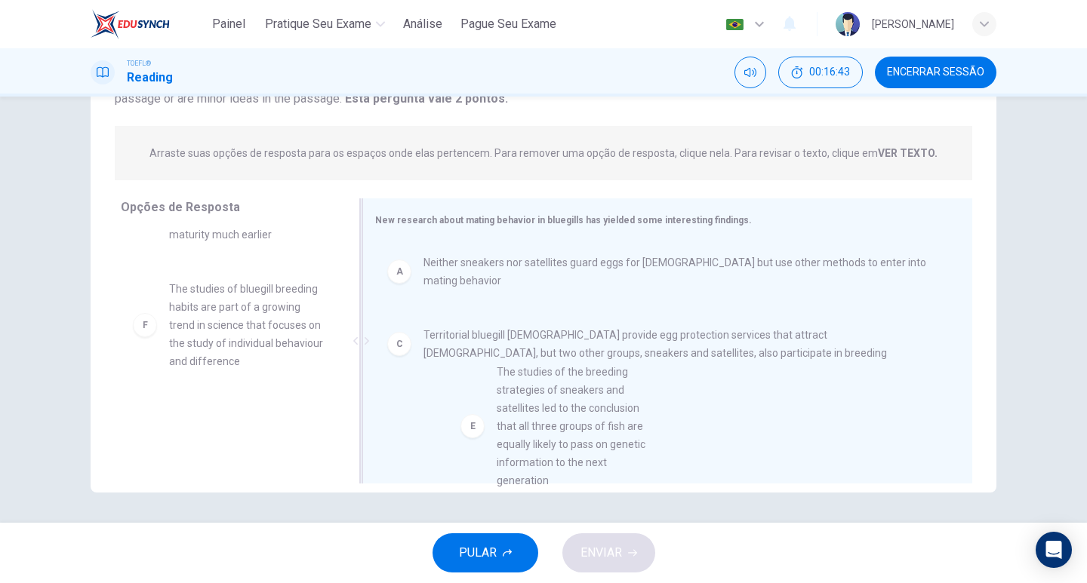
scroll to position [81, 0]
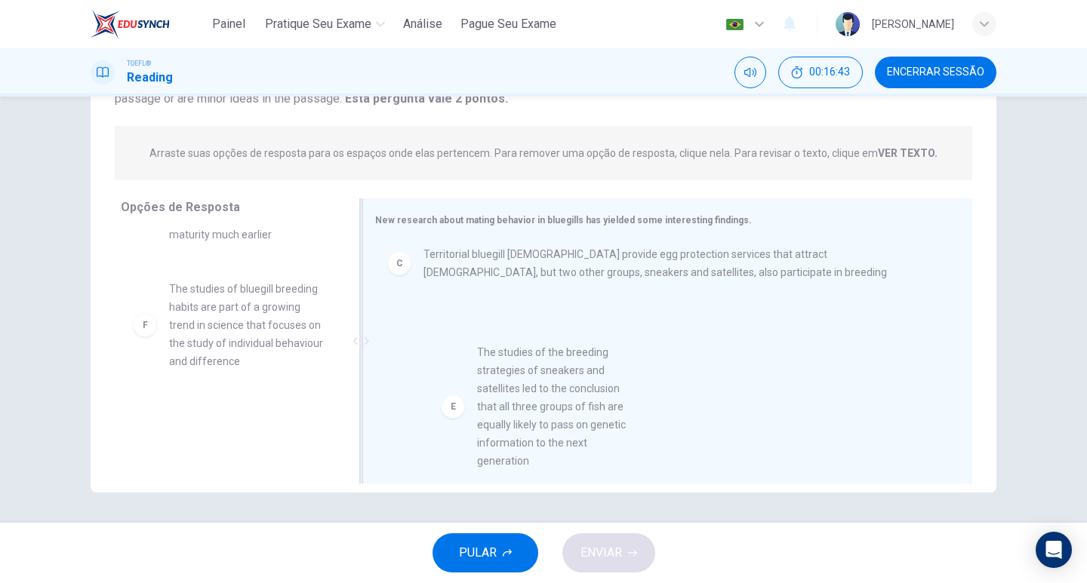
drag, startPoint x: 199, startPoint y: 322, endPoint x: 515, endPoint y: 407, distance: 327.5
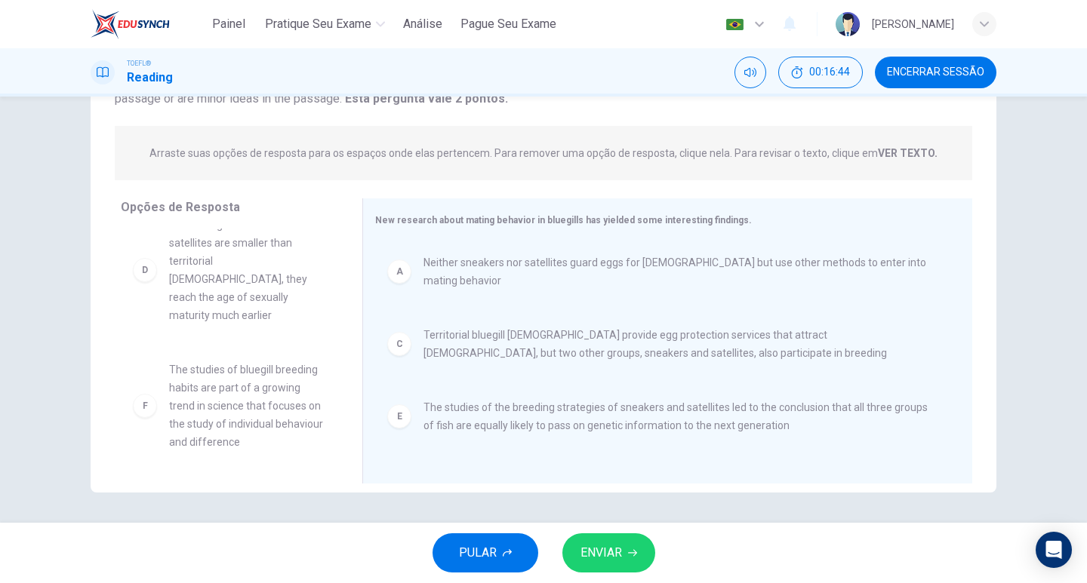
scroll to position [136, 0]
click at [580, 562] on span "ENVIAR" at bounding box center [601, 553] width 42 height 21
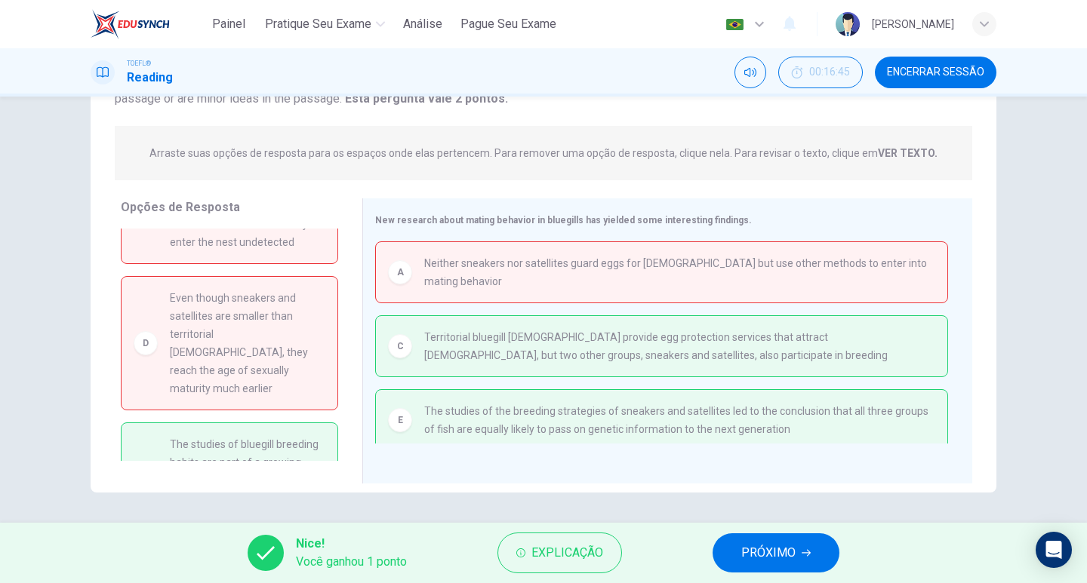
scroll to position [140, 0]
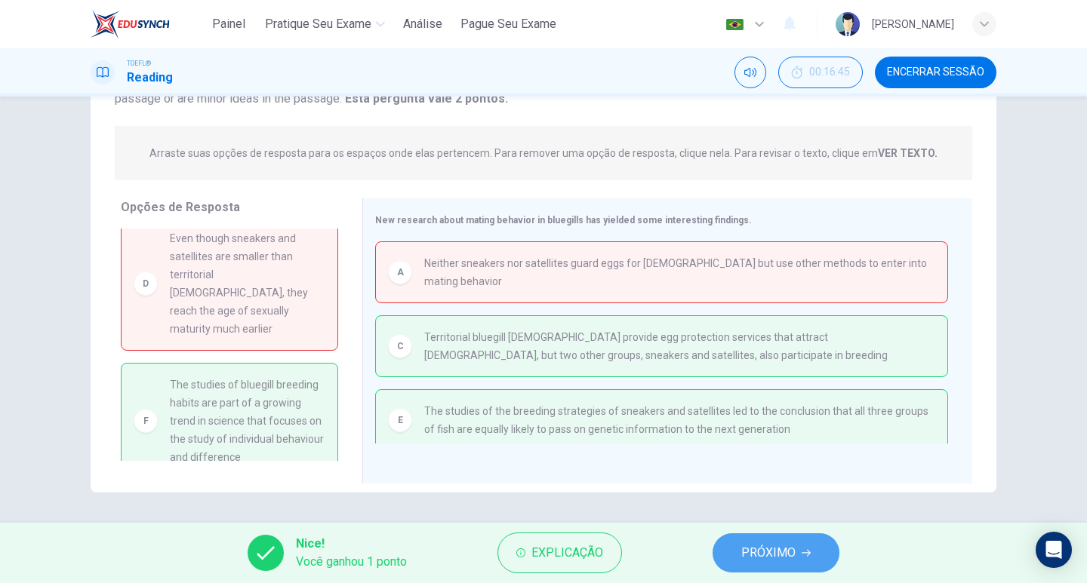
click at [751, 555] on span "PRÓXIMO" at bounding box center [768, 553] width 54 height 21
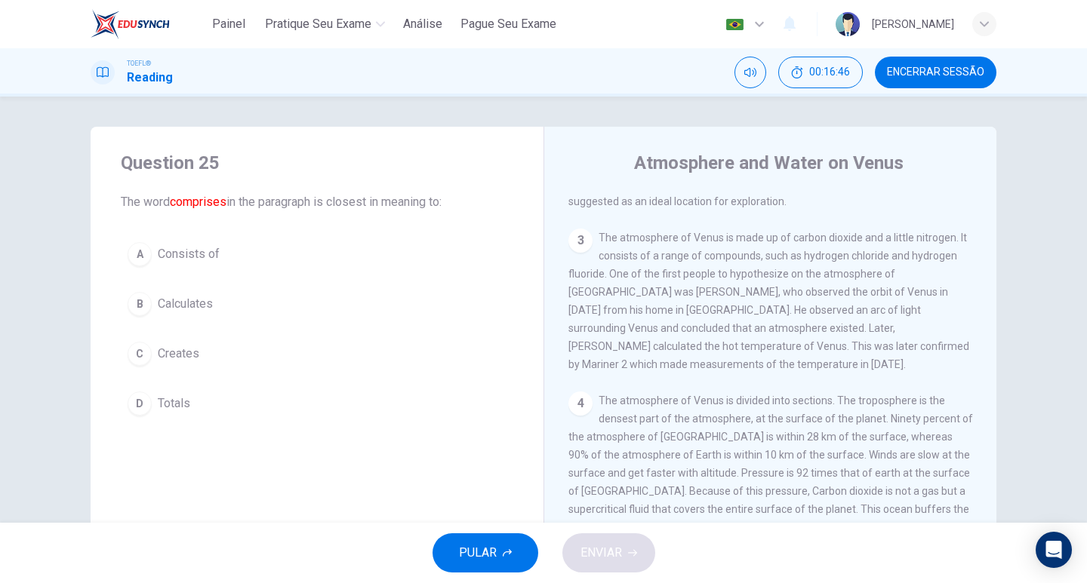
scroll to position [302, 0]
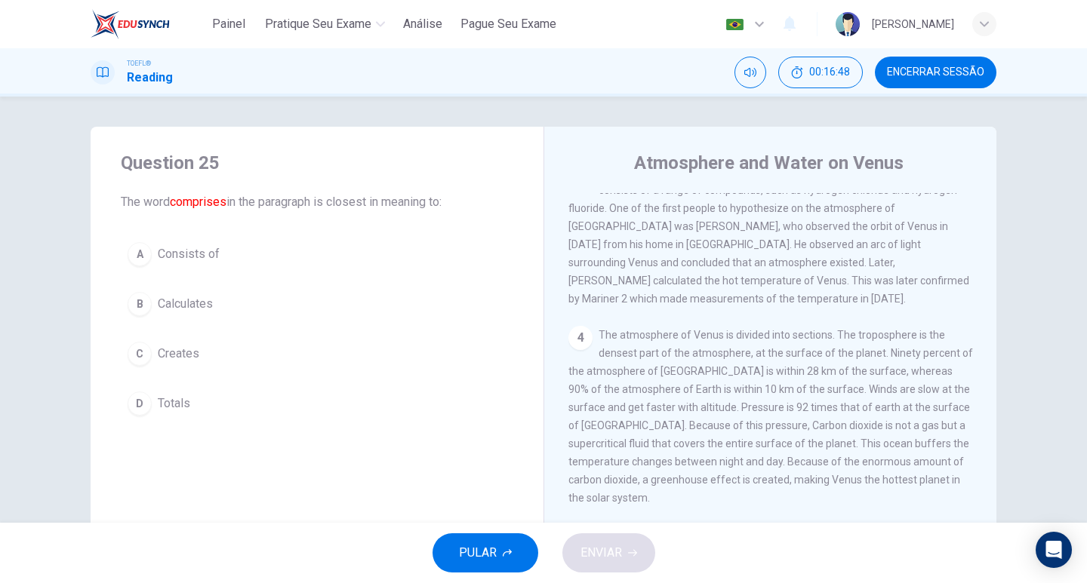
click at [931, 79] on button "Encerrar Sessão" at bounding box center [936, 73] width 122 height 32
